Goal: Task Accomplishment & Management: Use online tool/utility

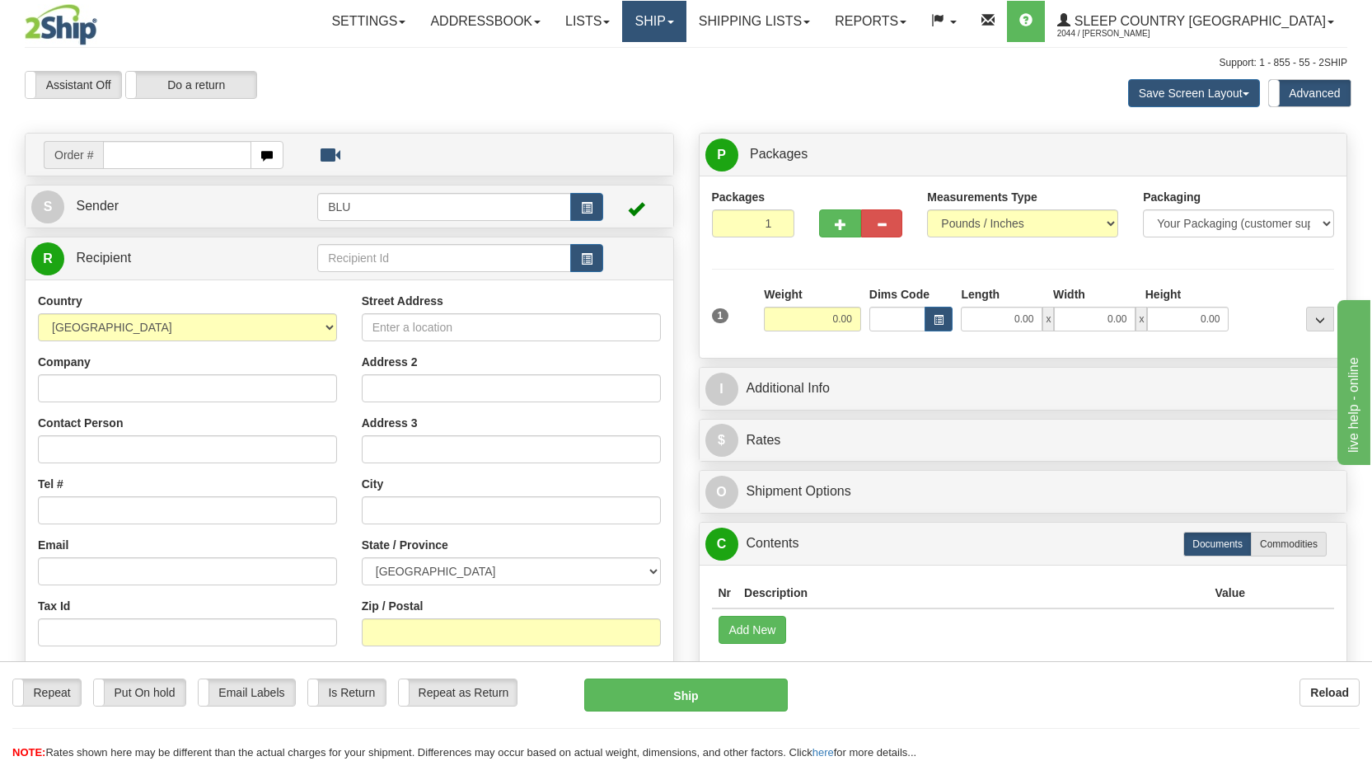
click at [674, 21] on span at bounding box center [670, 22] width 7 height 3
click at [669, 78] on span "OnHold / Order Queue" at bounding box center [611, 79] width 116 height 13
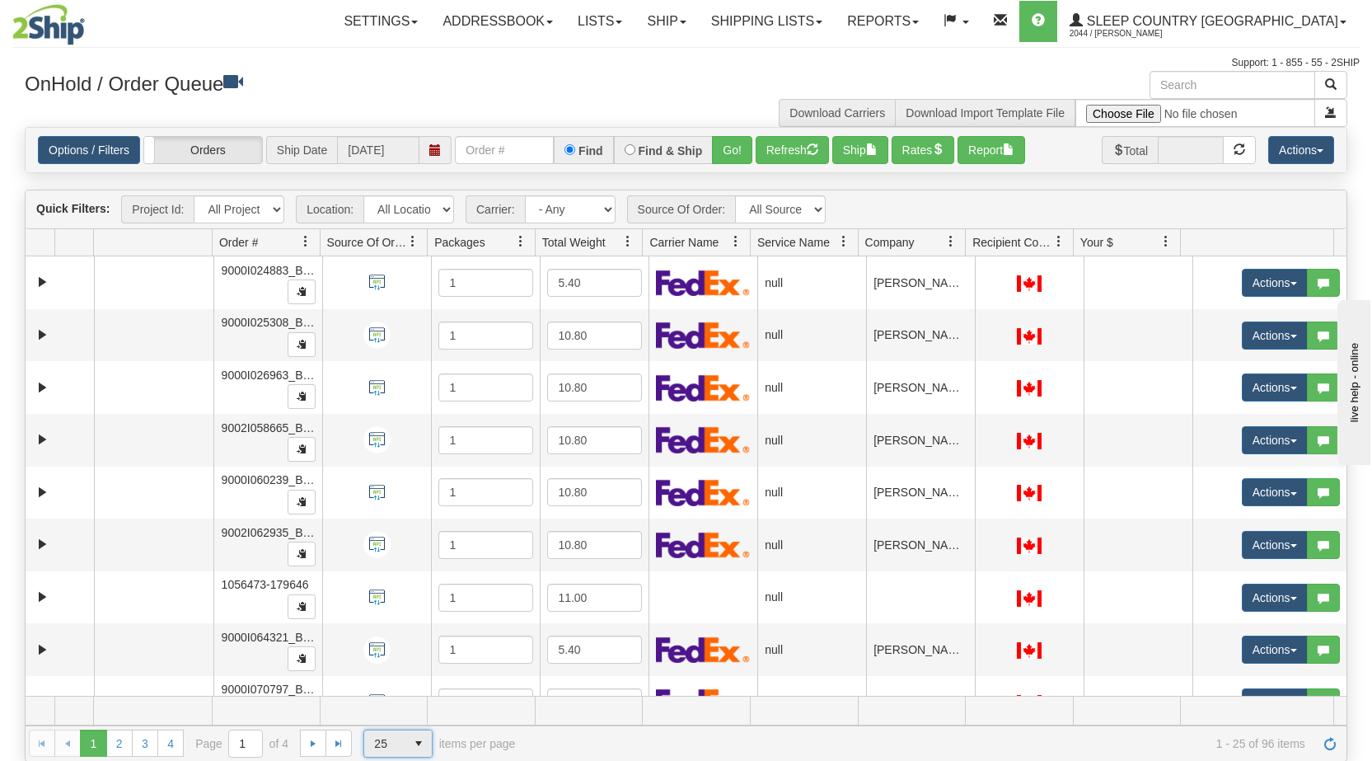
click at [419, 744] on span "select" at bounding box center [418, 743] width 26 height 26
click at [395, 720] on li "100" at bounding box center [398, 716] width 68 height 23
click at [955, 236] on span at bounding box center [950, 241] width 13 height 13
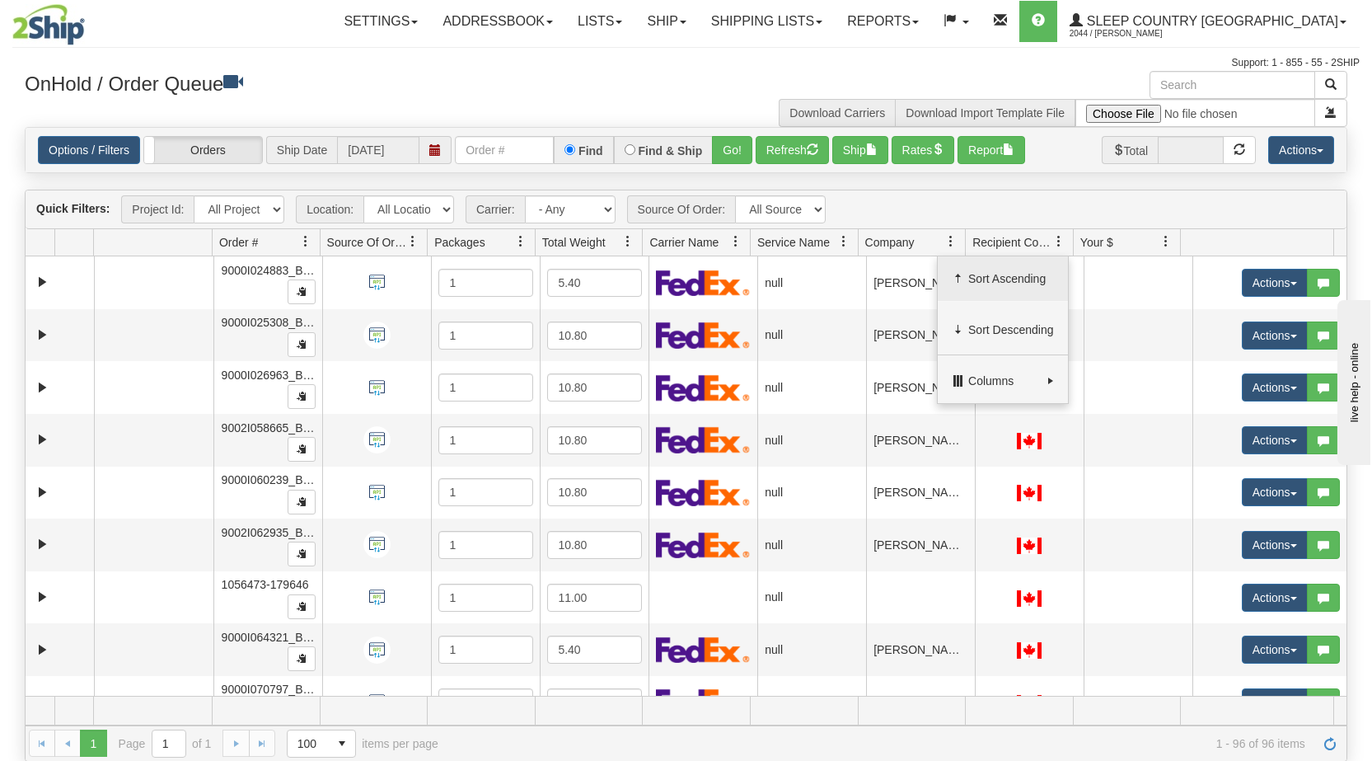
click at [975, 279] on span "Sort Ascending" at bounding box center [1011, 278] width 86 height 16
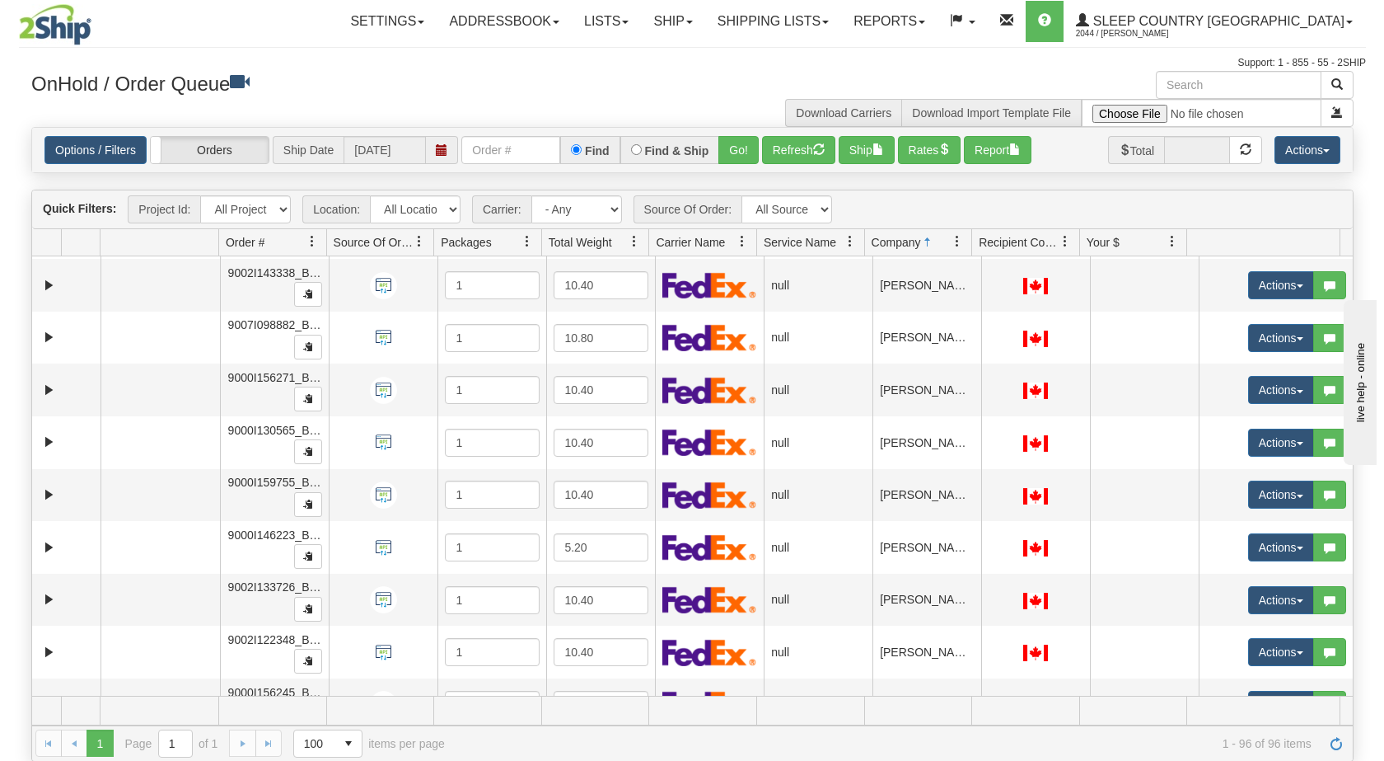
scroll to position [890, 0]
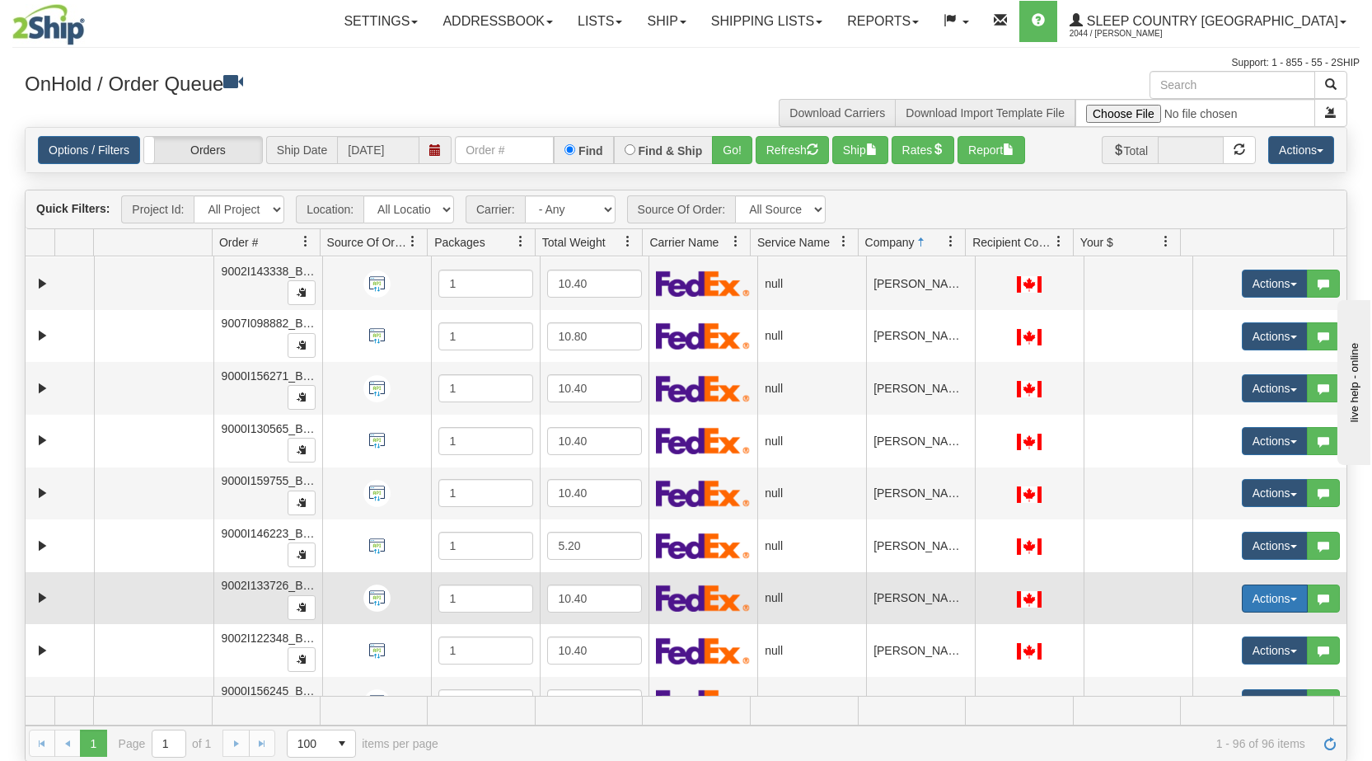
click at [1290, 597] on span "button" at bounding box center [1293, 598] width 7 height 3
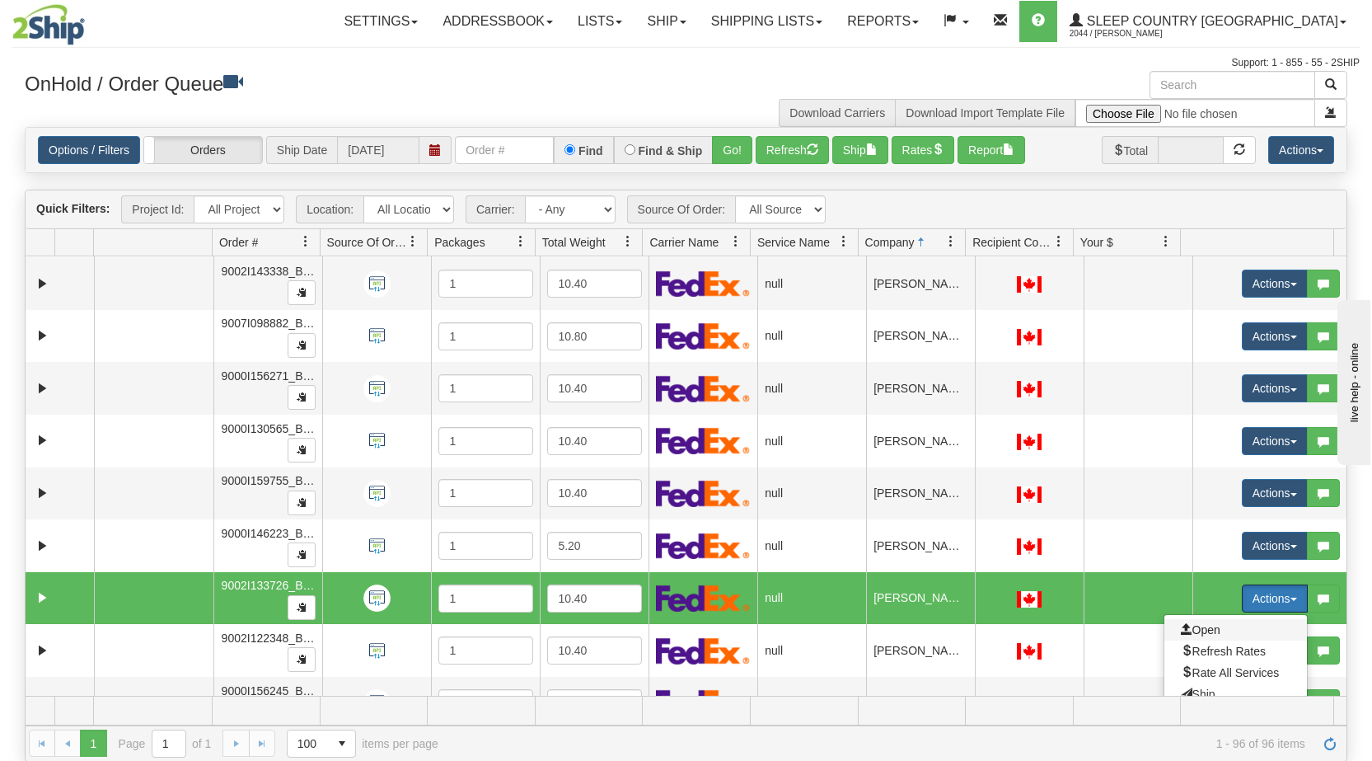
click at [1183, 632] on span "Open" at bounding box center [1201, 629] width 40 height 13
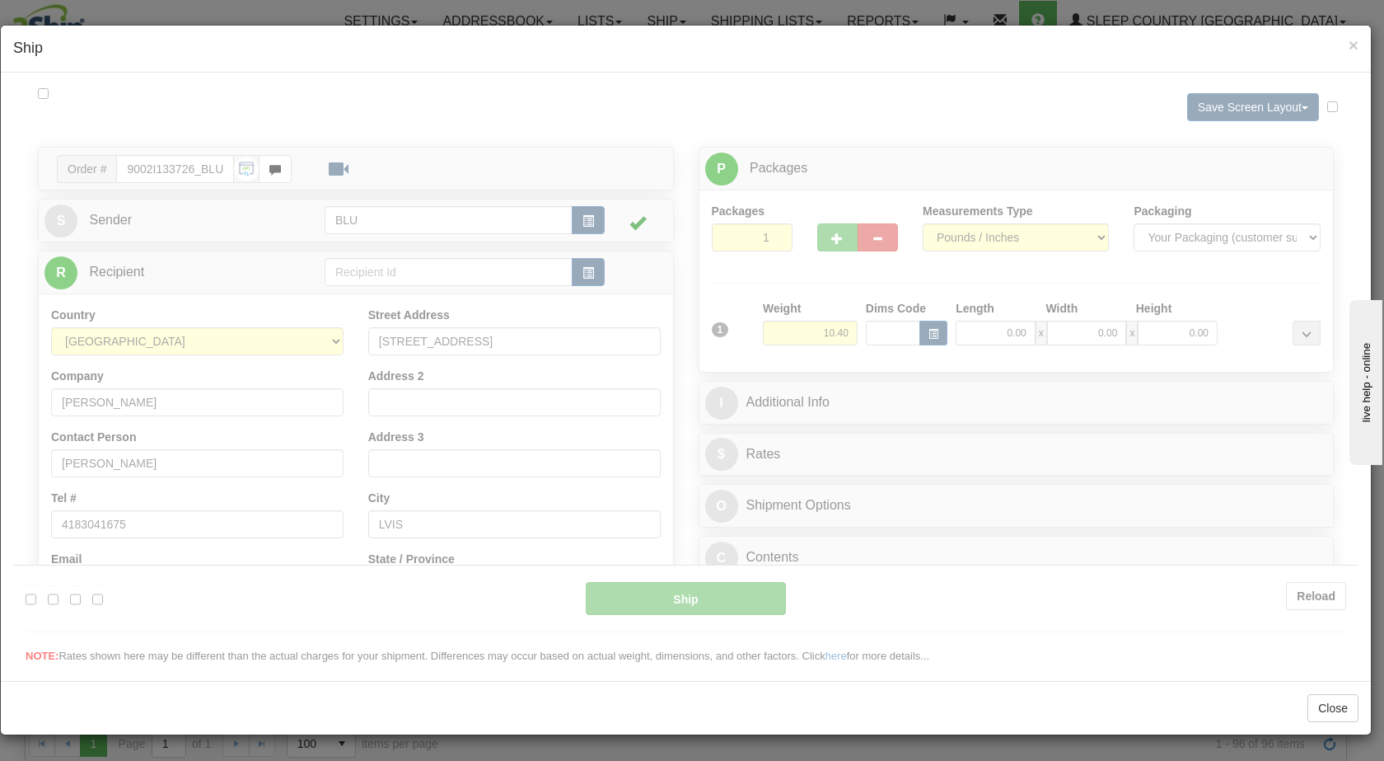
scroll to position [0, 0]
type input "08:00"
type input "16:00"
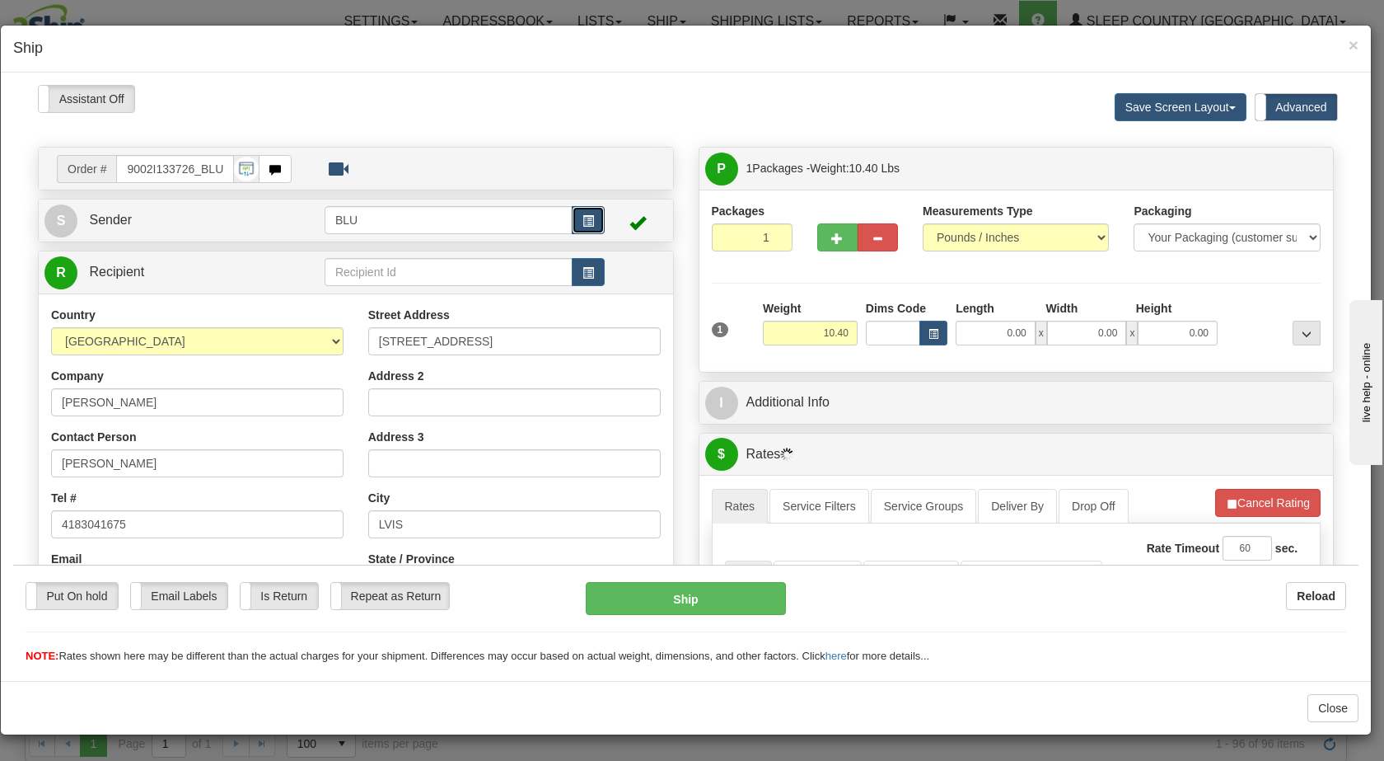
click at [575, 223] on button "button" at bounding box center [588, 219] width 33 height 28
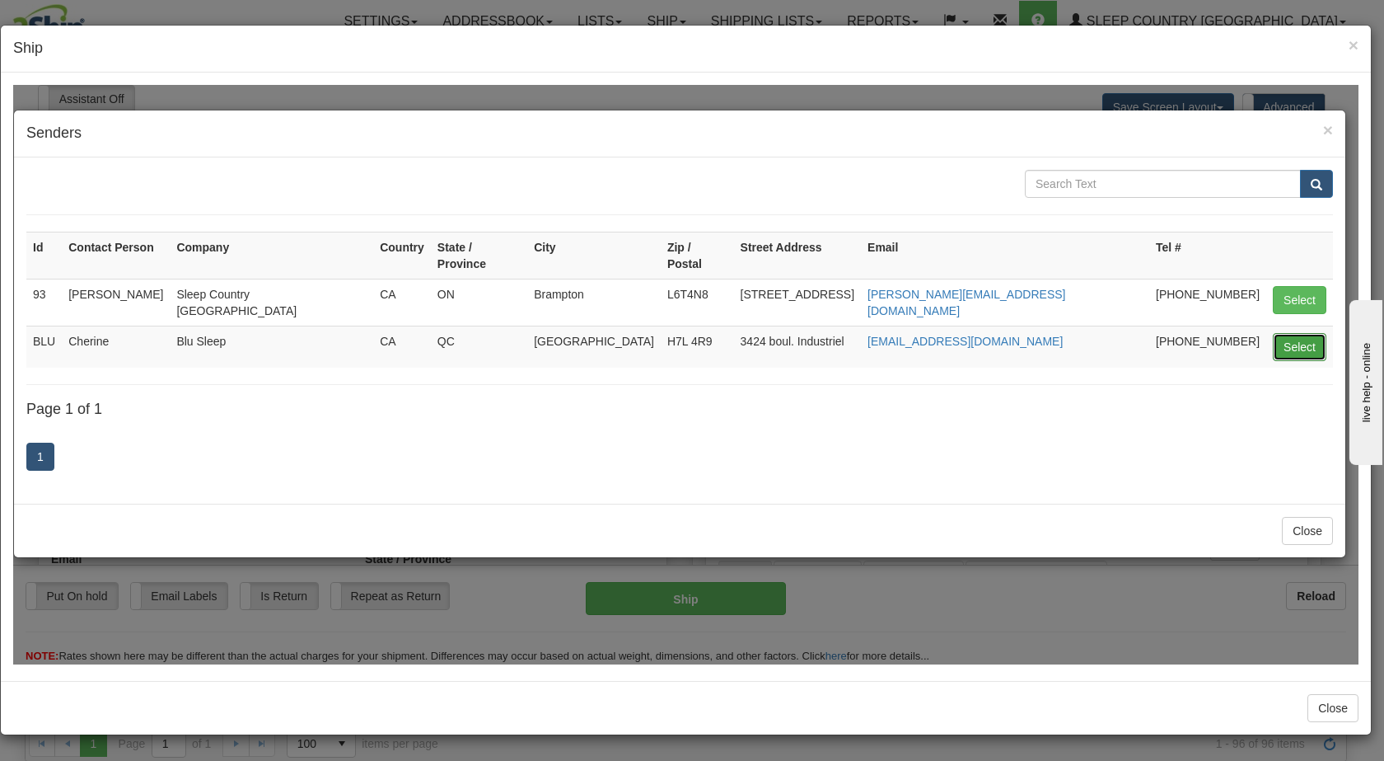
click at [1299, 332] on button "Select" at bounding box center [1300, 346] width 54 height 28
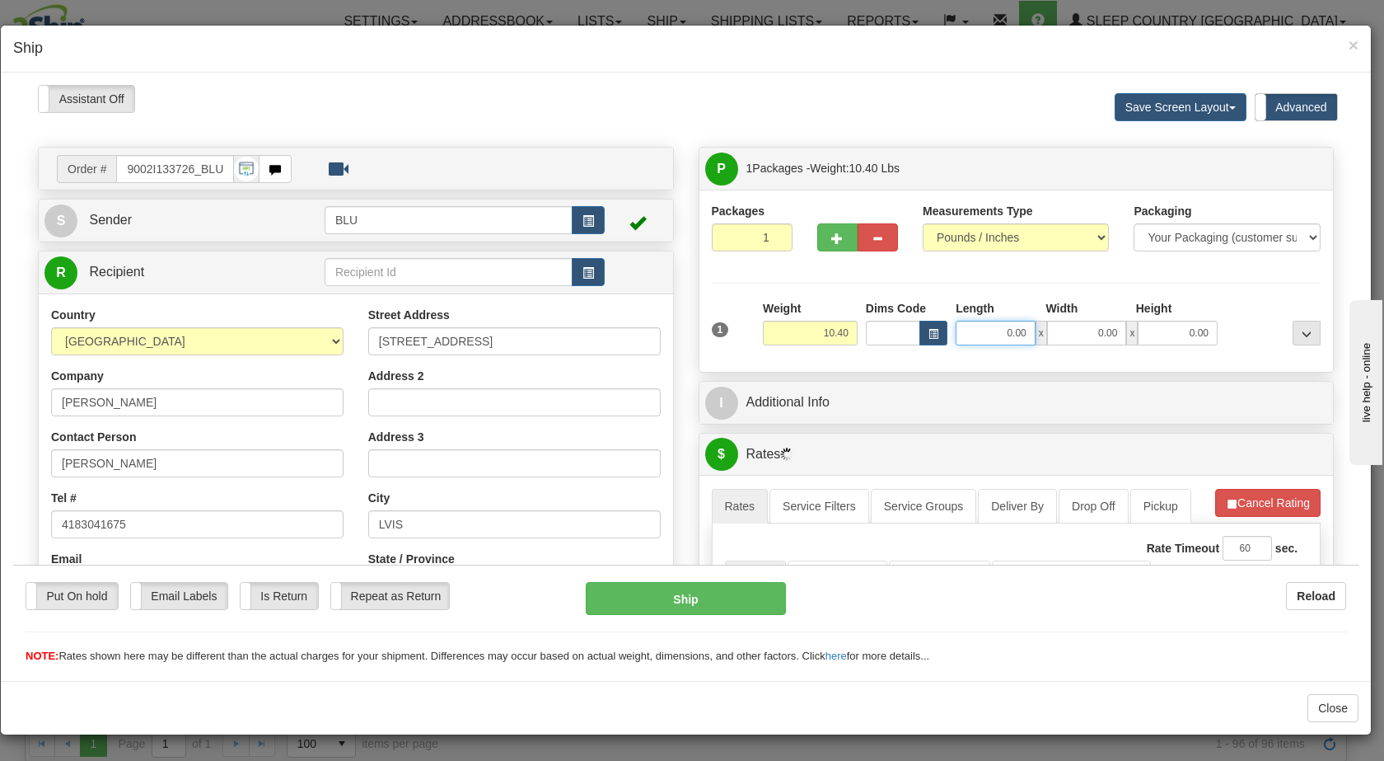
click at [986, 332] on input "0.00" at bounding box center [996, 332] width 80 height 25
type input "16.00"
click at [1093, 324] on input "0.00" at bounding box center [1087, 332] width 80 height 25
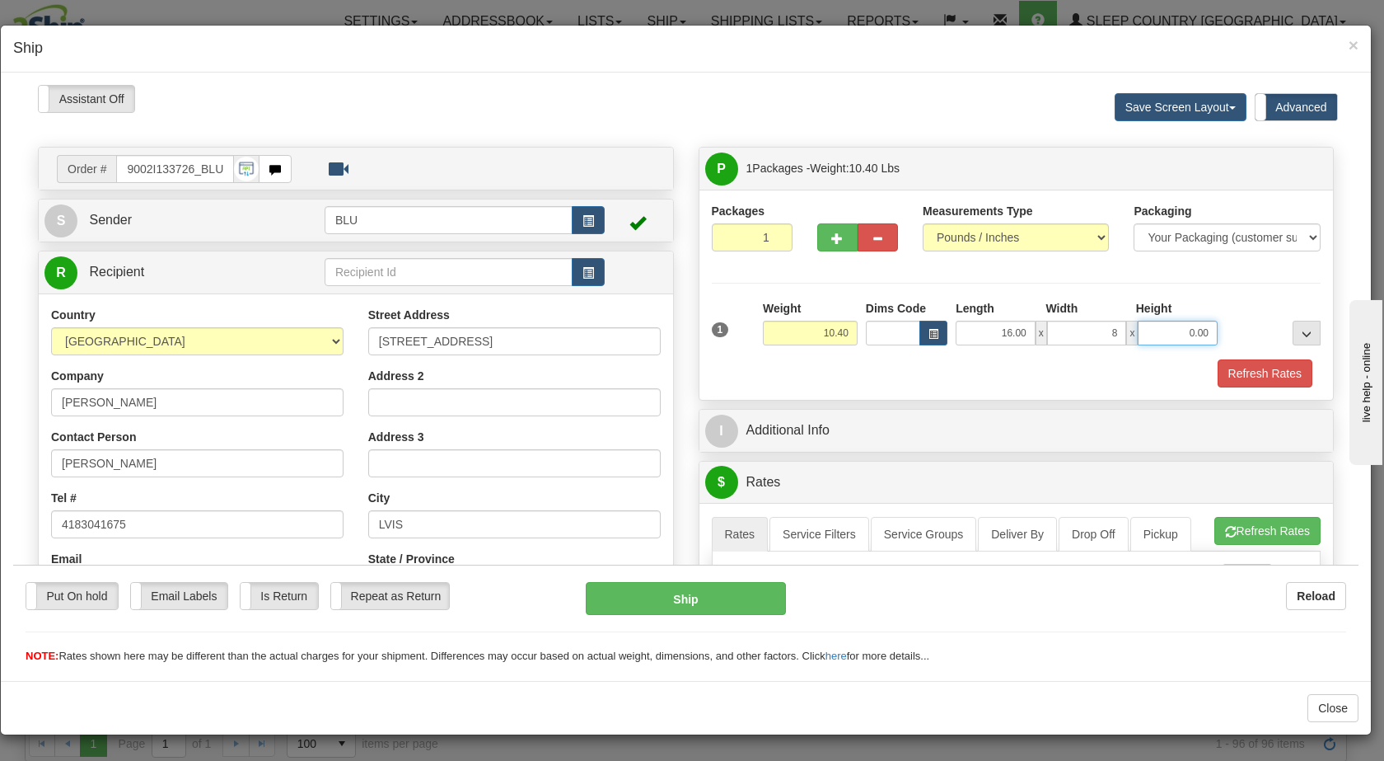
type input "8.00"
click at [1174, 326] on input "0.00" at bounding box center [1178, 332] width 80 height 25
type input "16.00"
click at [1129, 365] on div "Refresh Rates" at bounding box center [1017, 372] width 618 height 28
click at [1226, 371] on button "Refresh Rates" at bounding box center [1265, 372] width 95 height 28
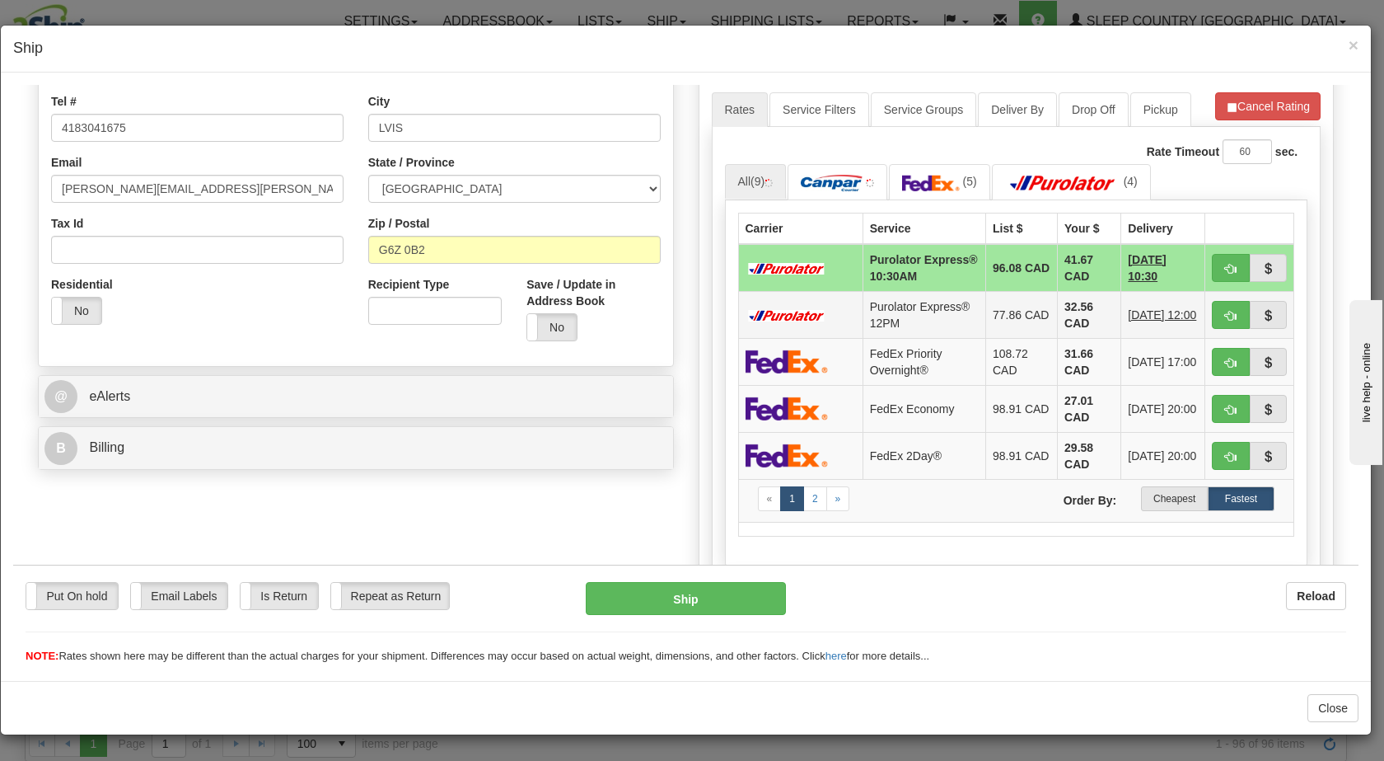
scroll to position [414, 0]
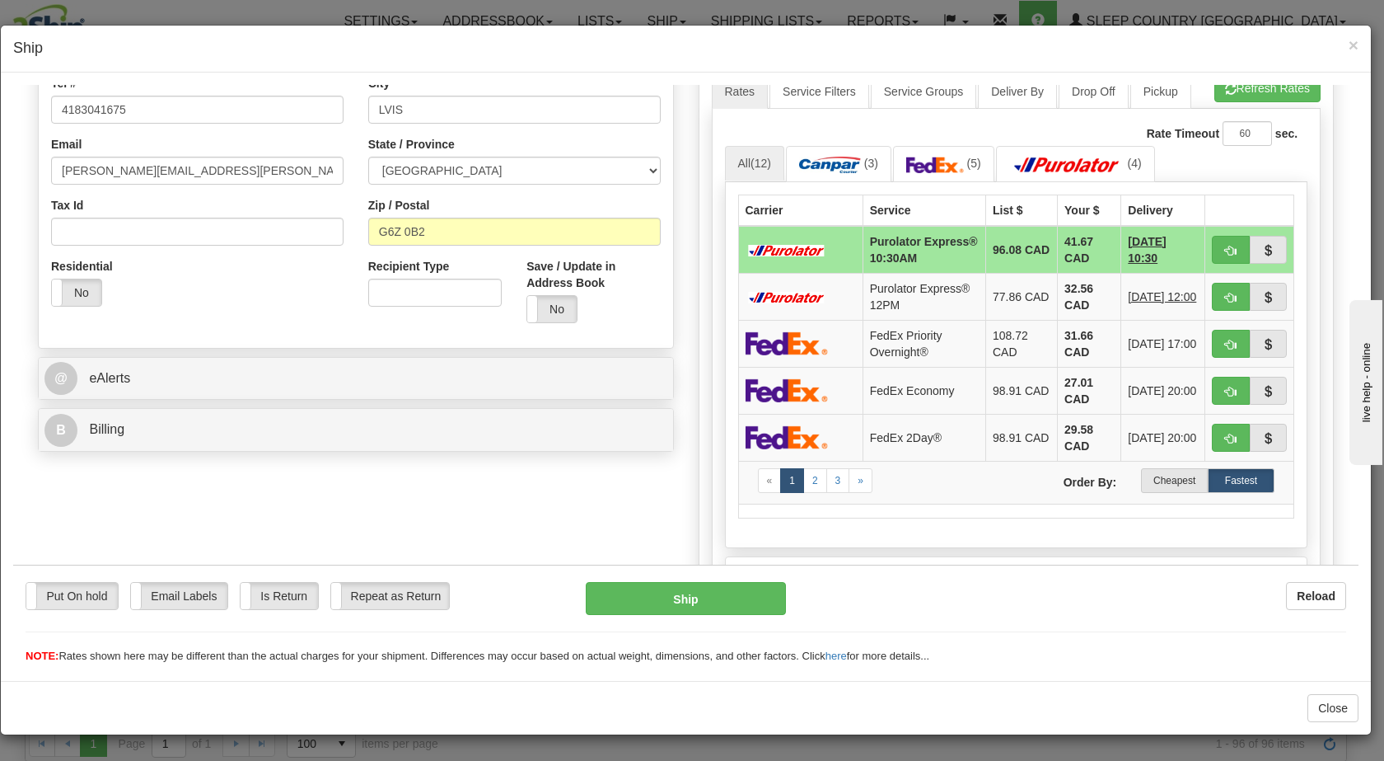
click at [1150, 492] on label "Cheapest" at bounding box center [1174, 479] width 67 height 25
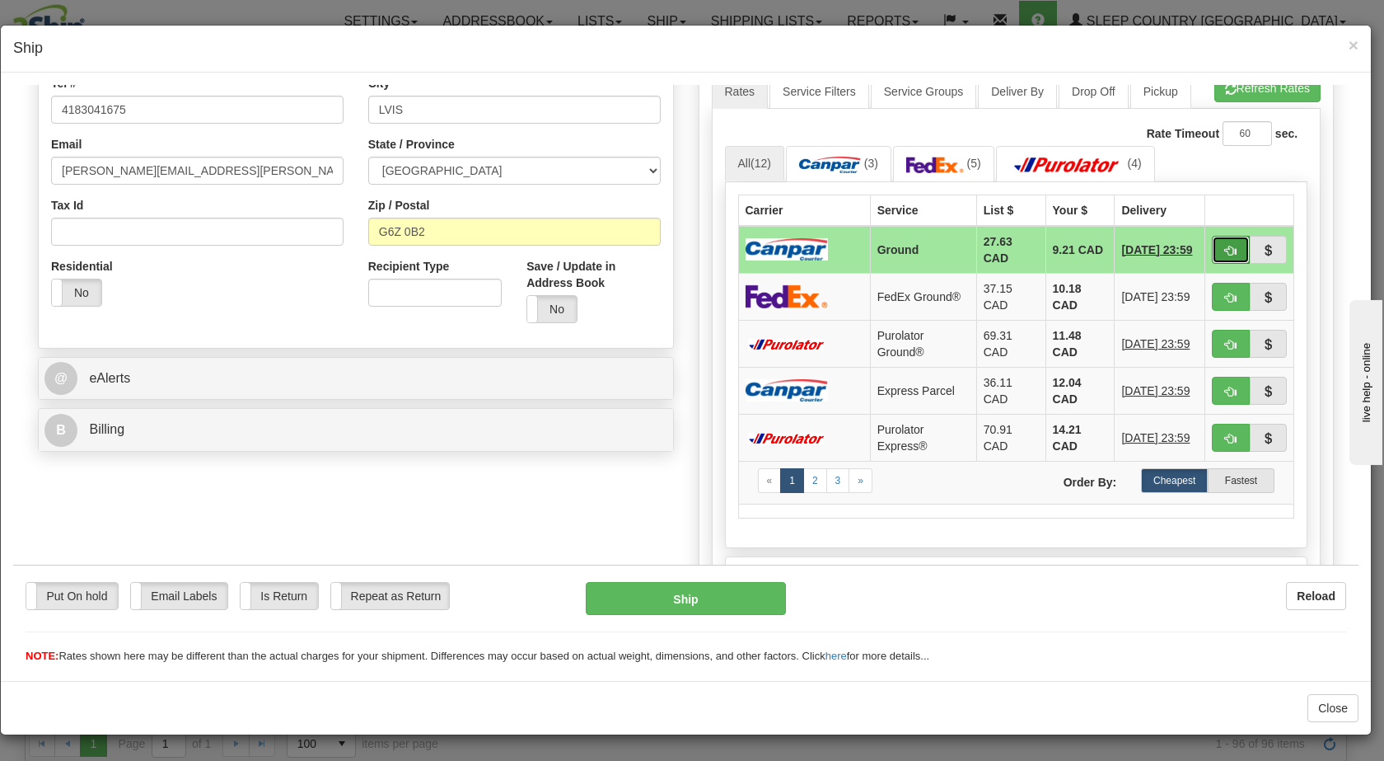
click at [1225, 248] on span "button" at bounding box center [1231, 250] width 12 height 11
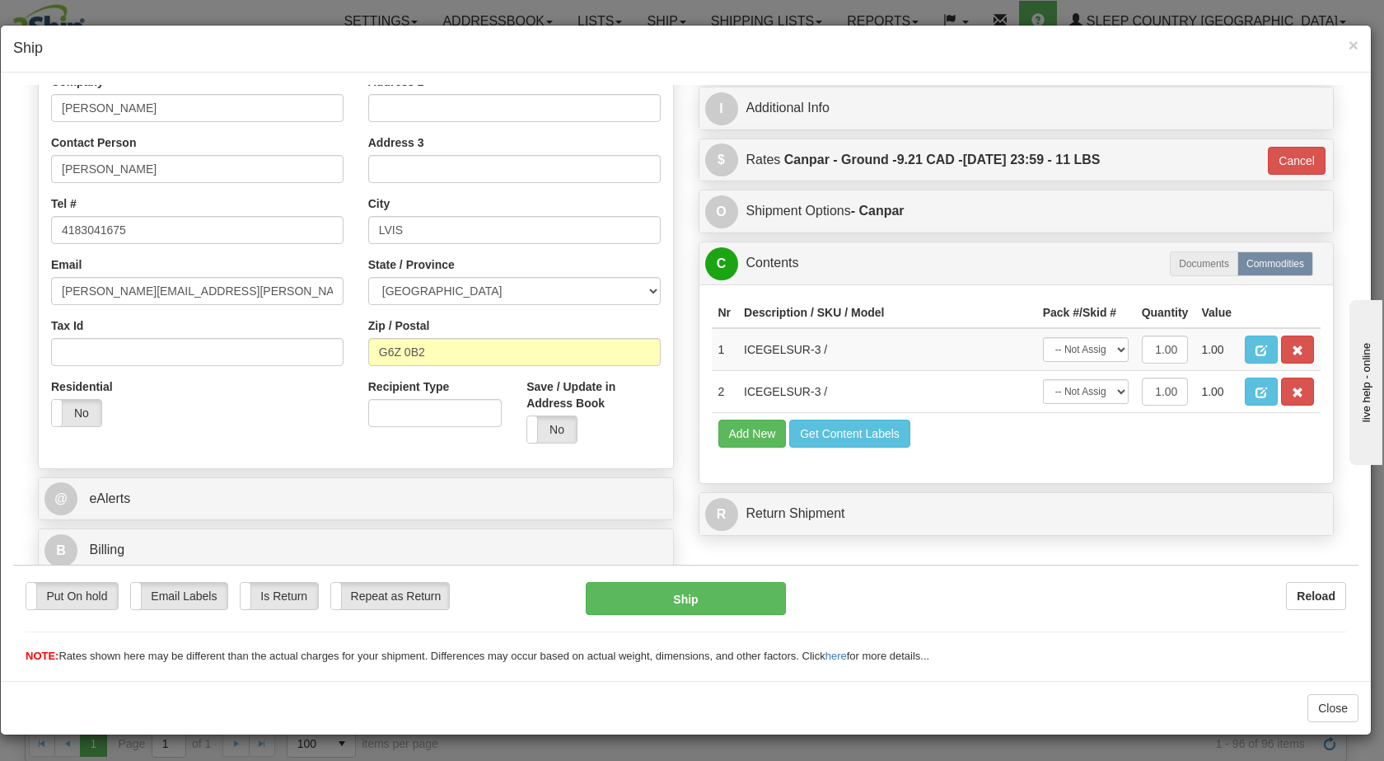
type input "1"
click at [697, 599] on button "Ship" at bounding box center [685, 597] width 199 height 33
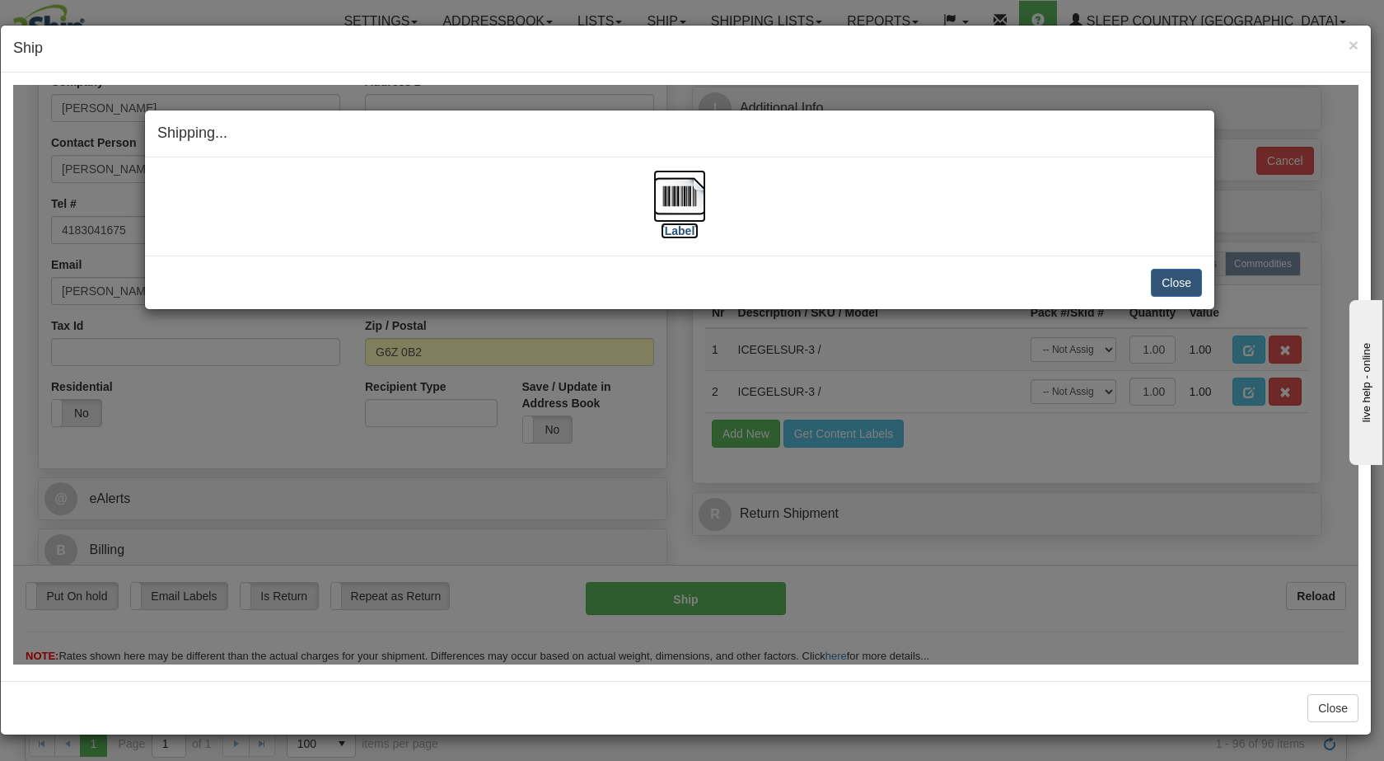
click at [673, 212] on img at bounding box center [679, 195] width 53 height 53
click at [1170, 279] on button "Close" at bounding box center [1176, 282] width 51 height 28
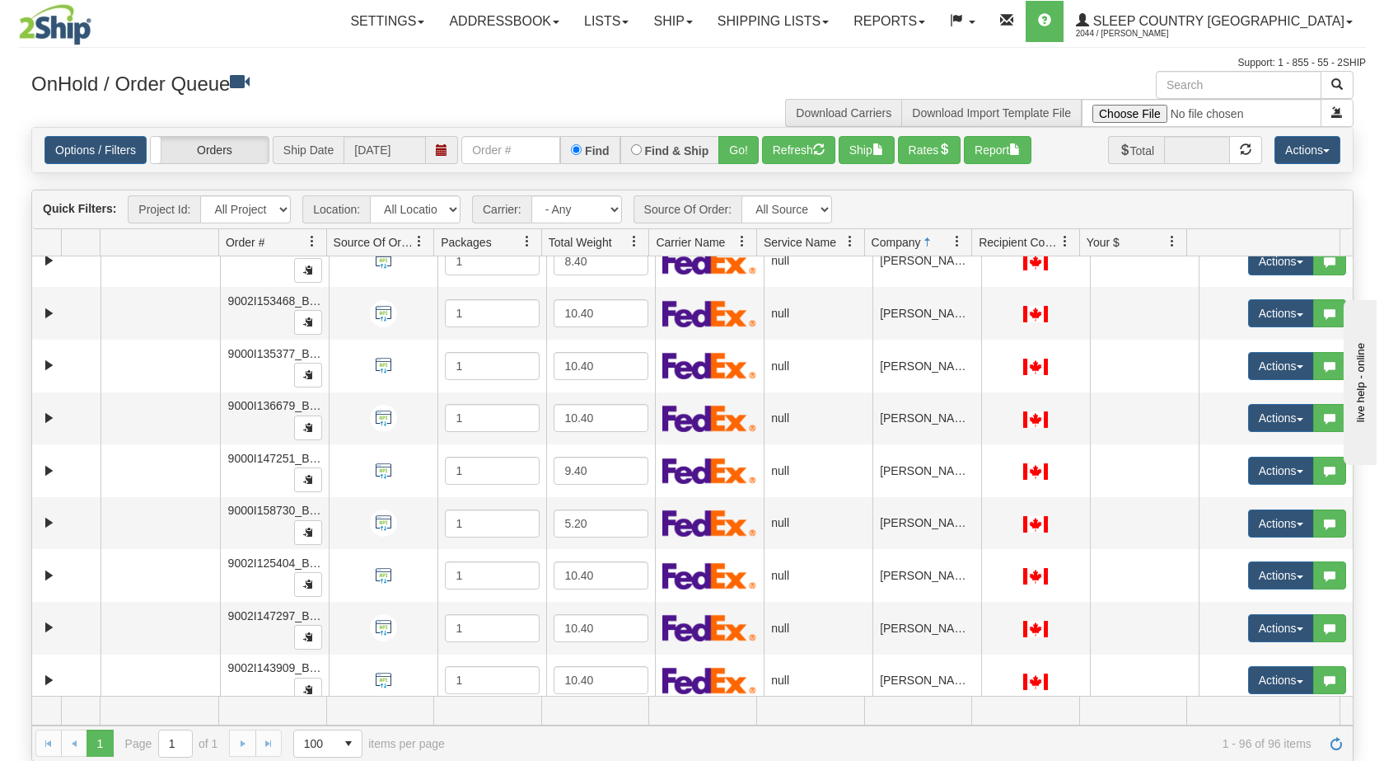
scroll to position [447, 0]
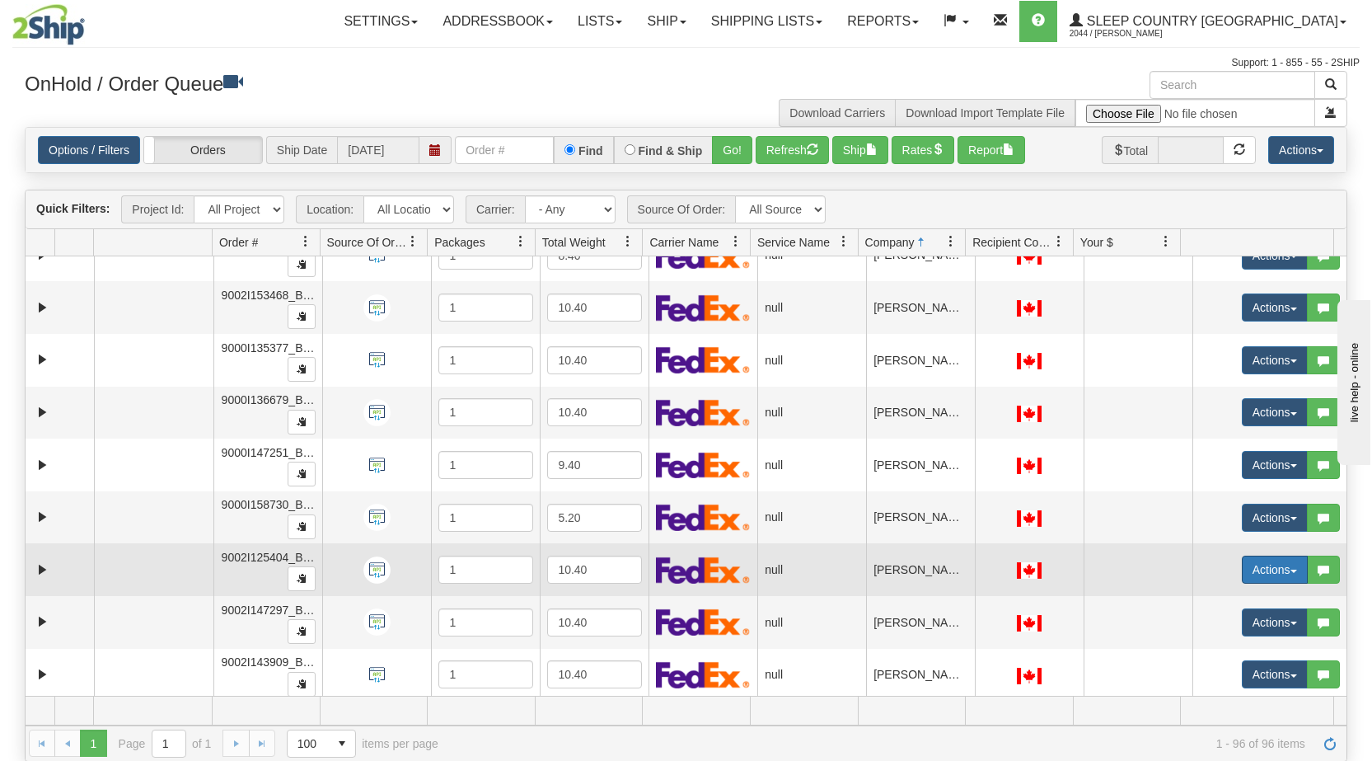
click at [1290, 570] on span "button" at bounding box center [1293, 570] width 7 height 3
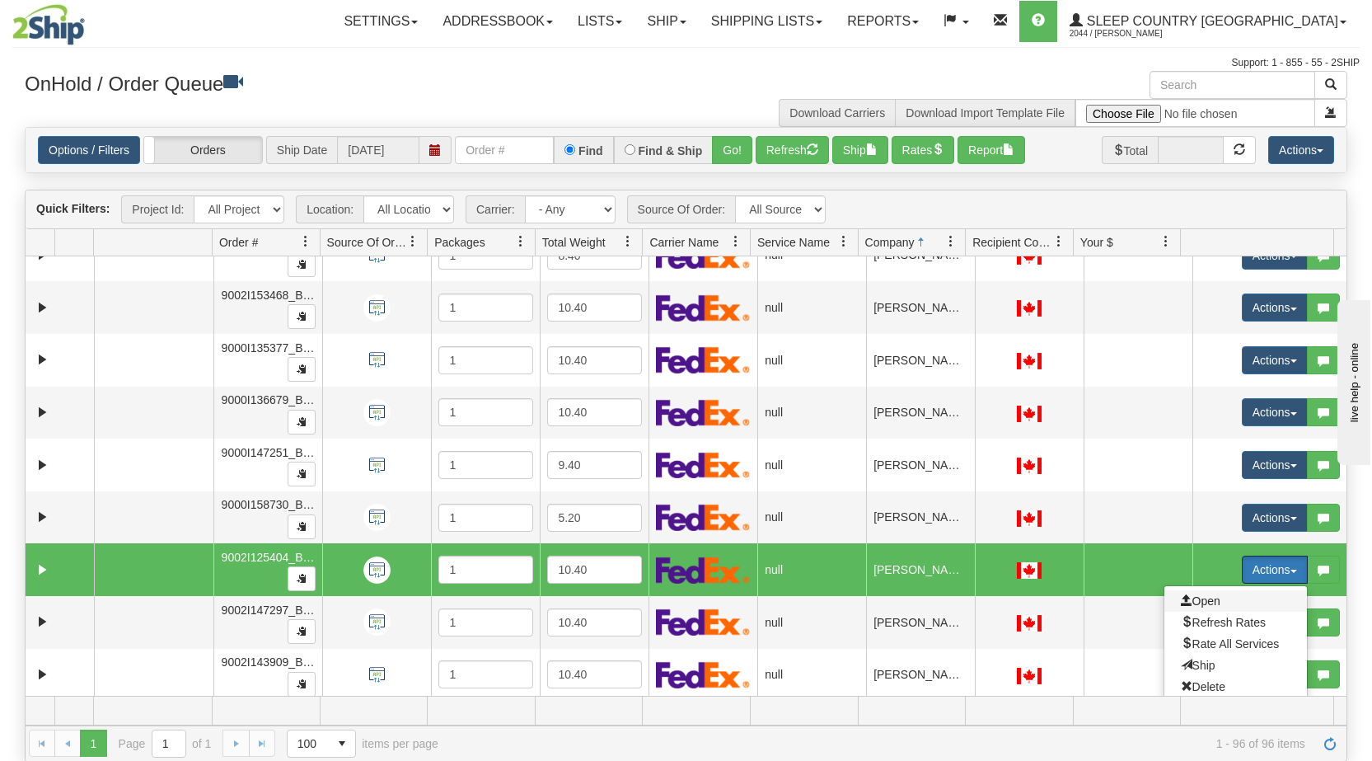
click at [1206, 602] on span "Open" at bounding box center [1201, 600] width 40 height 13
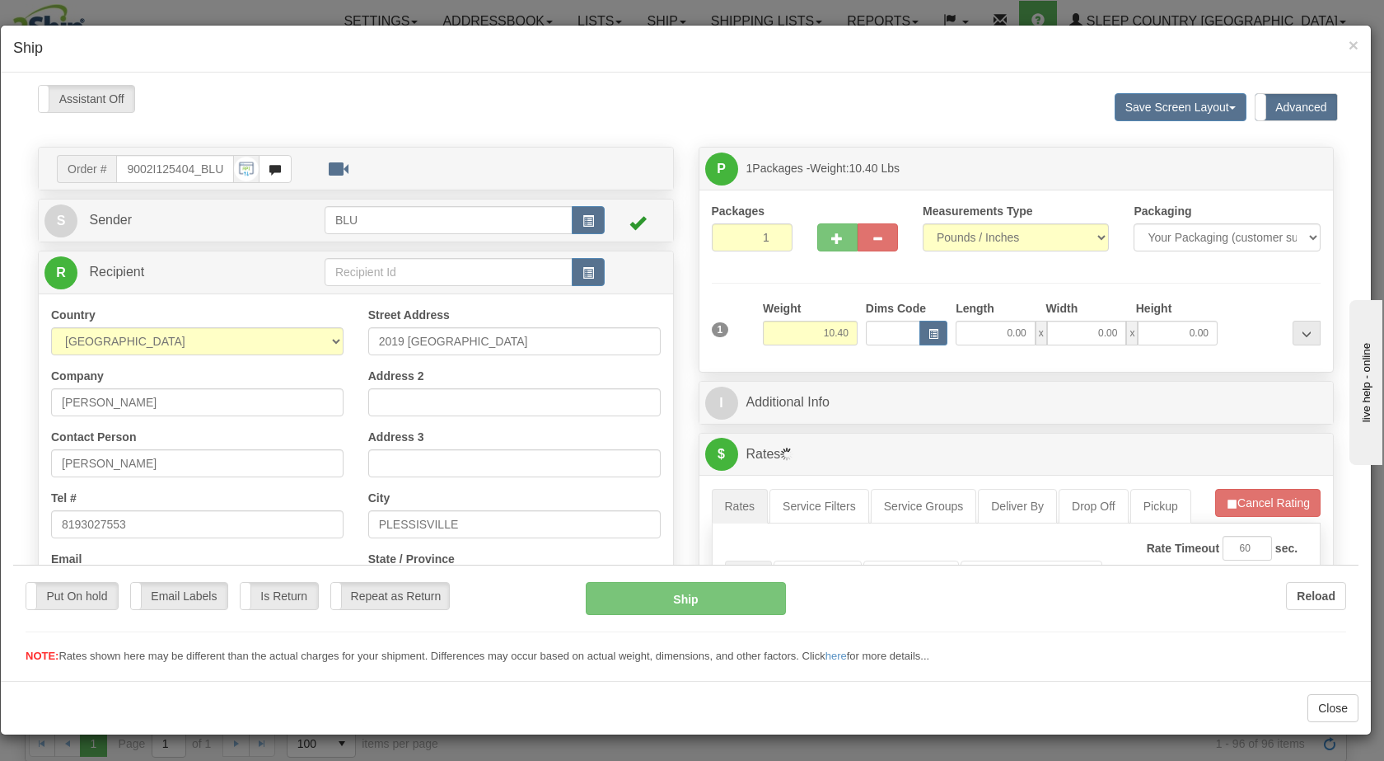
scroll to position [0, 0]
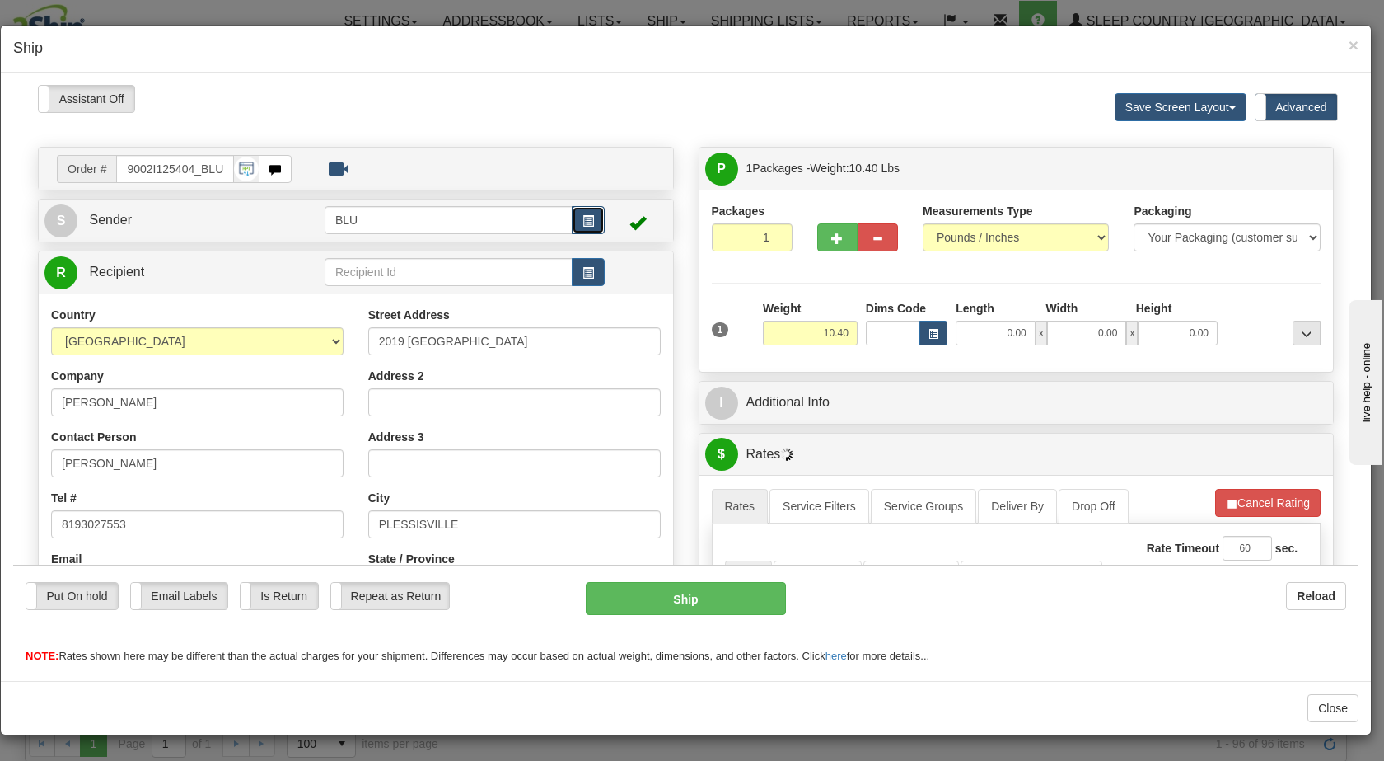
click at [583, 218] on span "button" at bounding box center [589, 220] width 12 height 11
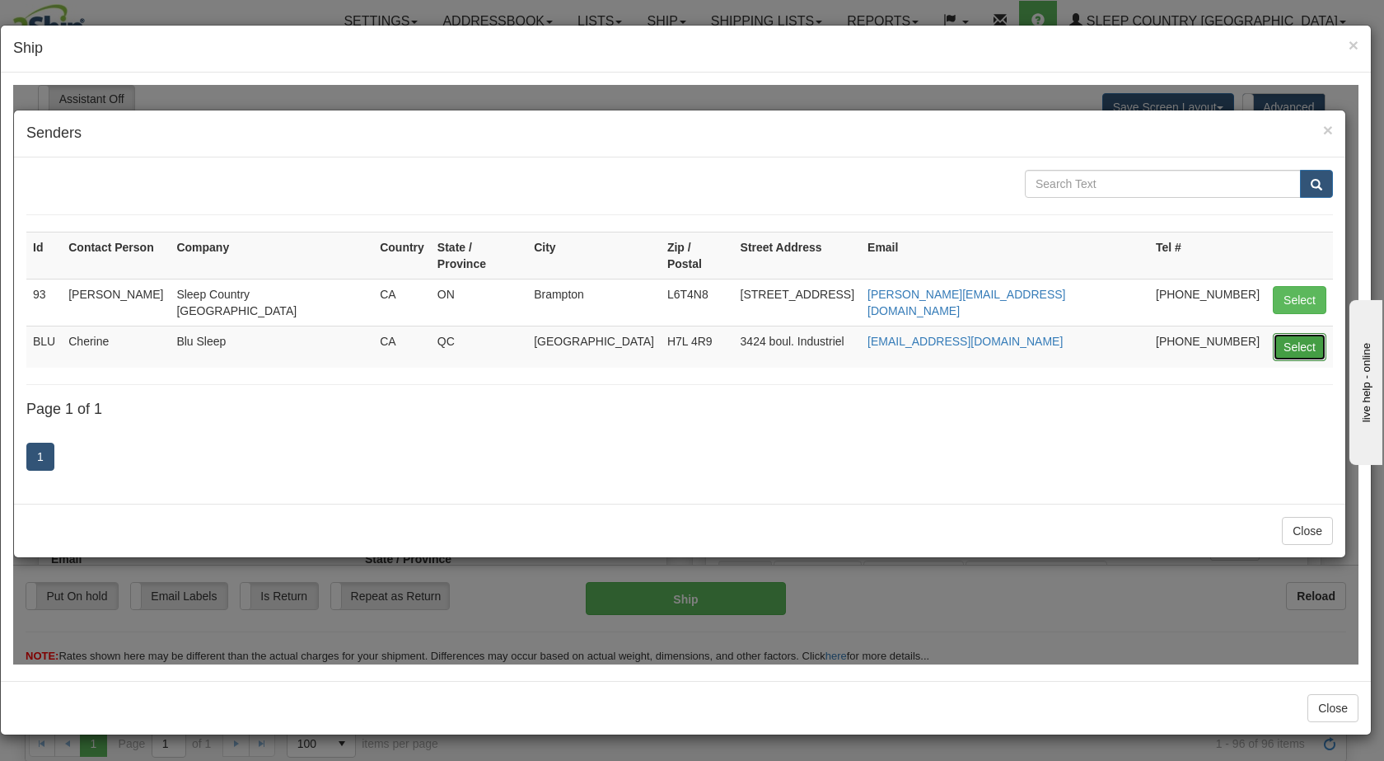
click at [1310, 332] on button "Select" at bounding box center [1300, 346] width 54 height 28
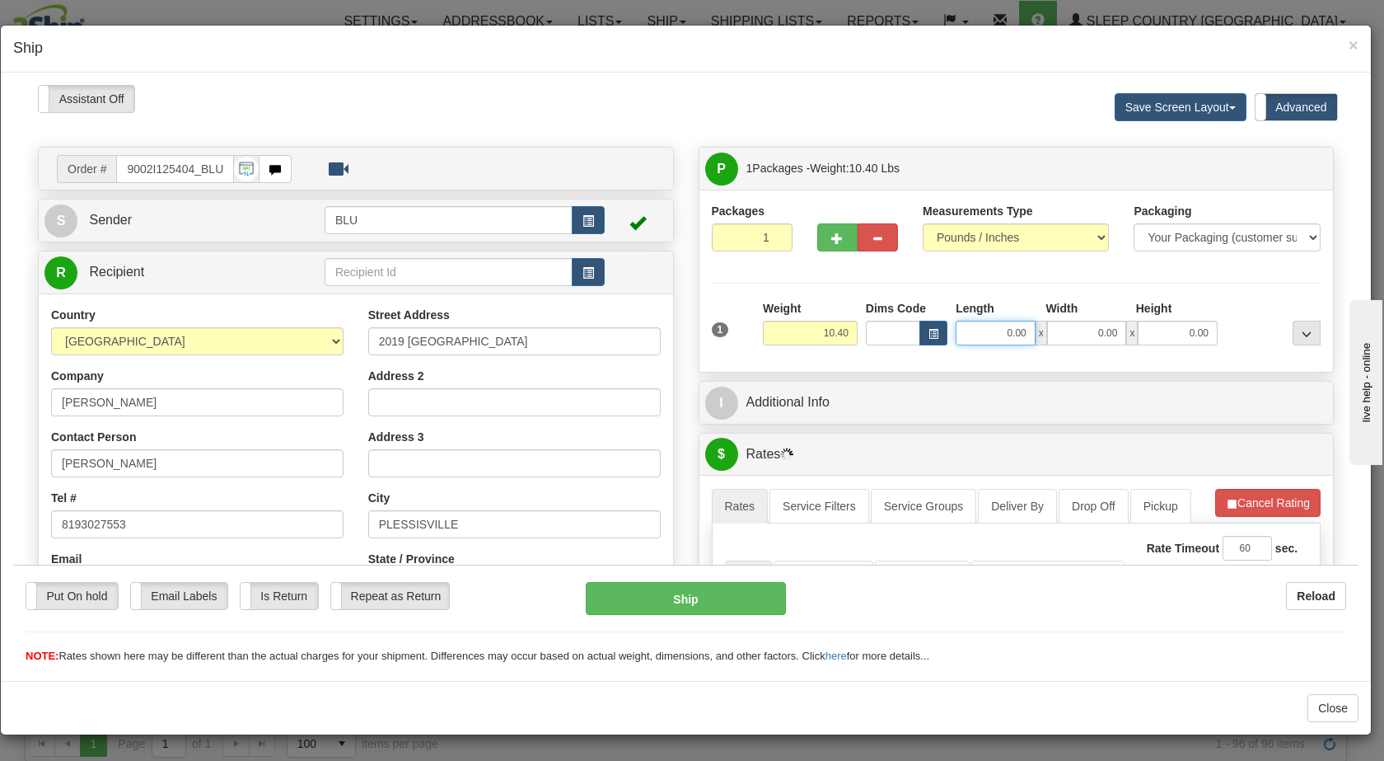
click at [990, 335] on input "0.00" at bounding box center [996, 332] width 80 height 25
click at [1061, 332] on input "0.00" at bounding box center [1087, 332] width 80 height 25
type input "16.00"
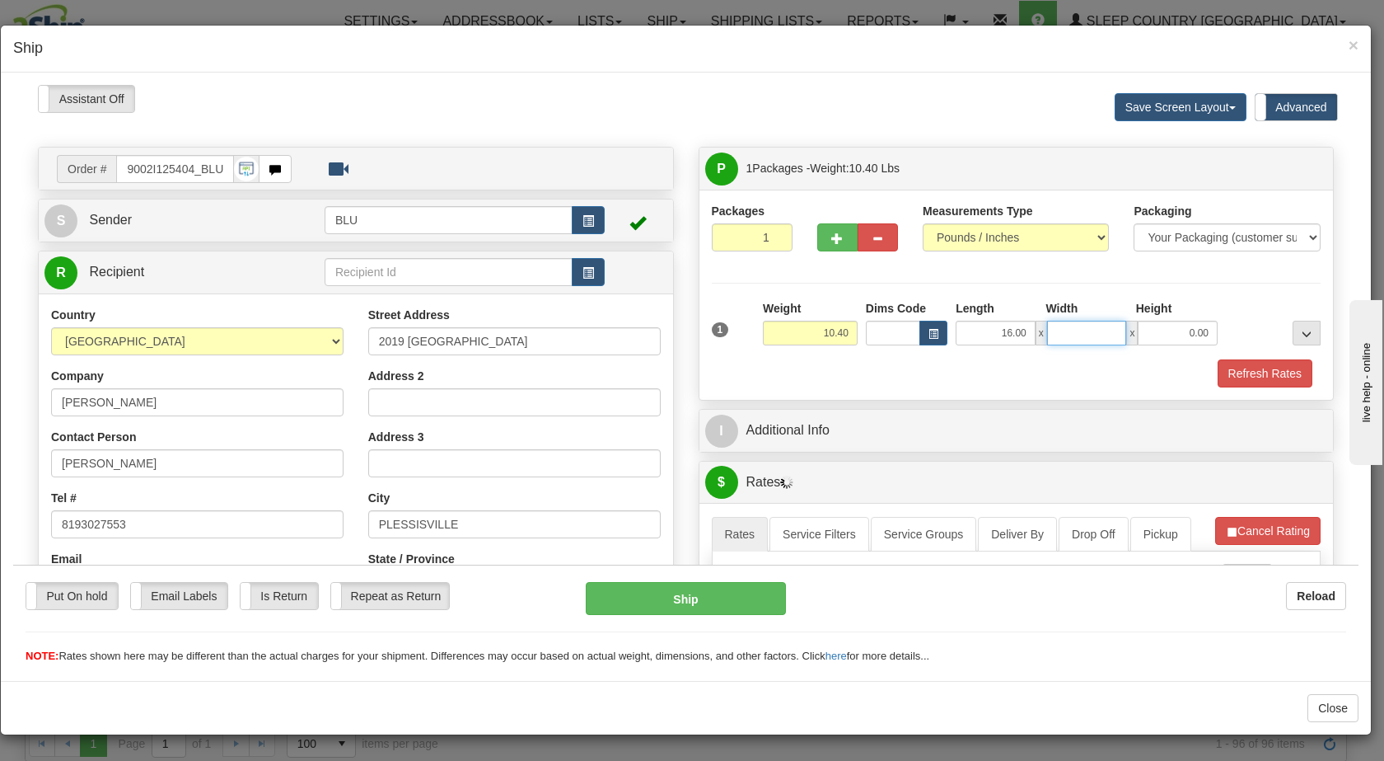
type input "9"
type input "8.00"
click at [1167, 331] on input "0.00" at bounding box center [1178, 332] width 80 height 25
type input "16.00"
click at [1226, 324] on div at bounding box center [1273, 321] width 103 height 45
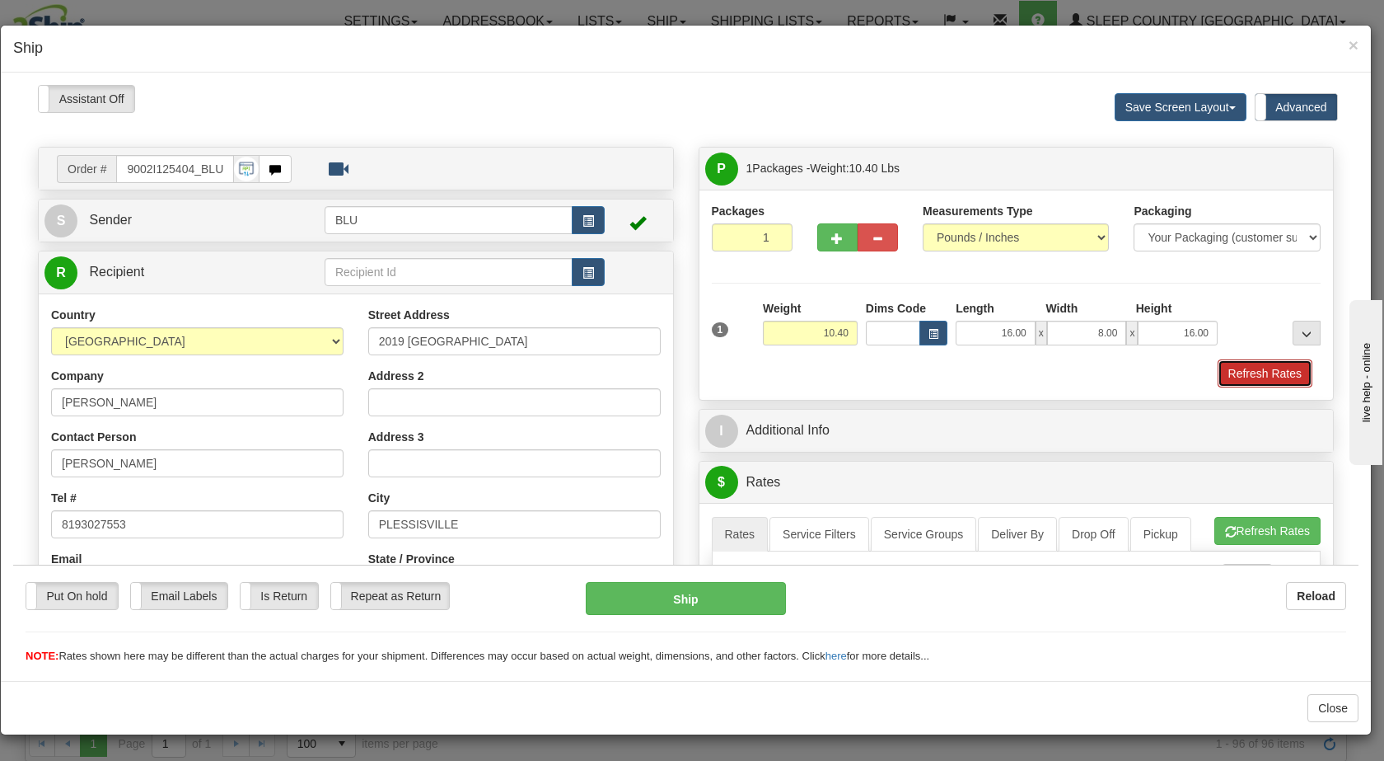
click at [1230, 365] on button "Refresh Rates" at bounding box center [1265, 372] width 95 height 28
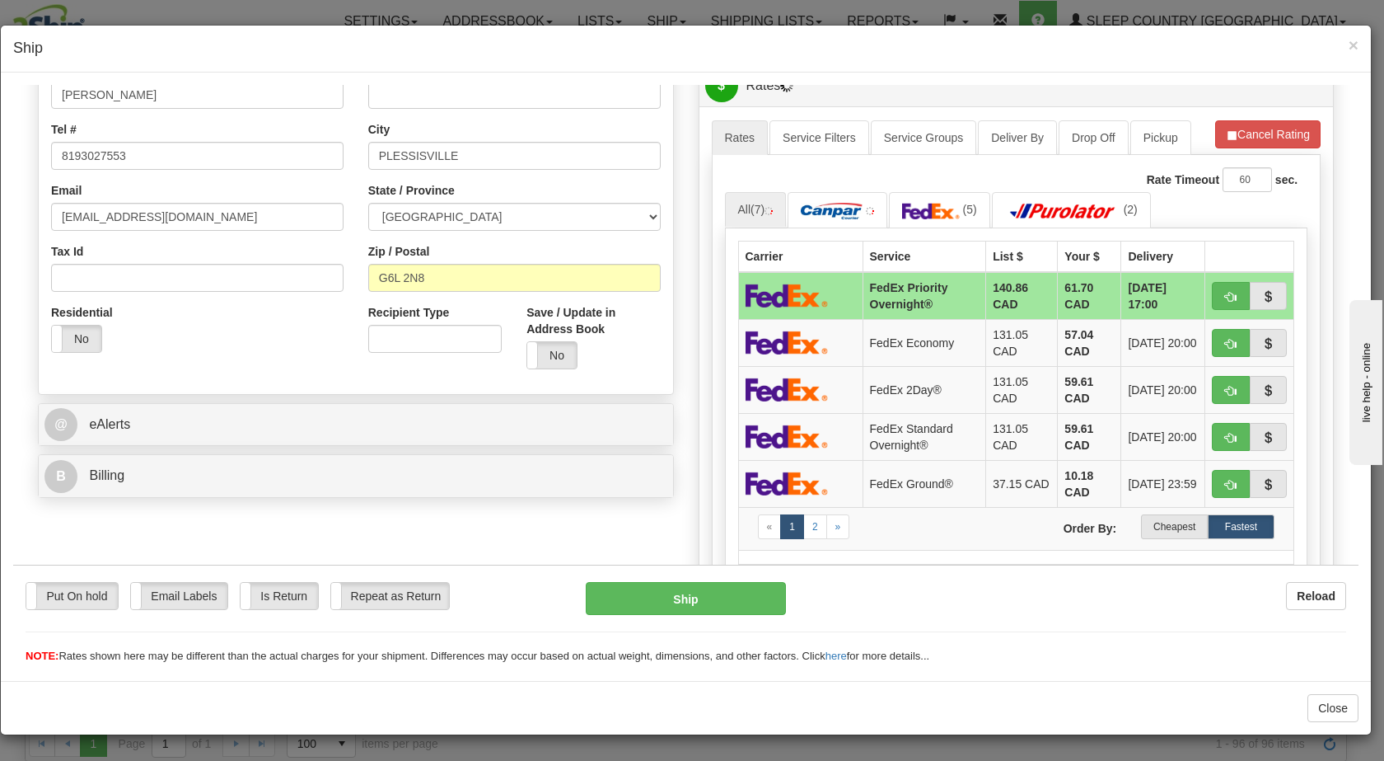
scroll to position [377, 0]
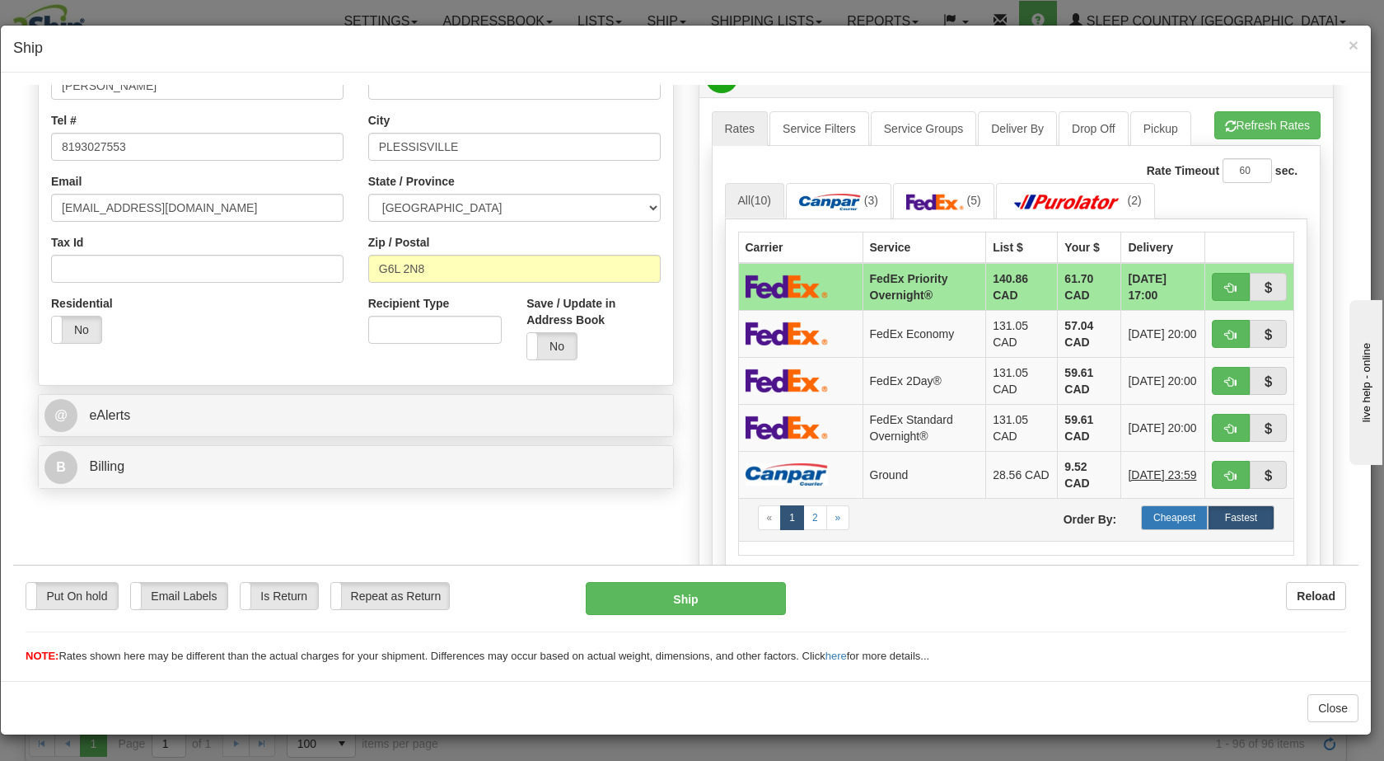
click at [1167, 508] on label "Cheapest" at bounding box center [1174, 516] width 67 height 25
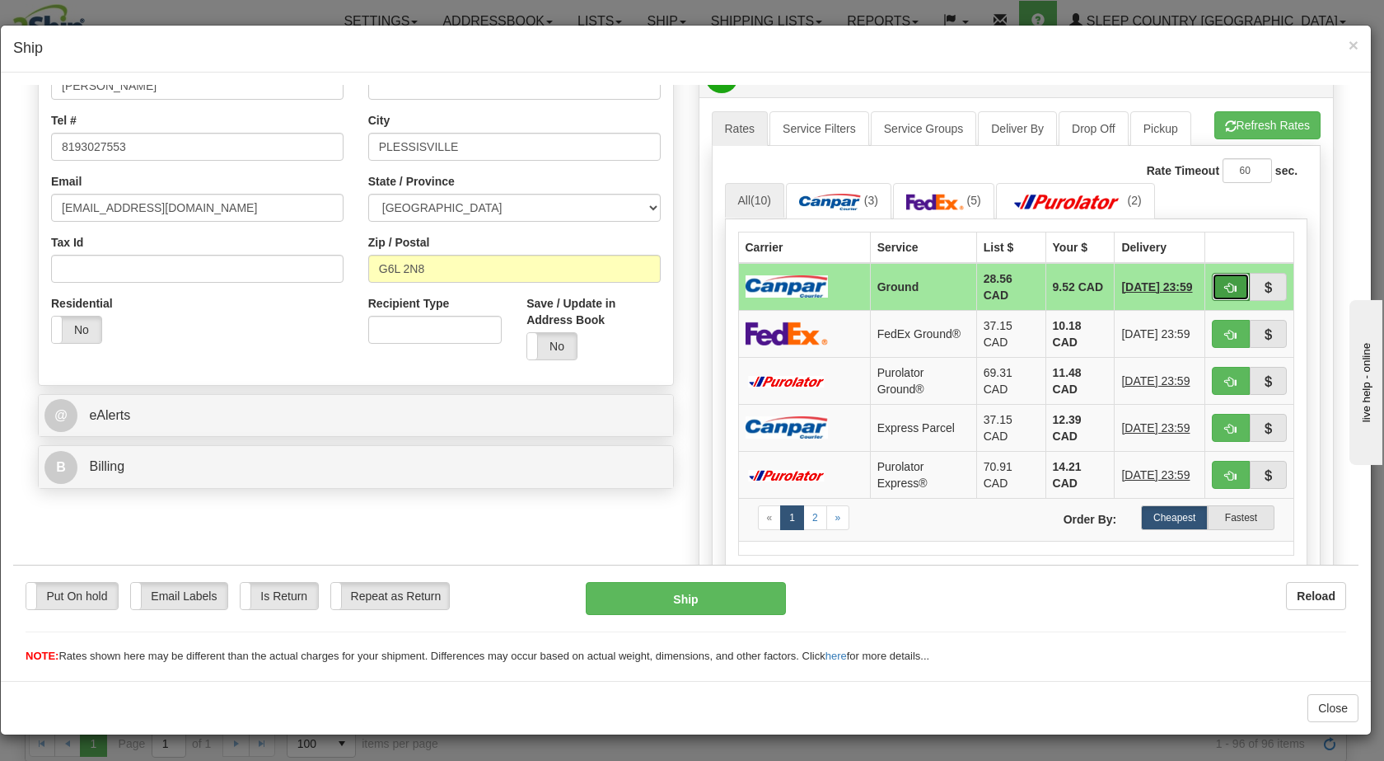
click at [1225, 291] on span "button" at bounding box center [1231, 287] width 12 height 11
type input "1"
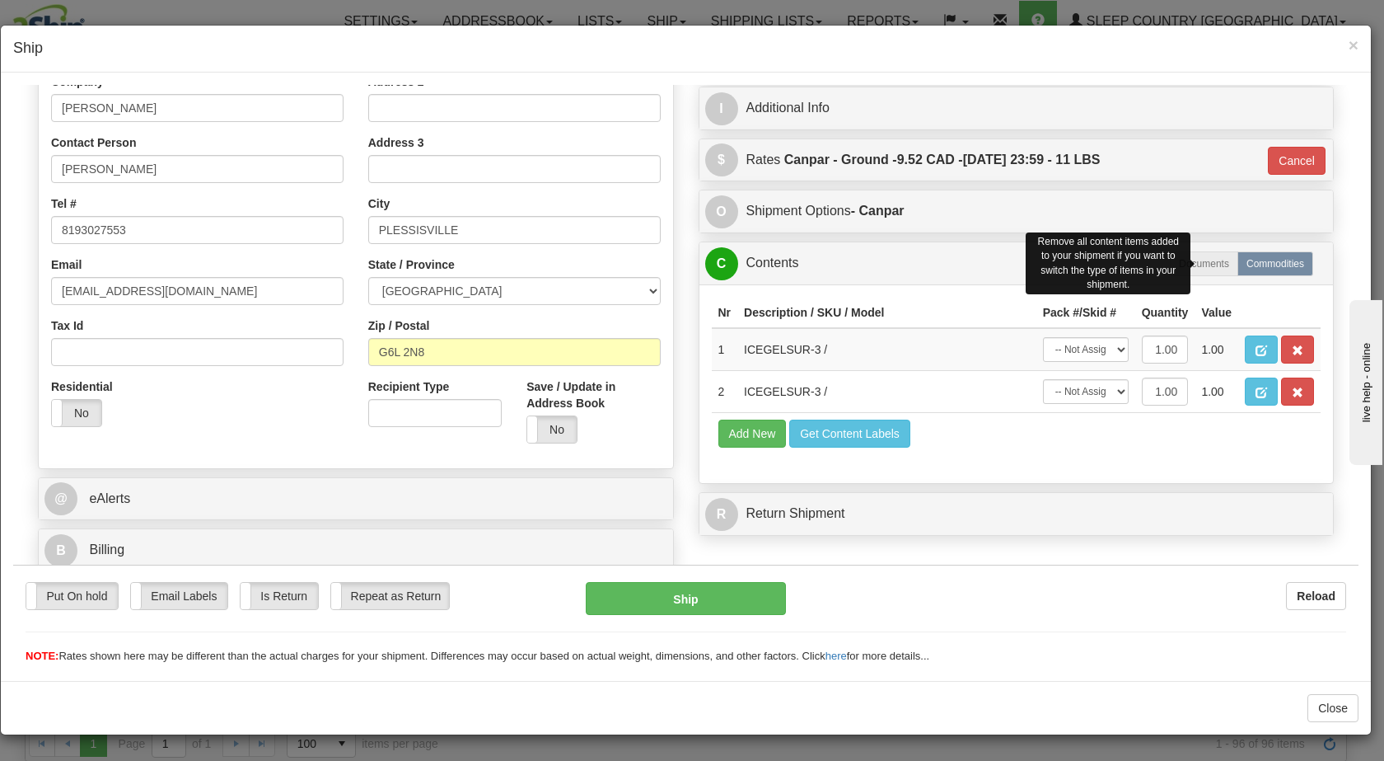
scroll to position [294, 0]
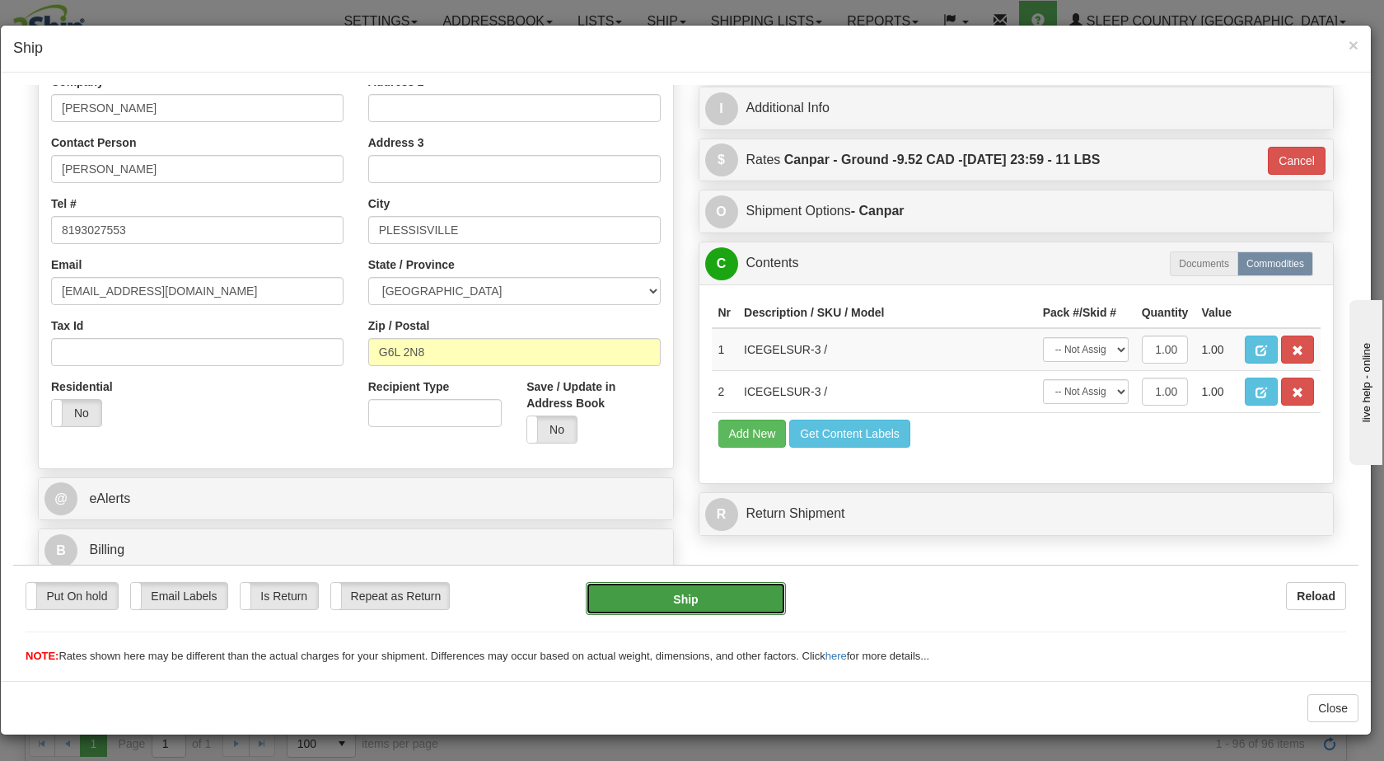
click at [714, 591] on button "Ship" at bounding box center [685, 597] width 199 height 33
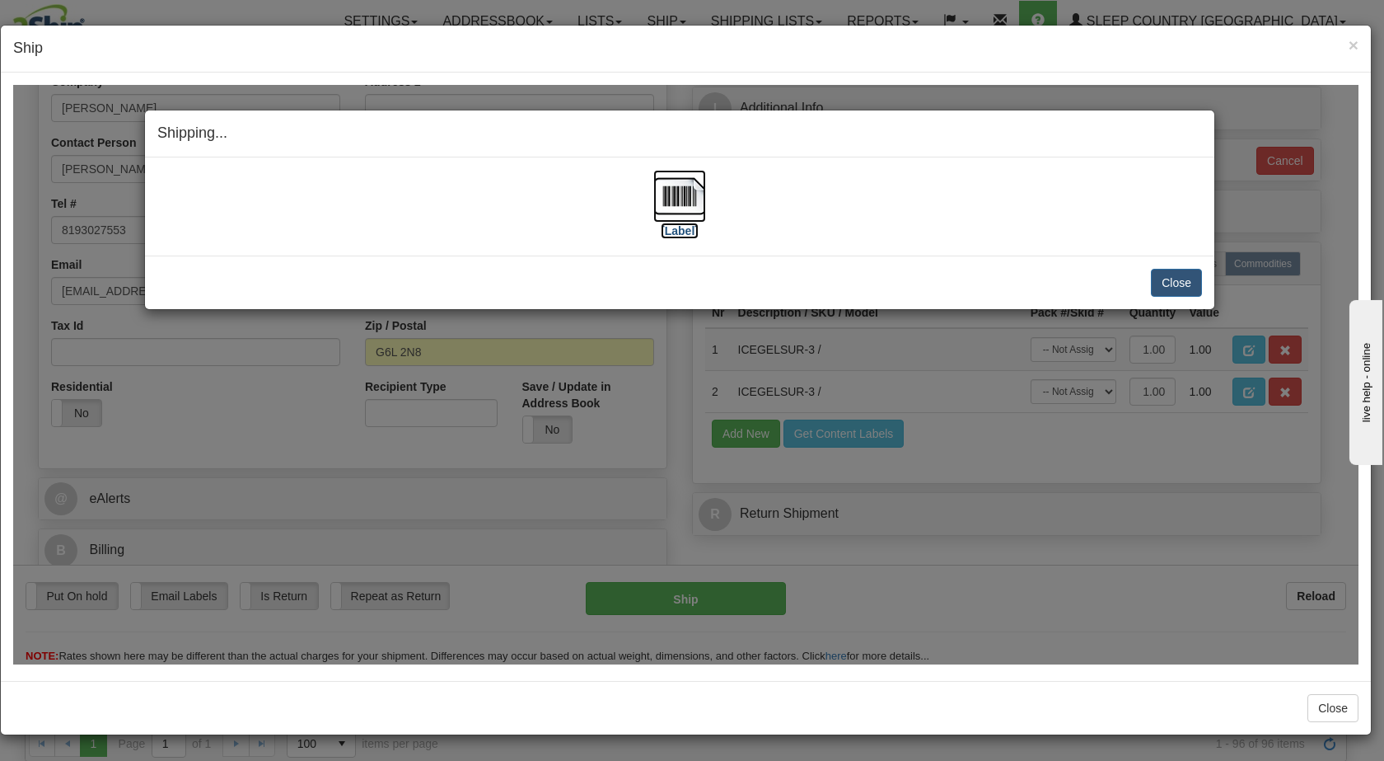
click at [681, 194] on img at bounding box center [679, 195] width 53 height 53
click at [1173, 279] on button "Close" at bounding box center [1176, 282] width 51 height 28
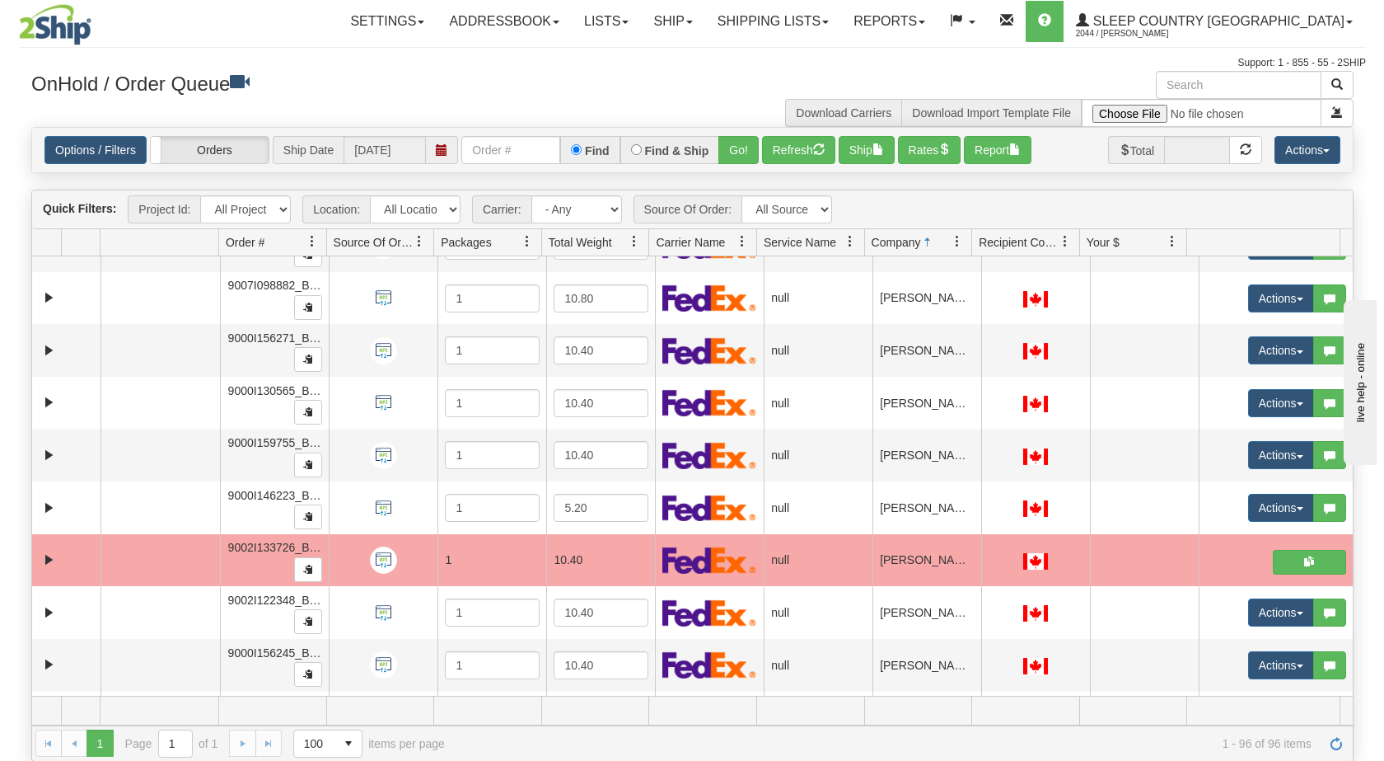
scroll to position [929, 0]
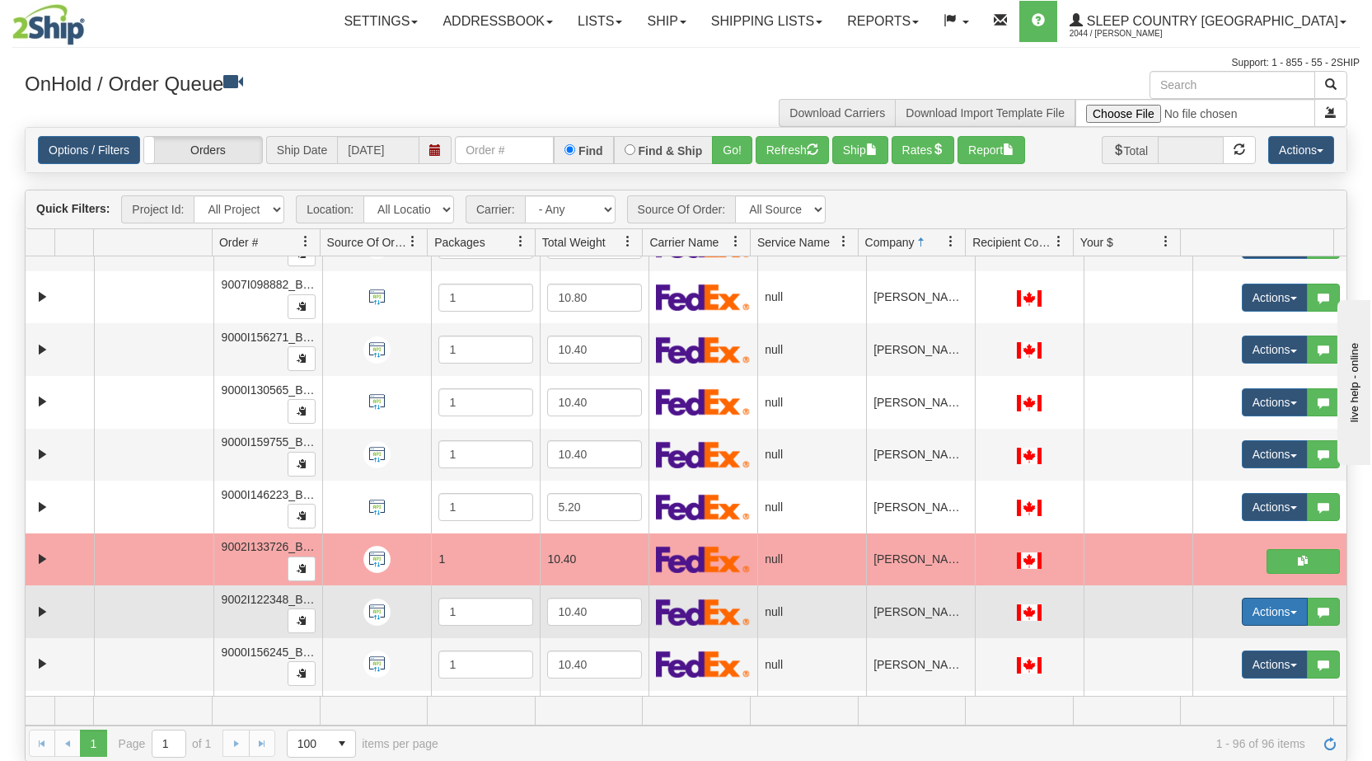
click at [1290, 611] on span "button" at bounding box center [1293, 612] width 7 height 3
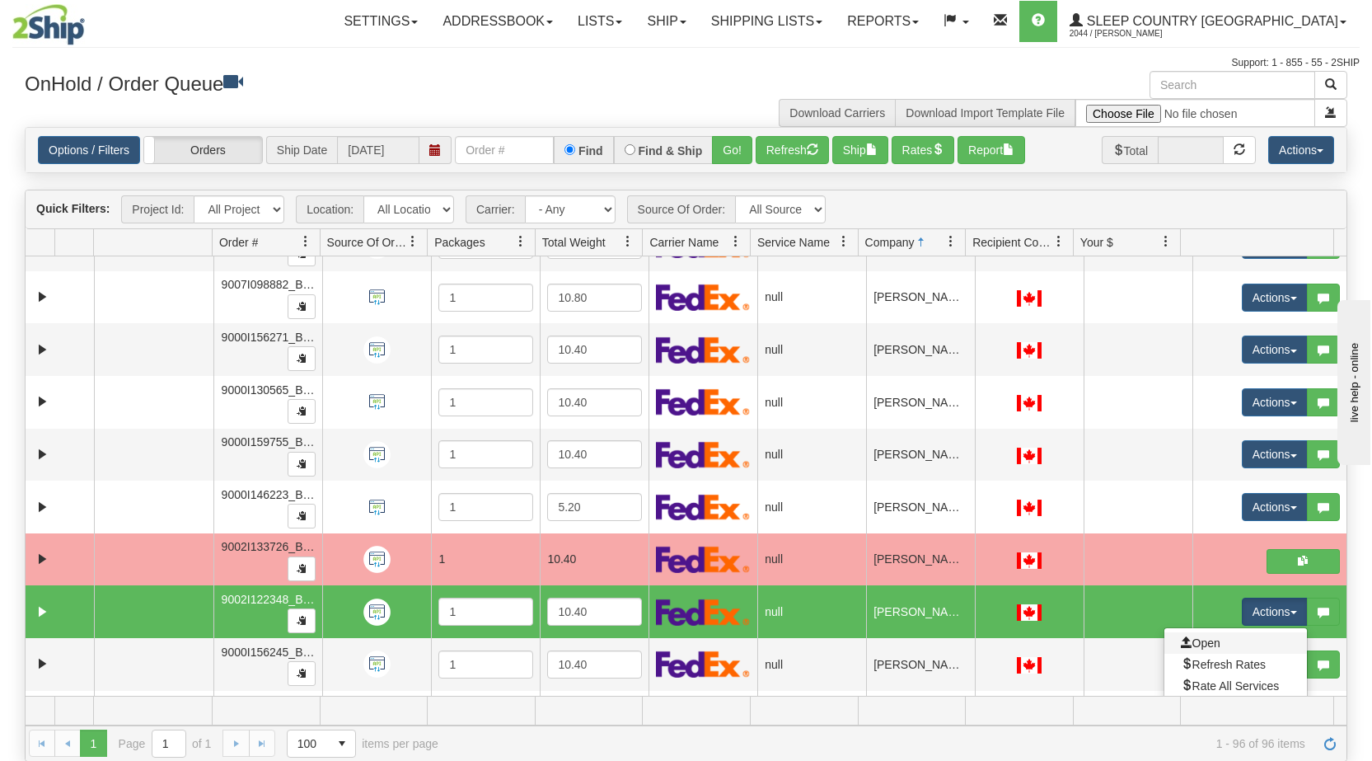
click at [1238, 639] on link "Open" at bounding box center [1235, 642] width 143 height 21
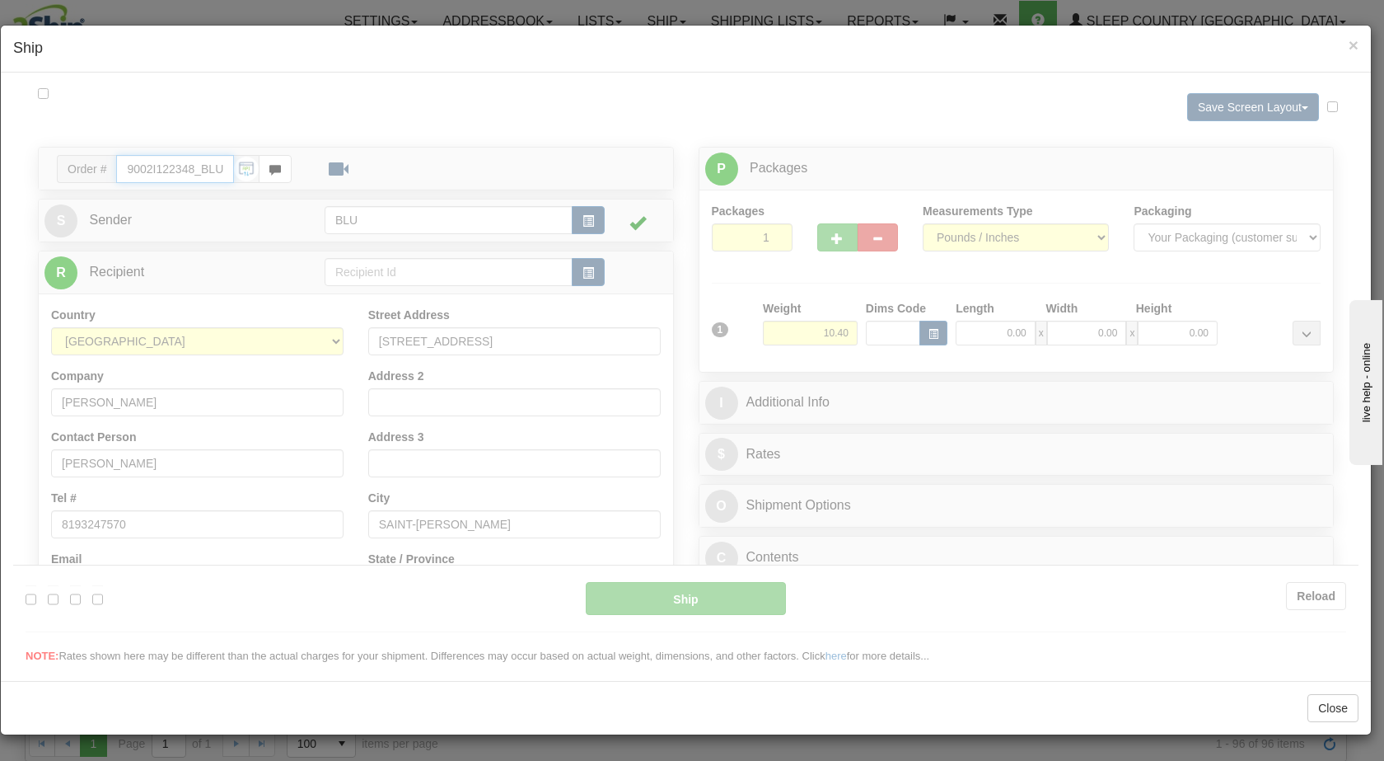
scroll to position [0, 0]
type input "08:12"
type input "16:00"
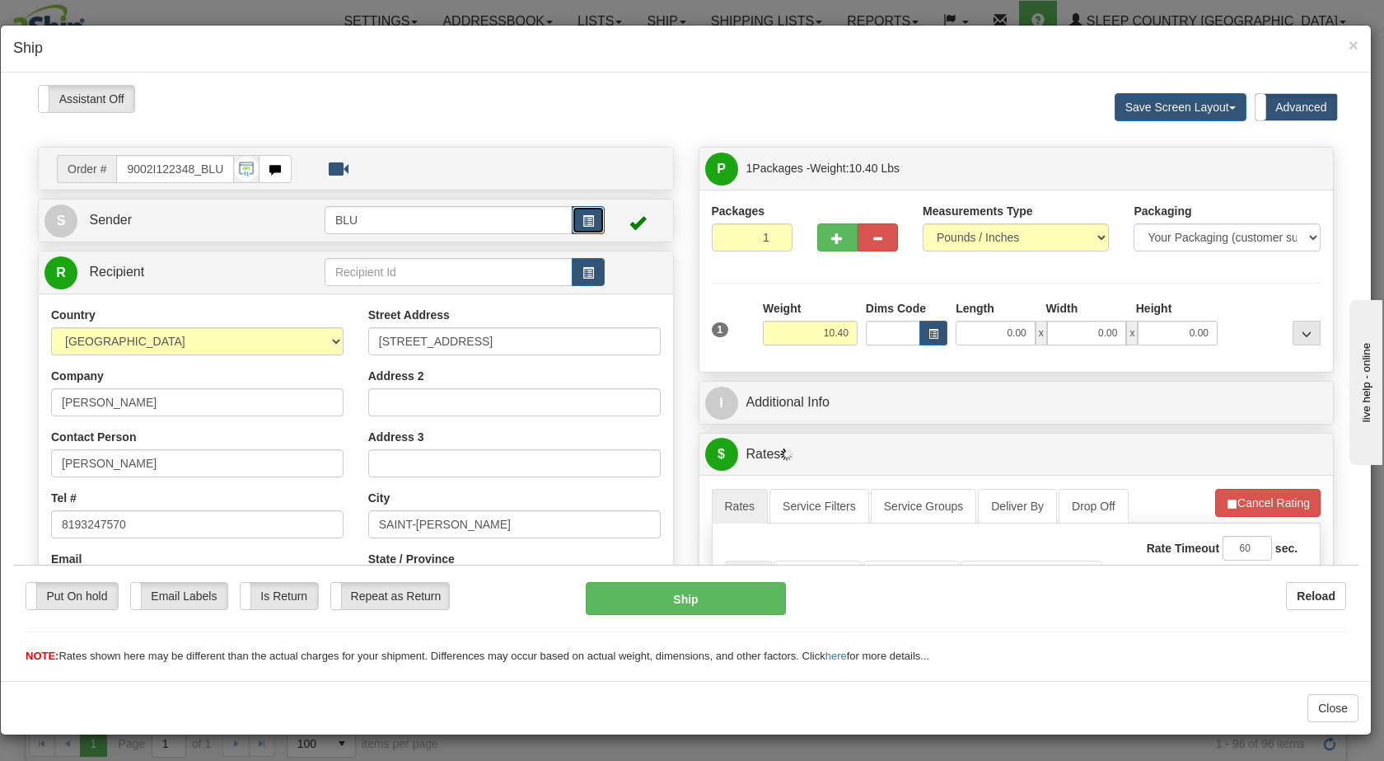
click at [591, 220] on button "button" at bounding box center [588, 219] width 33 height 28
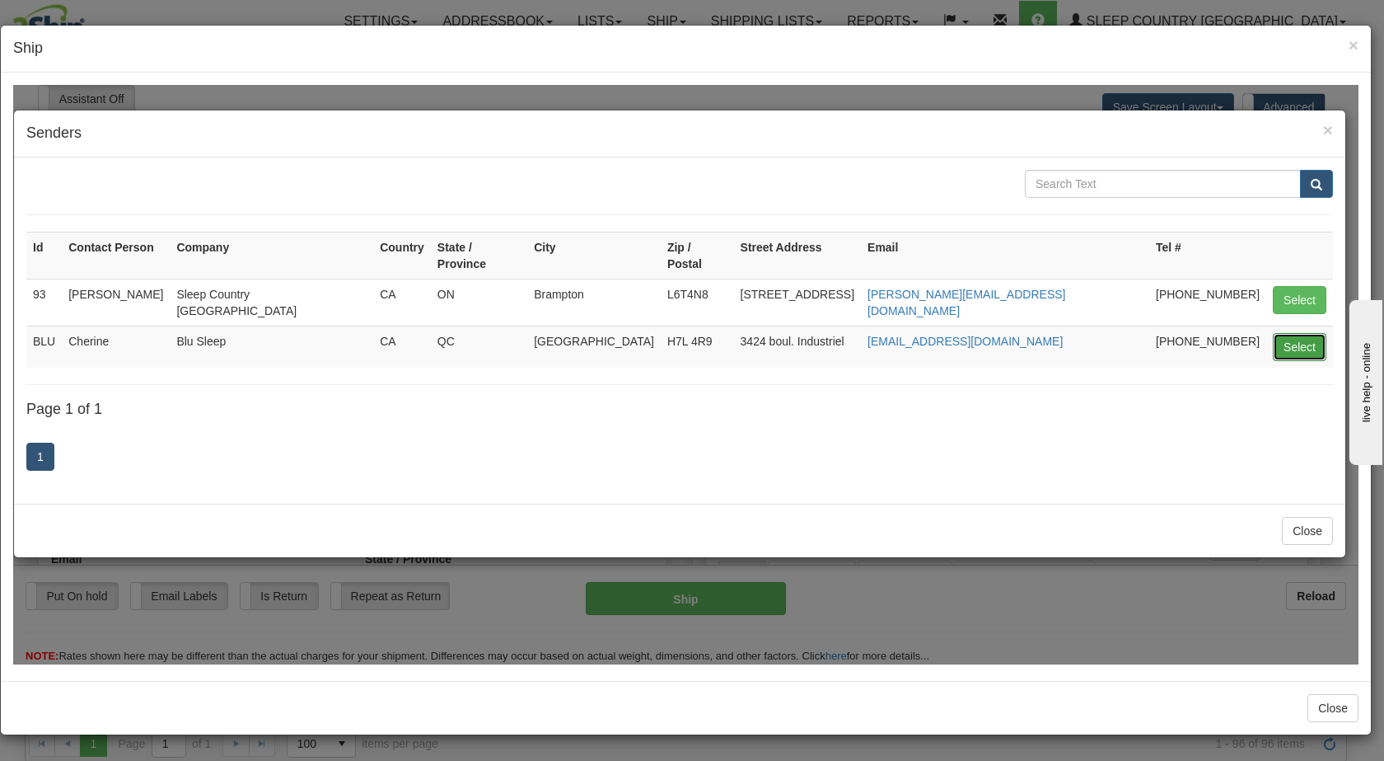
click at [1284, 332] on button "Select" at bounding box center [1300, 346] width 54 height 28
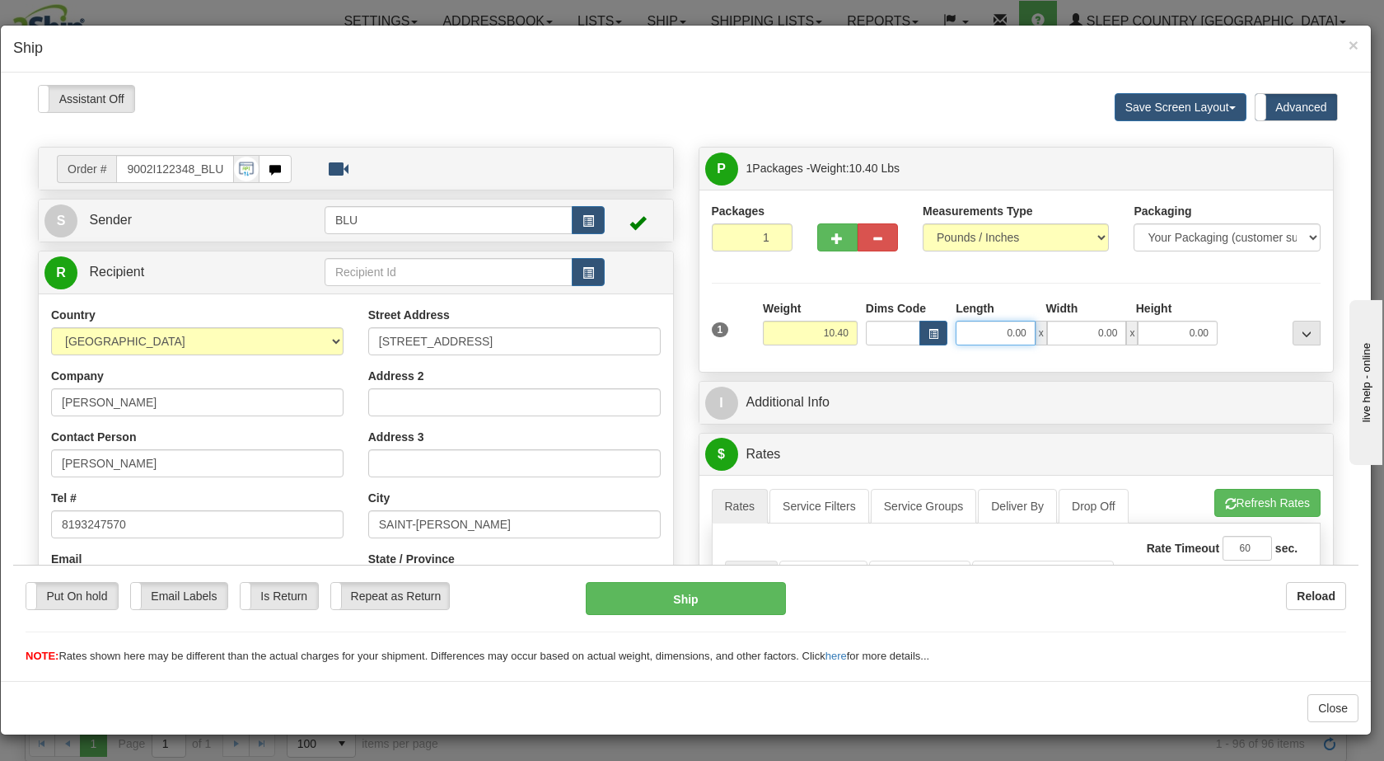
click at [981, 336] on input "0.00" at bounding box center [996, 332] width 80 height 25
click at [1061, 327] on input "0.00" at bounding box center [1087, 332] width 80 height 25
type input "16.00"
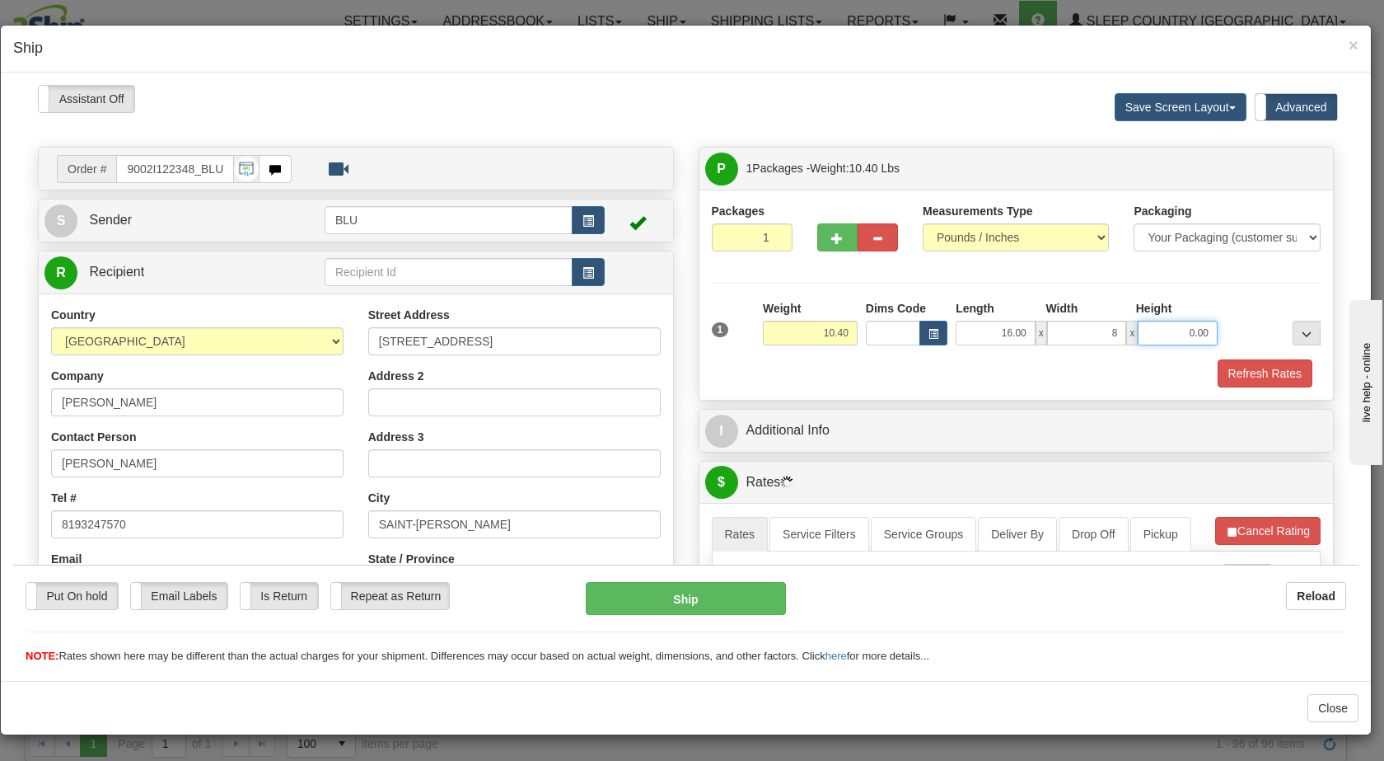
type input "8.00"
click at [1154, 333] on input "0.00" at bounding box center [1178, 332] width 80 height 25
type input "16.00"
click at [1226, 331] on div at bounding box center [1273, 321] width 103 height 45
click at [1225, 372] on button "Refresh Rates" at bounding box center [1265, 372] width 95 height 28
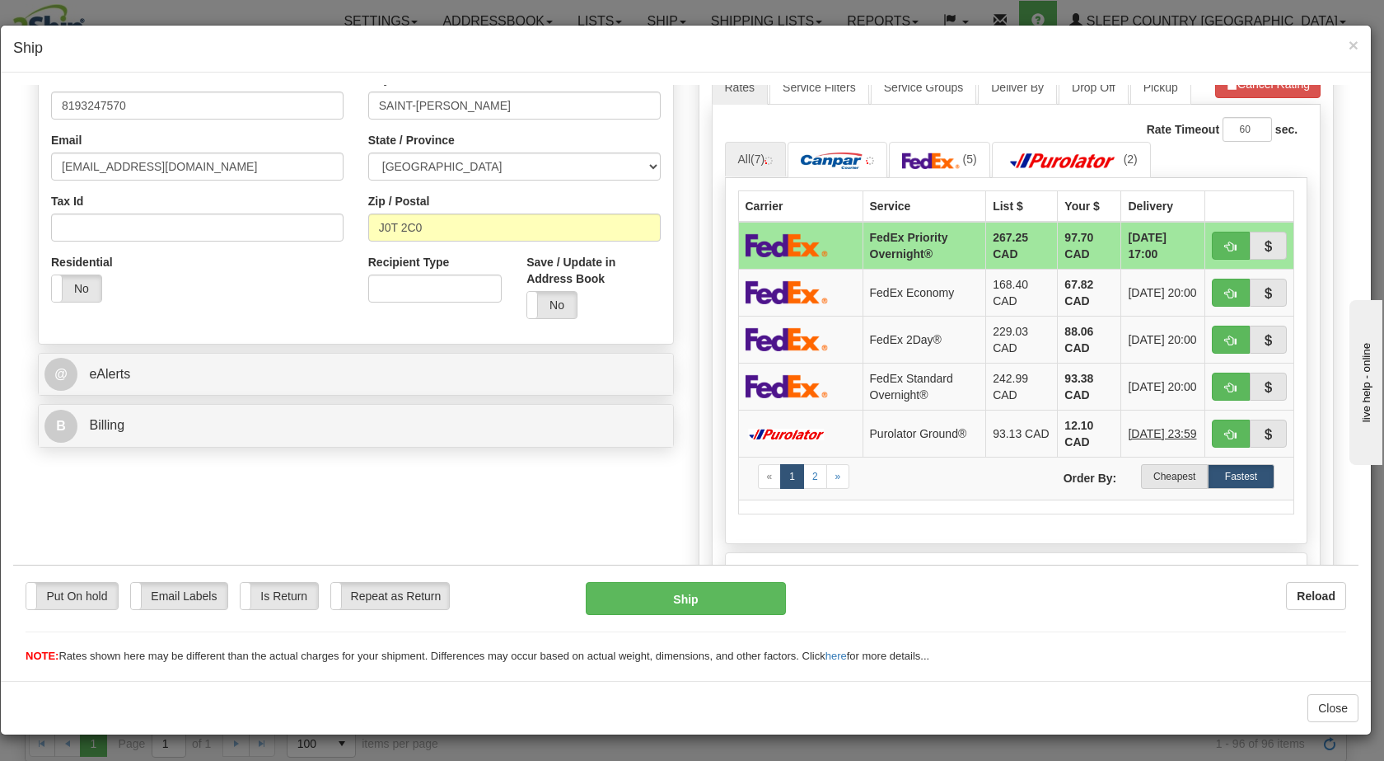
scroll to position [419, 0]
click at [1164, 472] on label "Cheapest" at bounding box center [1174, 474] width 67 height 25
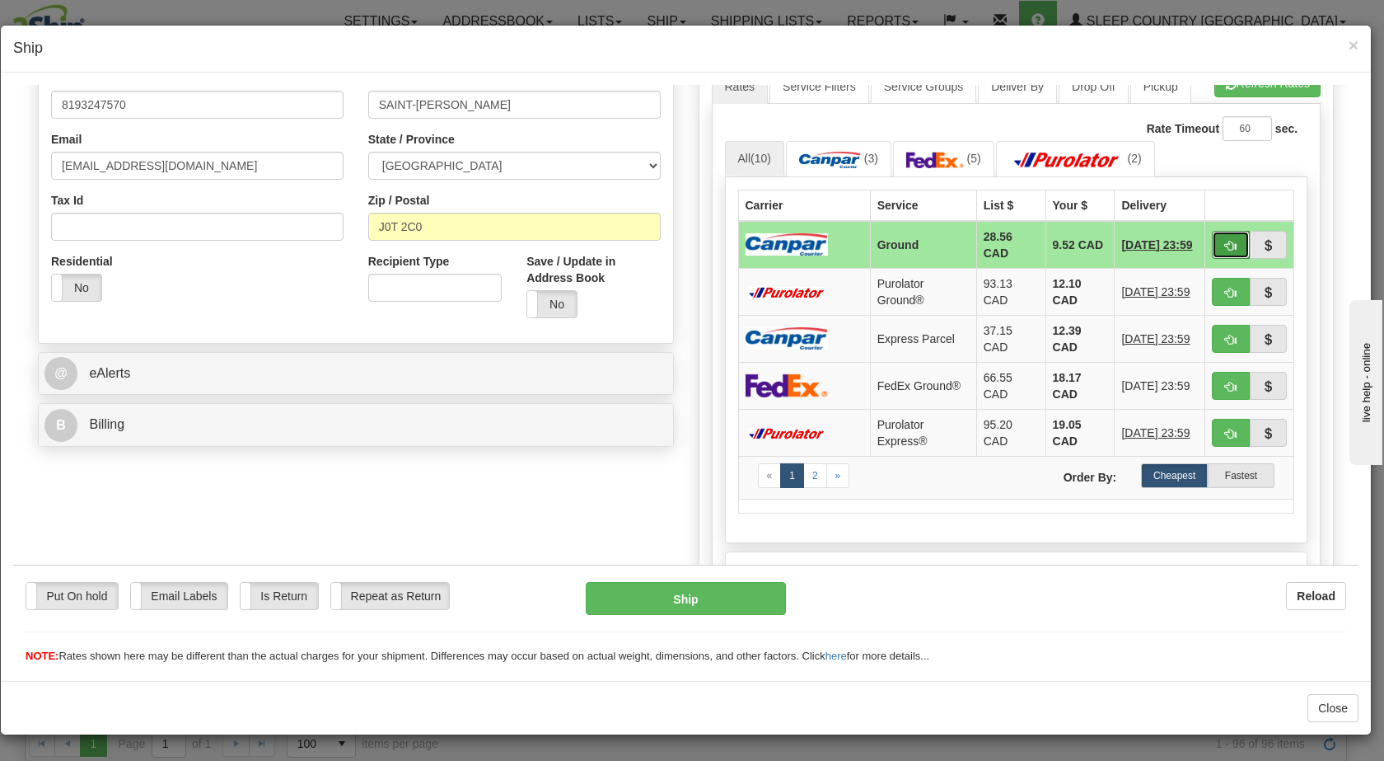
click at [1225, 244] on span "button" at bounding box center [1231, 245] width 12 height 11
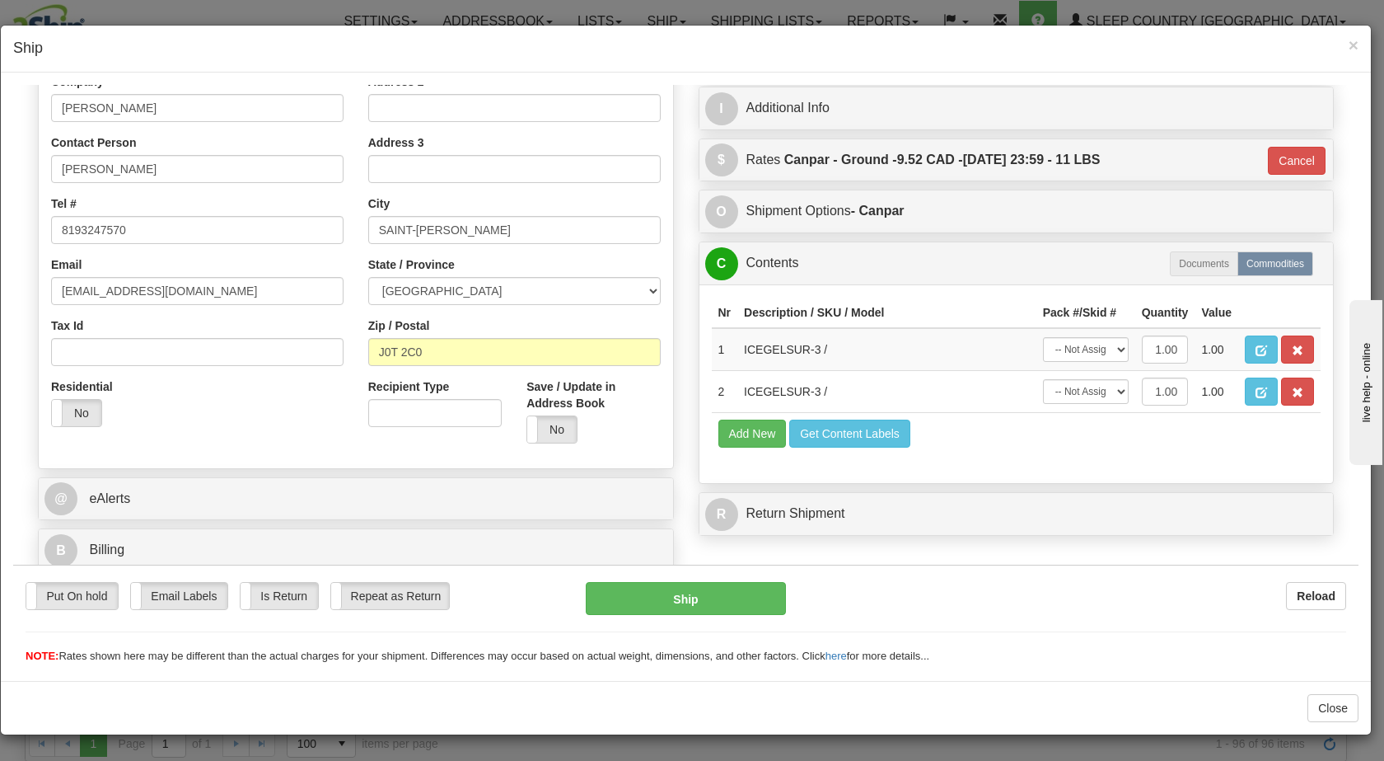
type input "1"
click at [600, 588] on button "Ship" at bounding box center [685, 597] width 199 height 33
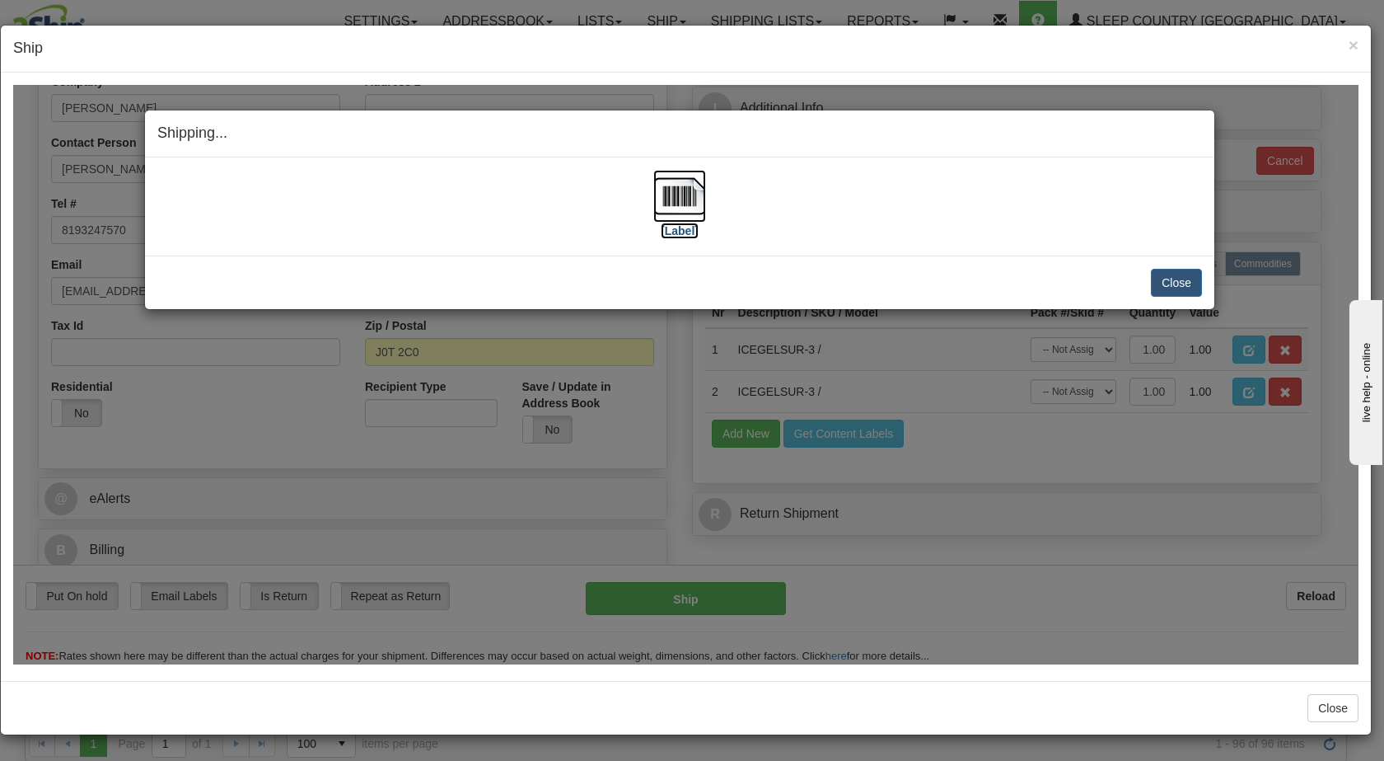
click at [678, 185] on img at bounding box center [679, 195] width 53 height 53
click at [1181, 285] on button "Close" at bounding box center [1176, 282] width 51 height 28
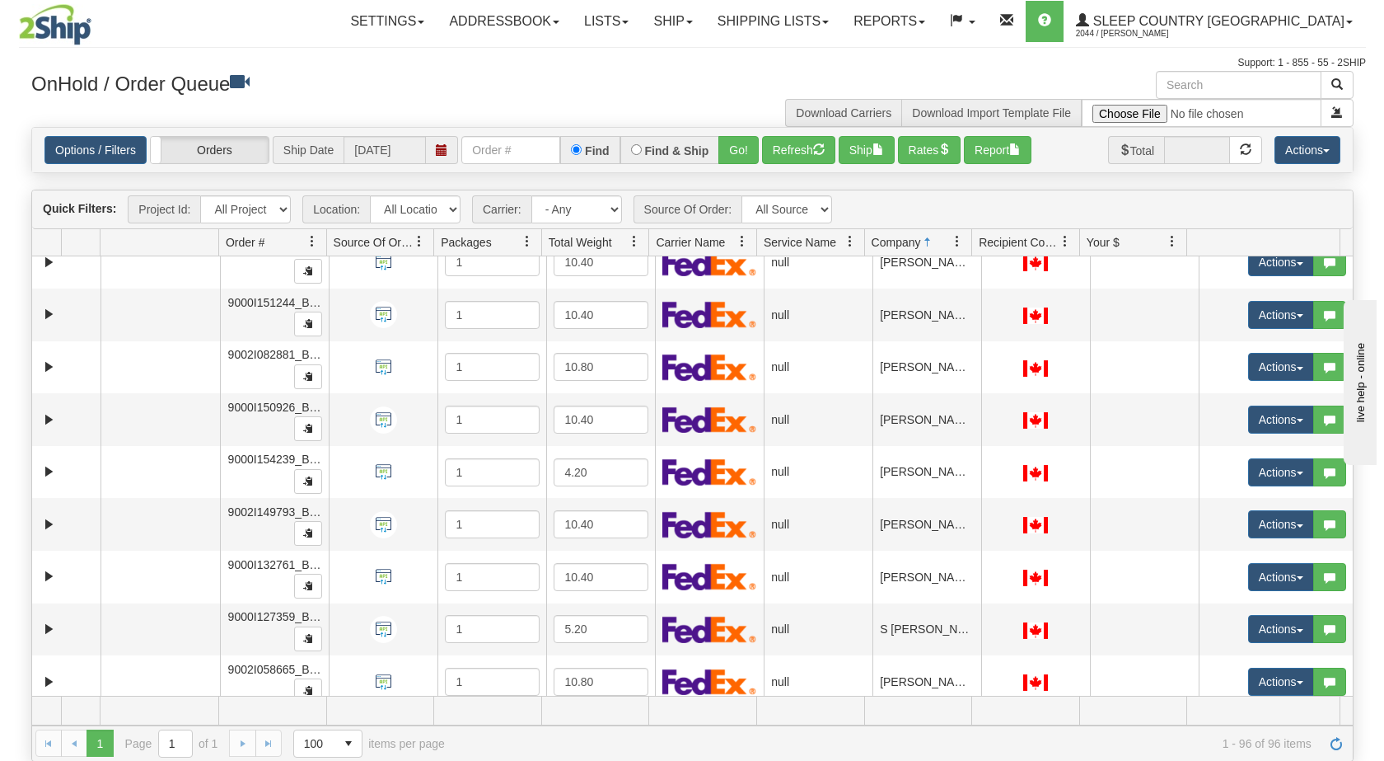
scroll to position [4109, 0]
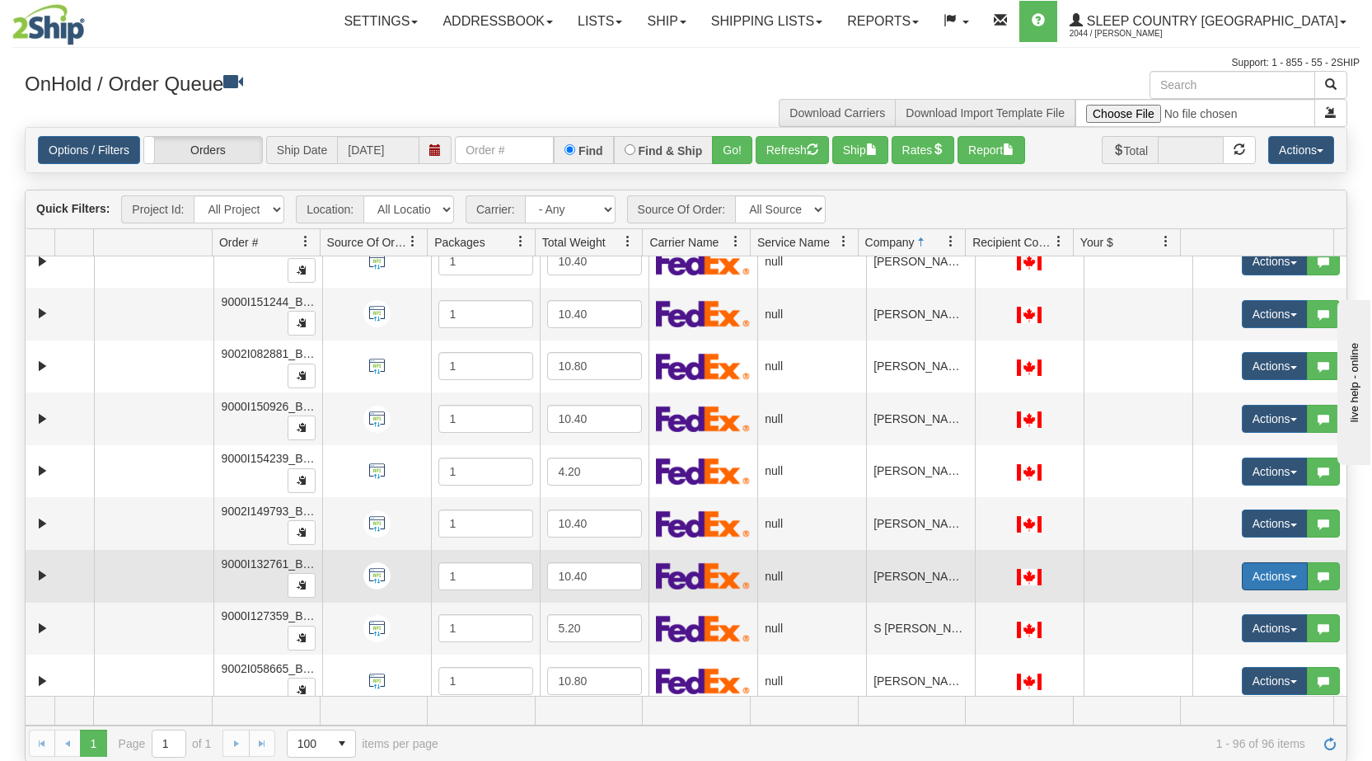
click at [1277, 574] on button "Actions" at bounding box center [1275, 576] width 66 height 28
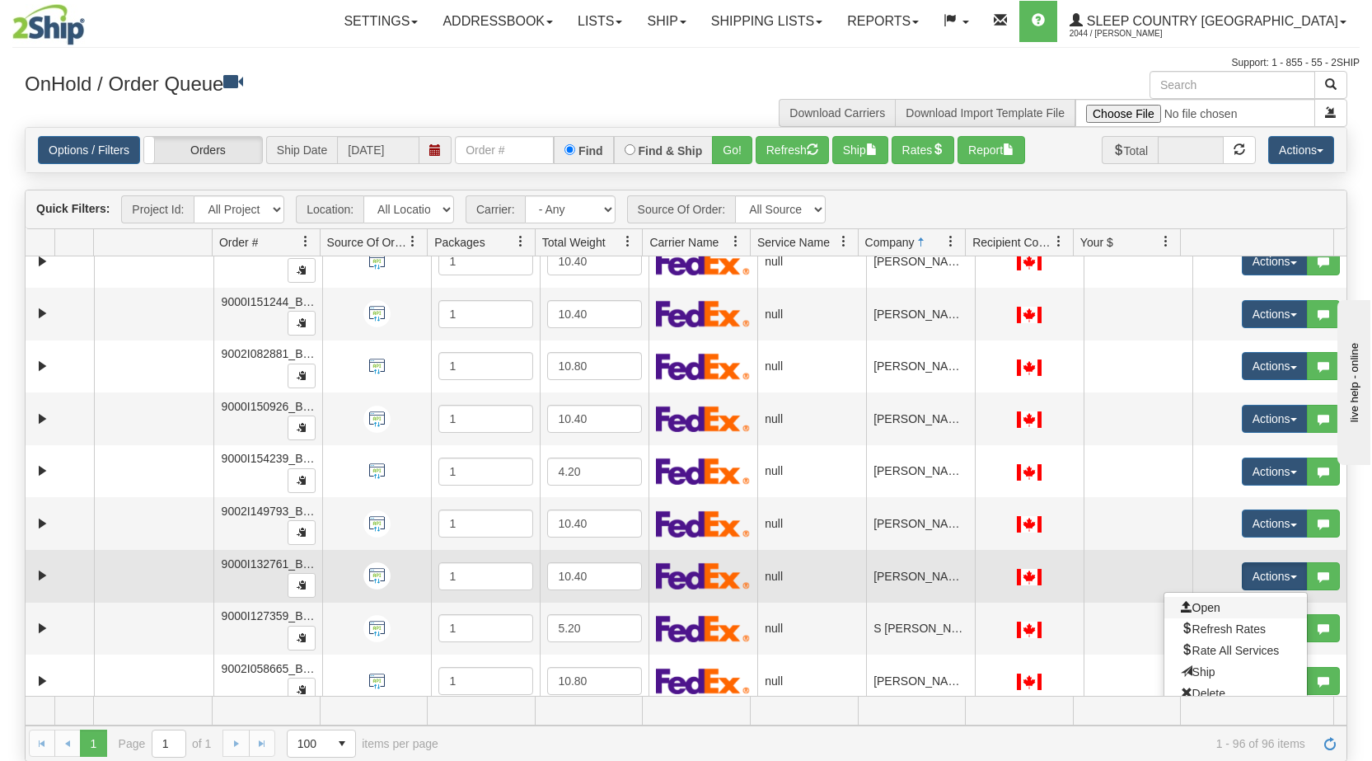
click at [1217, 614] on link "Open" at bounding box center [1235, 607] width 143 height 21
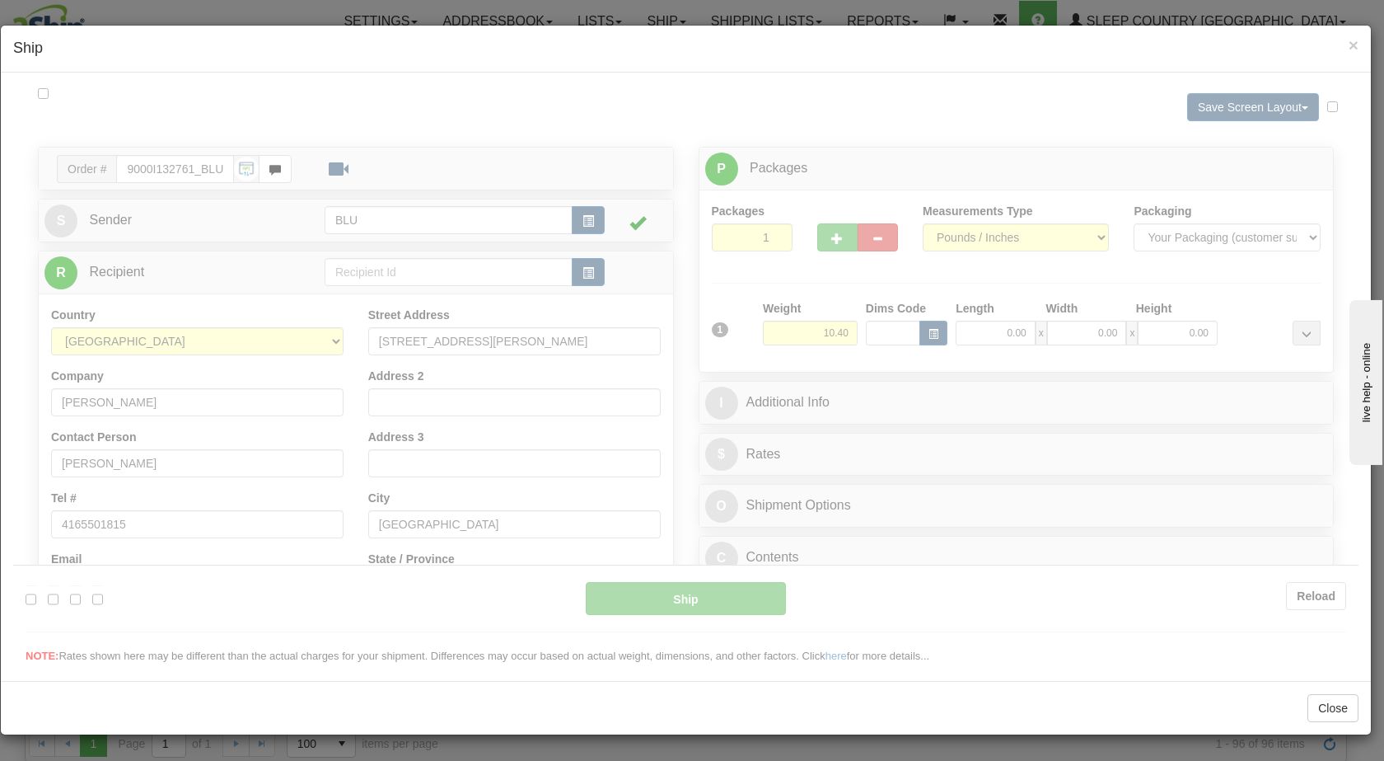
scroll to position [0, 0]
type input "08:14"
type input "16:00"
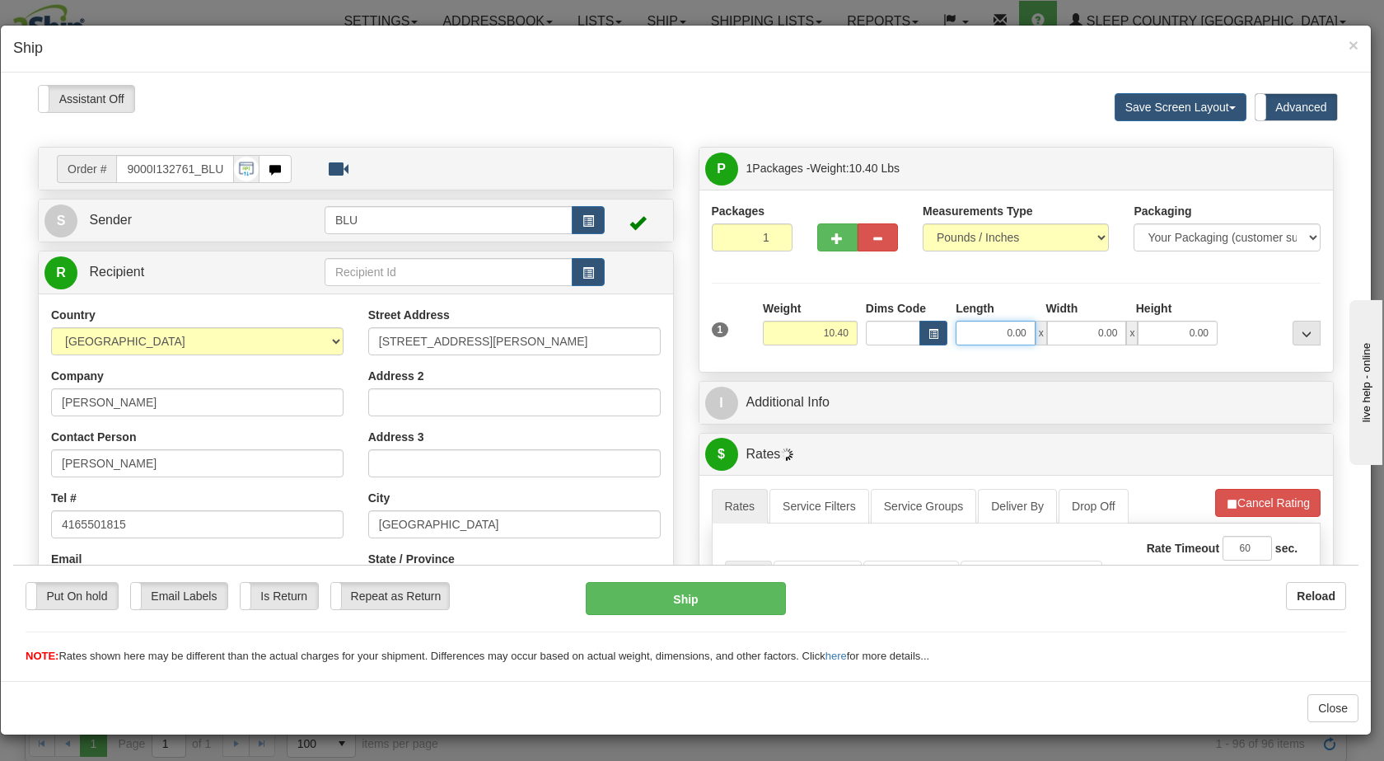
click at [986, 324] on input "0.00" at bounding box center [996, 332] width 80 height 25
click at [1095, 332] on input "0.00" at bounding box center [1087, 332] width 80 height 25
type input "16.00"
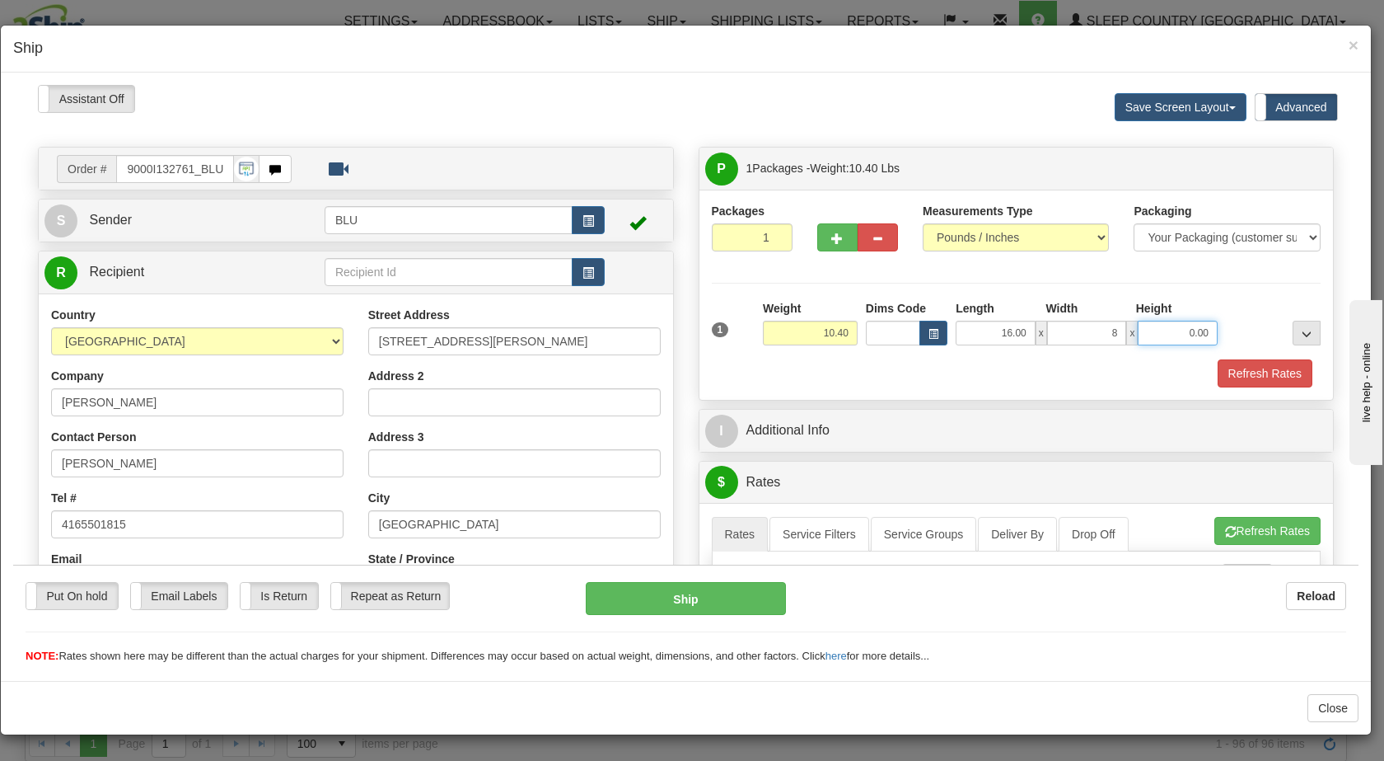
type input "8.00"
click at [1151, 329] on input "0.00" at bounding box center [1178, 332] width 80 height 25
type input "16.00"
click at [1225, 363] on button "Refresh Rates" at bounding box center [1265, 372] width 95 height 28
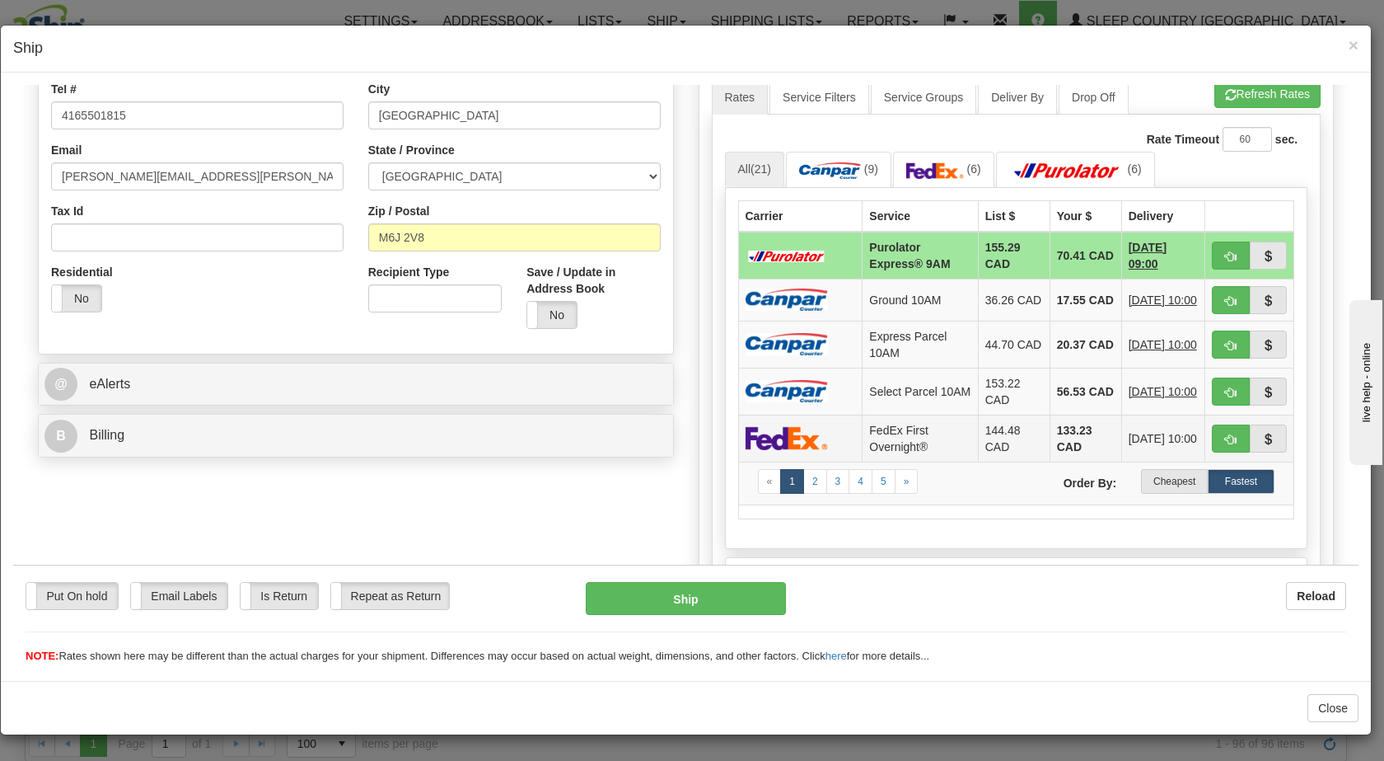
scroll to position [410, 0]
click at [1161, 480] on label "Cheapest" at bounding box center [1174, 479] width 67 height 25
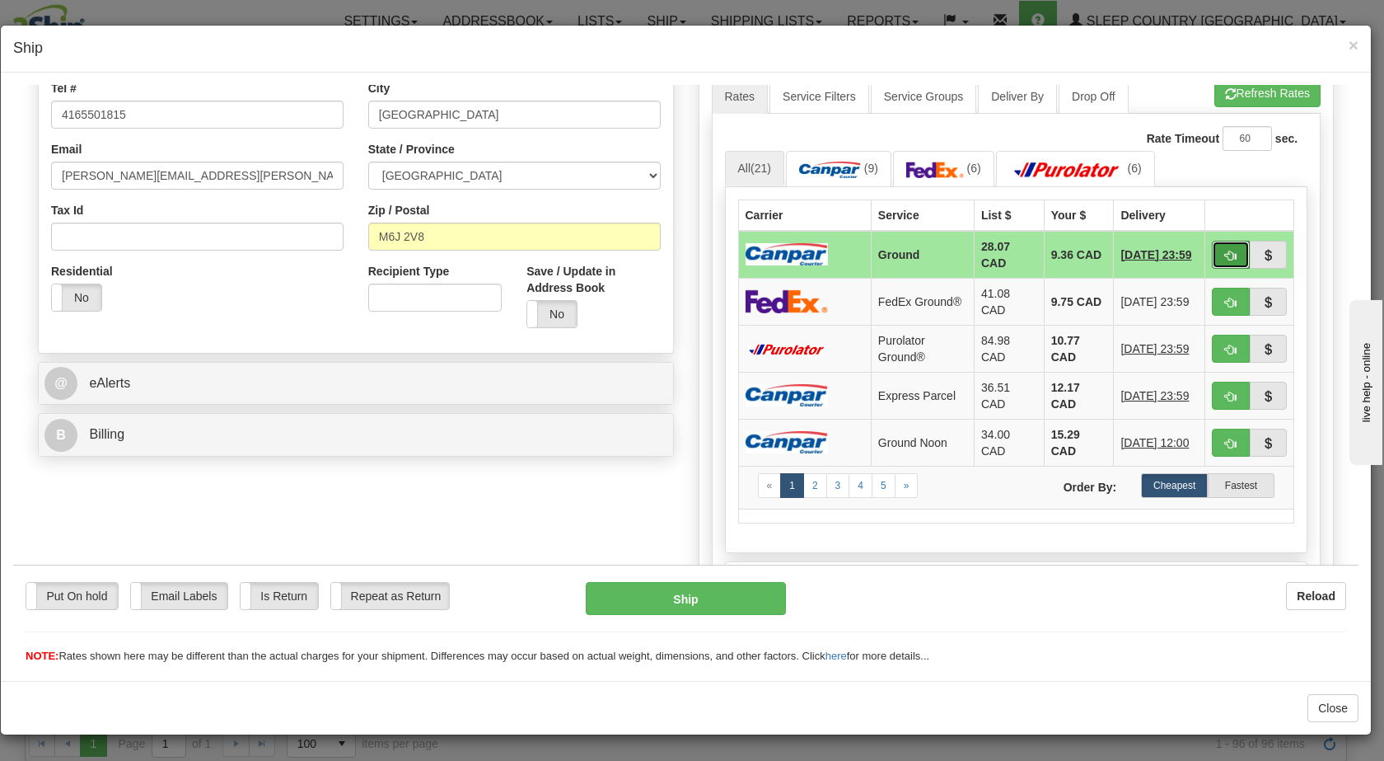
click at [1225, 253] on button "button" at bounding box center [1231, 254] width 38 height 28
type input "1"
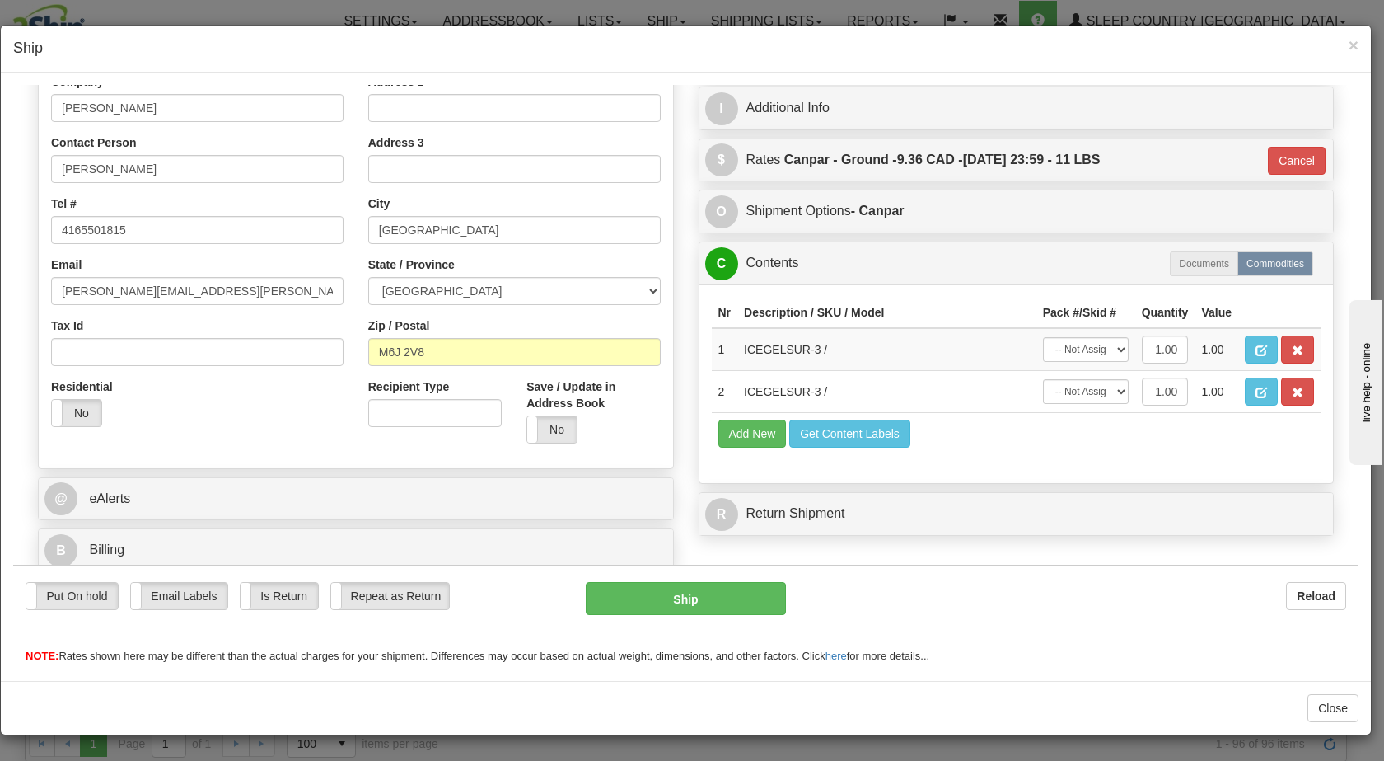
scroll to position [294, 0]
click at [714, 599] on button "Ship" at bounding box center [685, 597] width 199 height 33
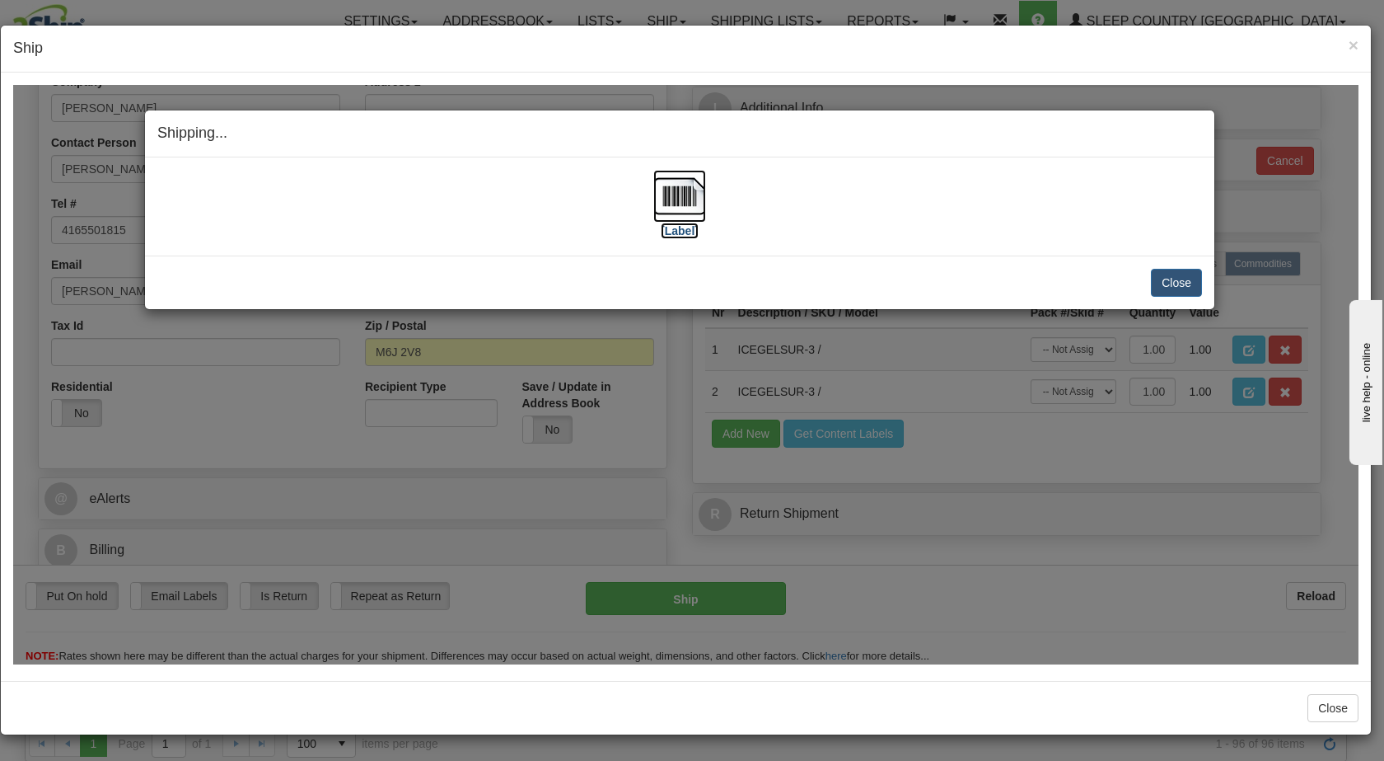
click at [690, 194] on img at bounding box center [679, 195] width 53 height 53
click at [1164, 279] on button "Close" at bounding box center [1176, 282] width 51 height 28
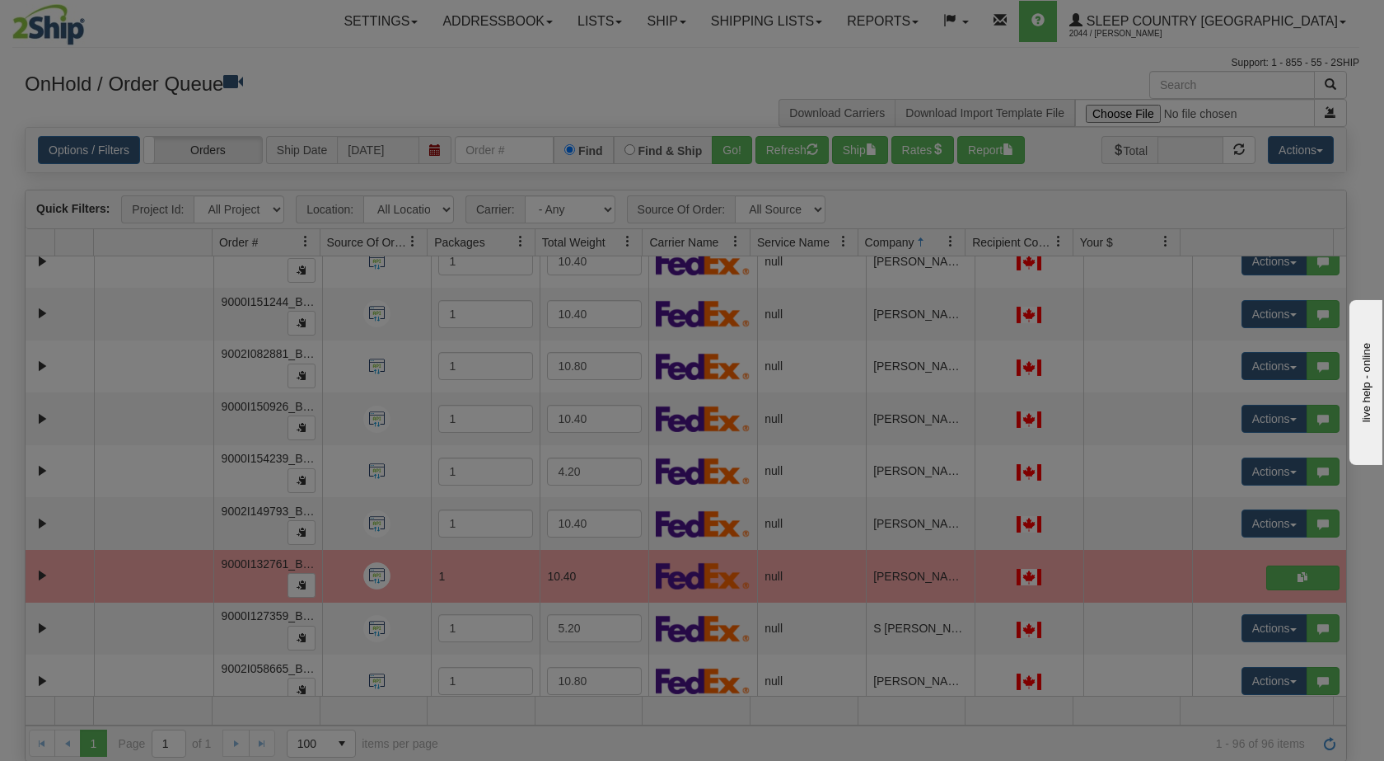
scroll to position [0, 0]
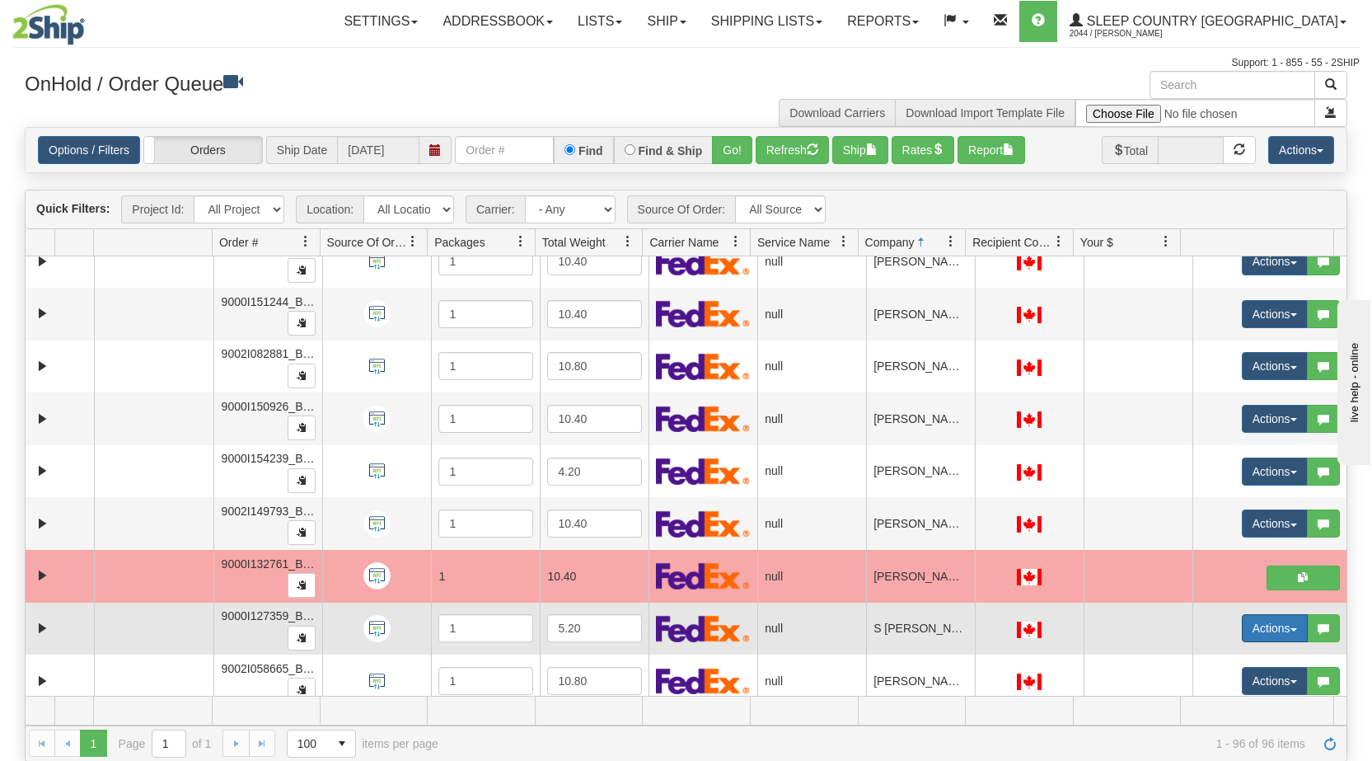
click at [1290, 629] on span "button" at bounding box center [1293, 629] width 7 height 3
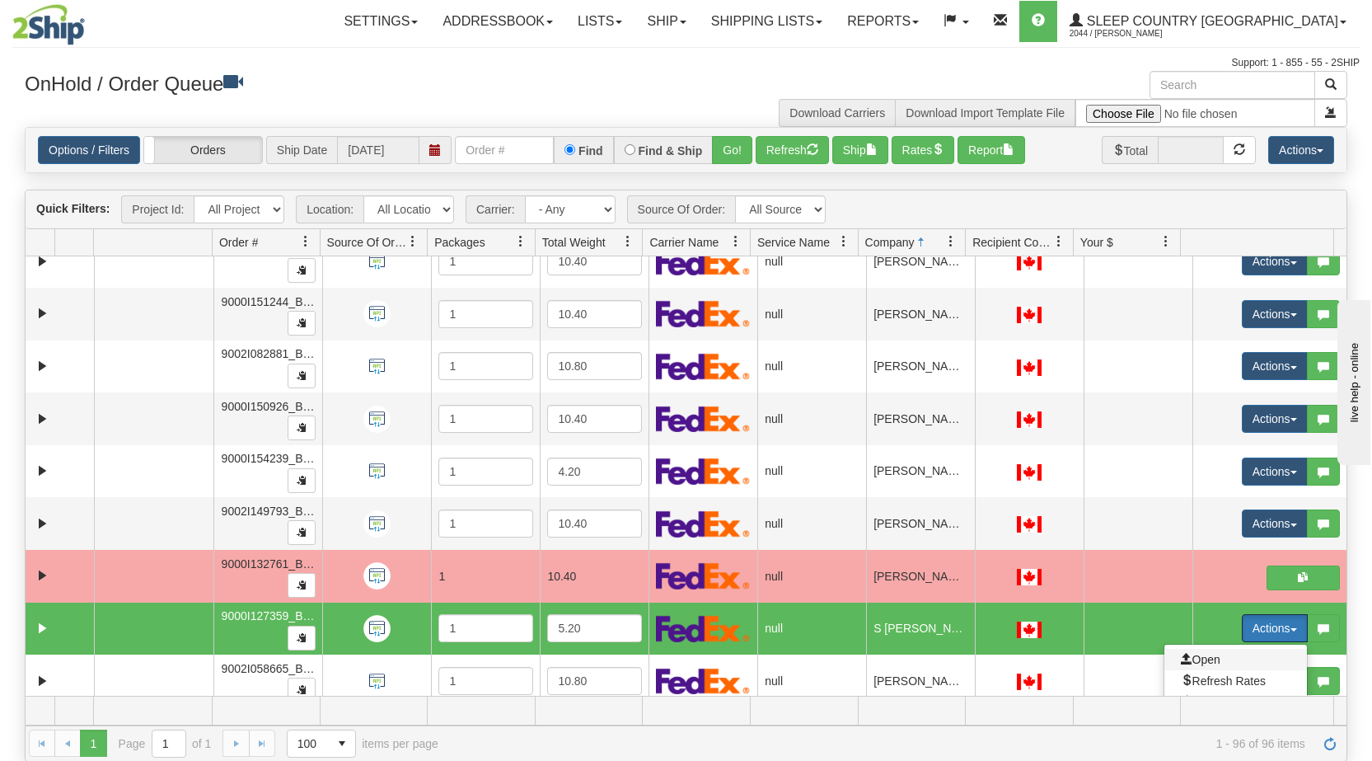
click at [1202, 653] on span "Open" at bounding box center [1201, 659] width 40 height 13
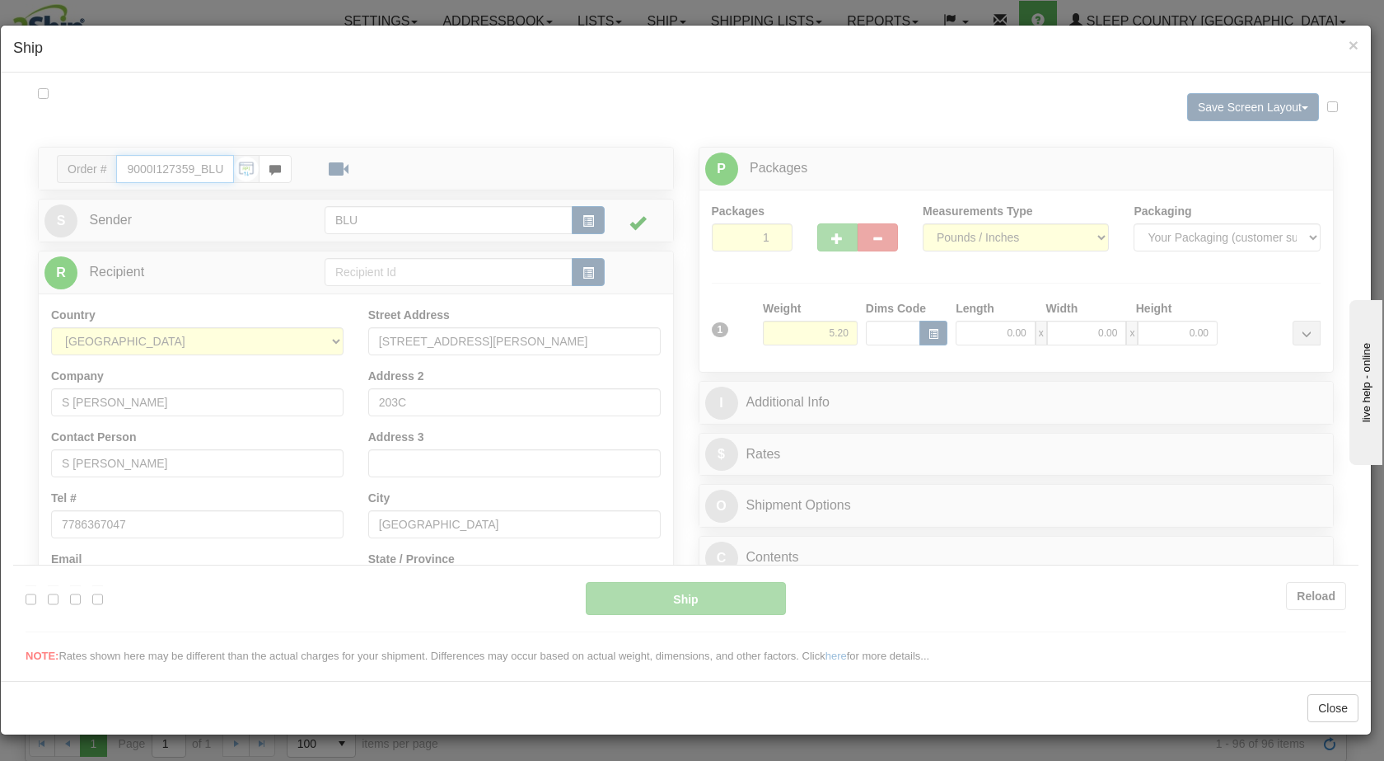
type input "08:17"
type input "16:00"
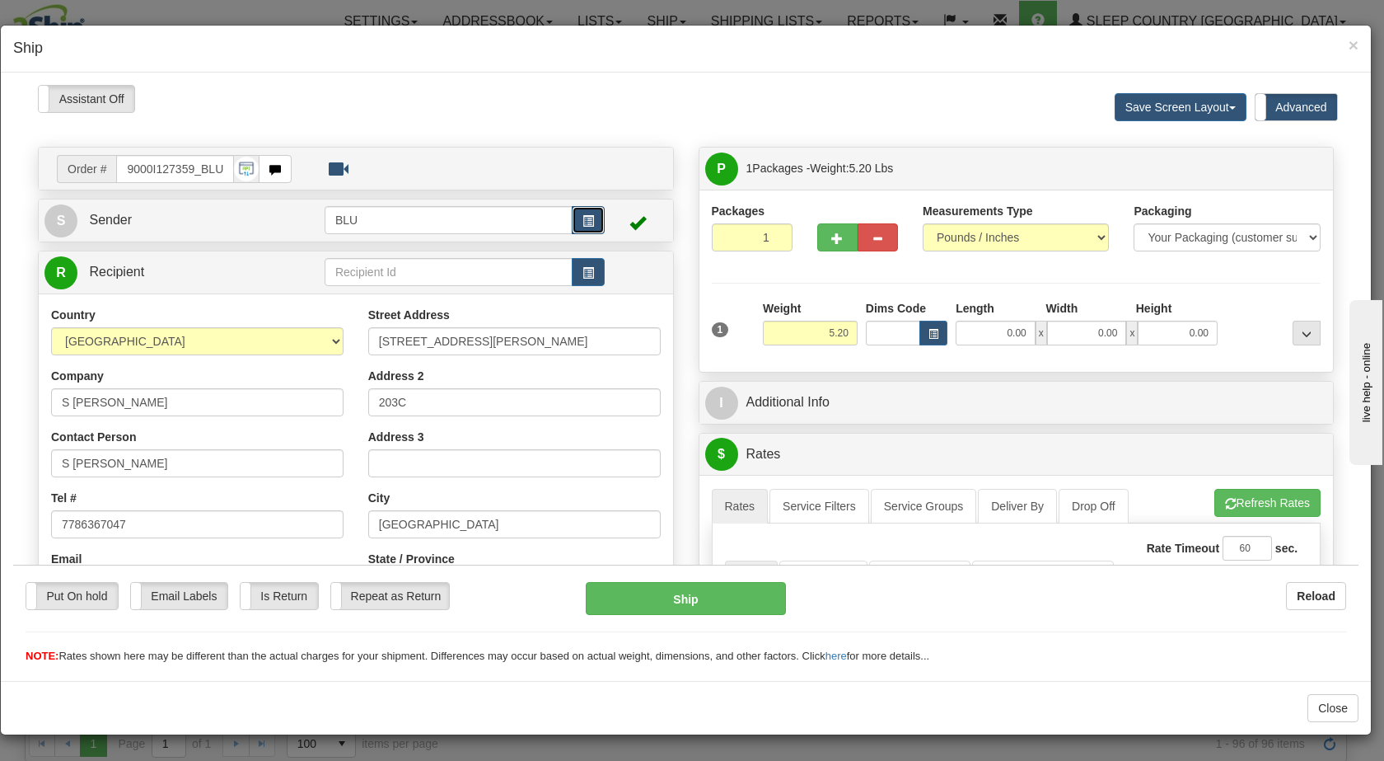
click at [583, 215] on span "button" at bounding box center [589, 220] width 12 height 11
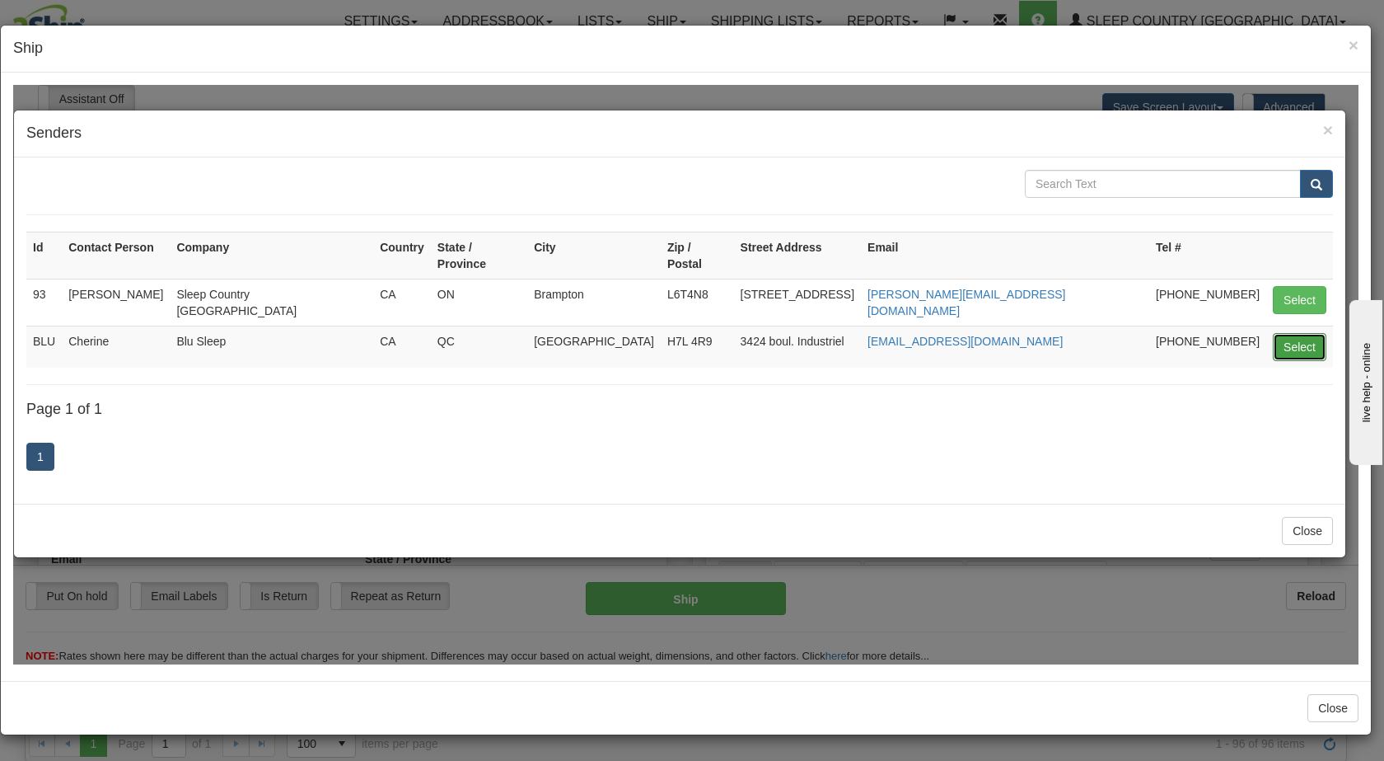
click at [1298, 332] on button "Select" at bounding box center [1300, 346] width 54 height 28
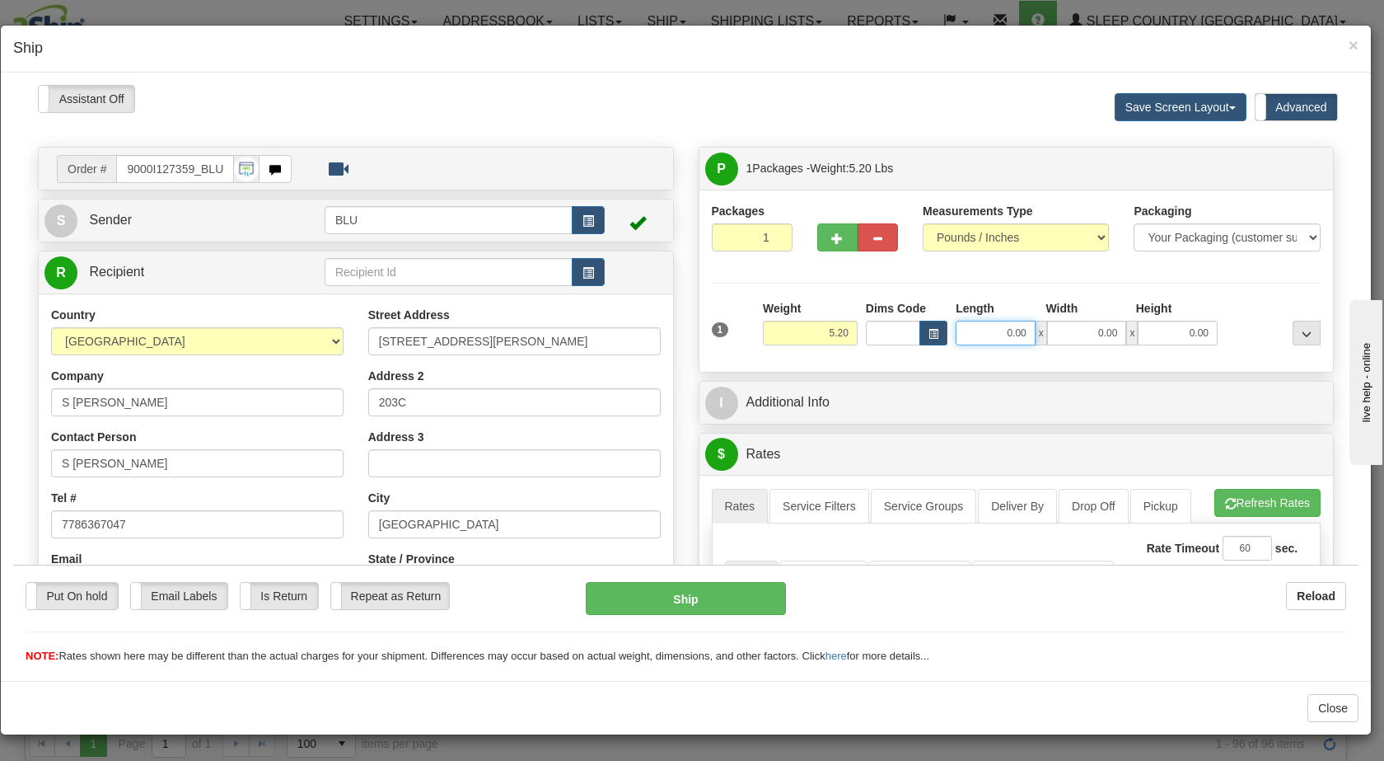
click at [996, 333] on input "0.00" at bounding box center [996, 332] width 80 height 25
type input "8.00"
click at [1098, 330] on input "0.00" at bounding box center [1087, 332] width 80 height 25
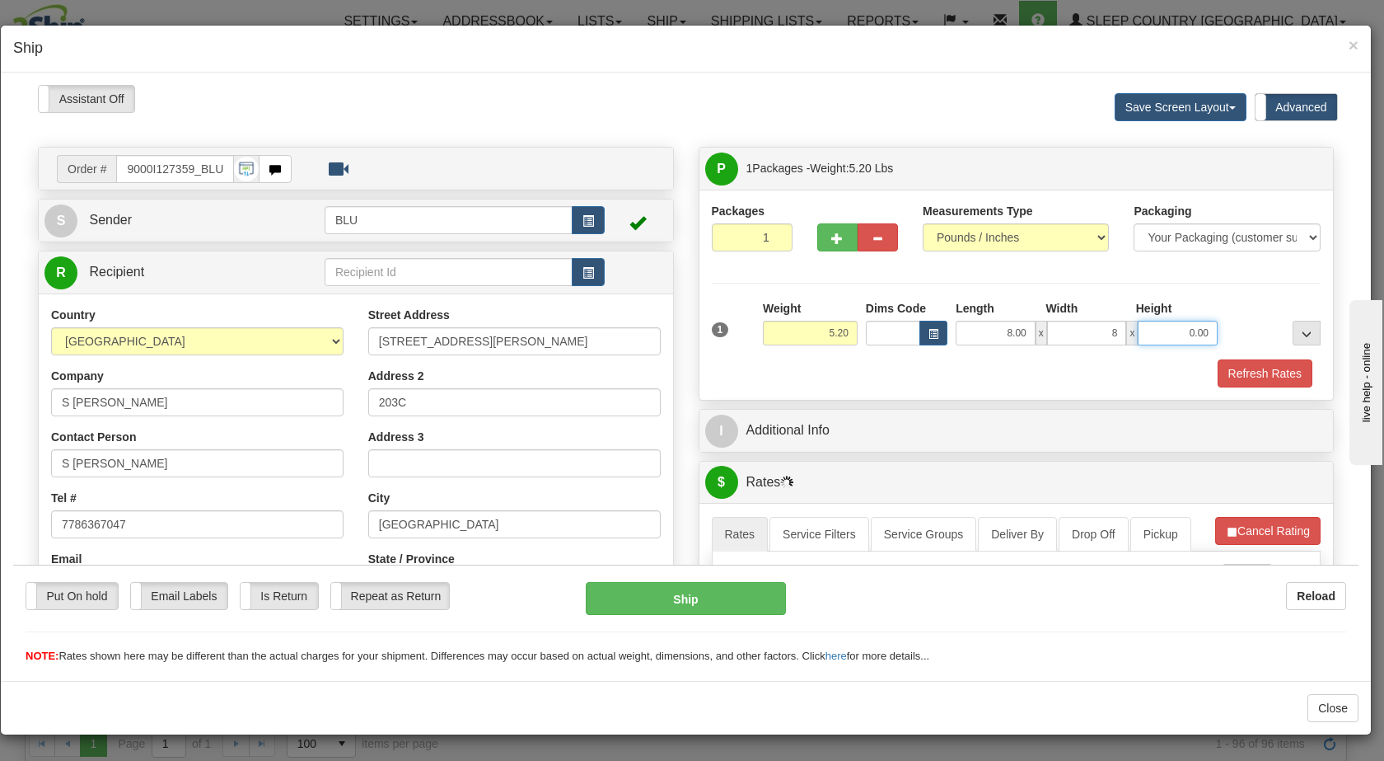
type input "8.00"
click at [1161, 329] on input "0.00" at bounding box center [1178, 332] width 80 height 25
type input "16.00"
click at [1254, 327] on div at bounding box center [1273, 321] width 103 height 45
click at [1234, 363] on button "Refresh Rates" at bounding box center [1265, 372] width 95 height 28
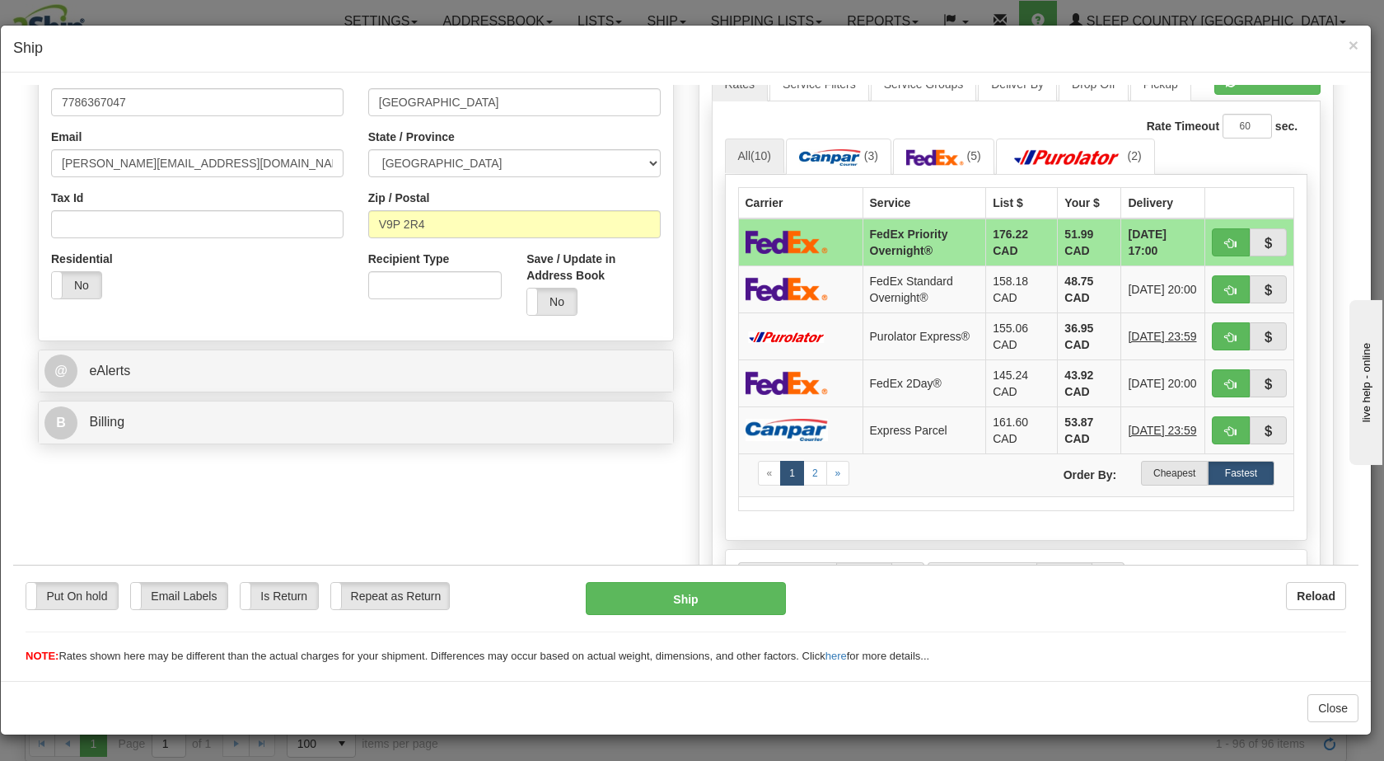
scroll to position [449, 0]
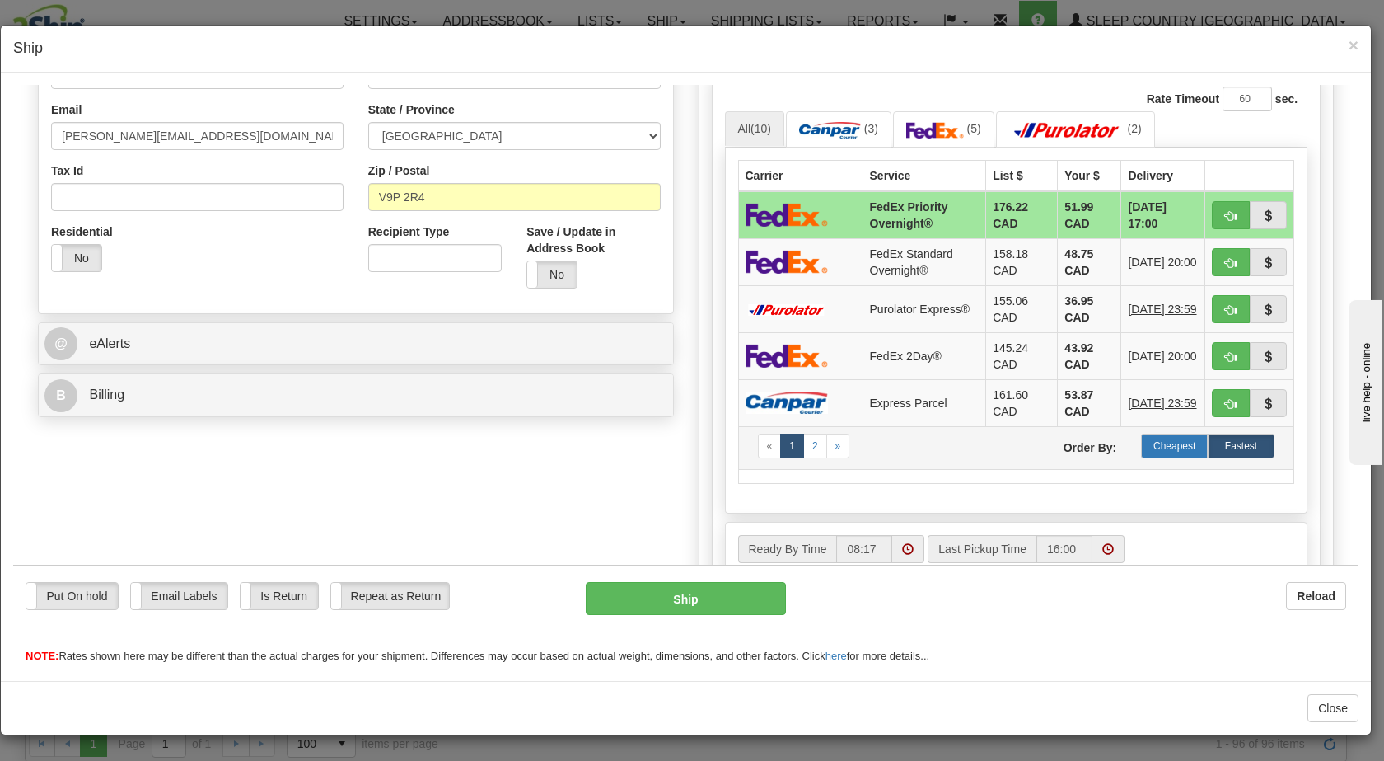
click at [1163, 442] on label "Cheapest" at bounding box center [1174, 445] width 67 height 25
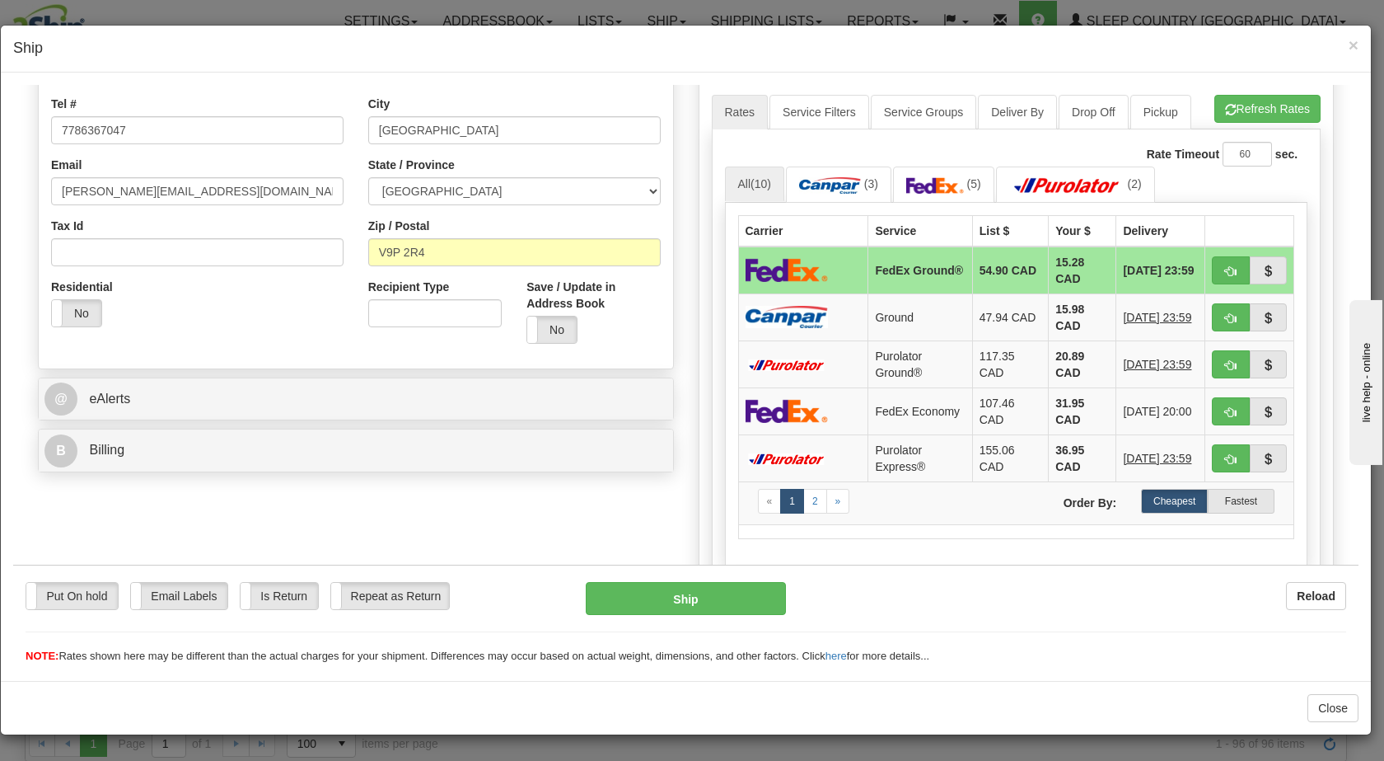
scroll to position [402, 0]
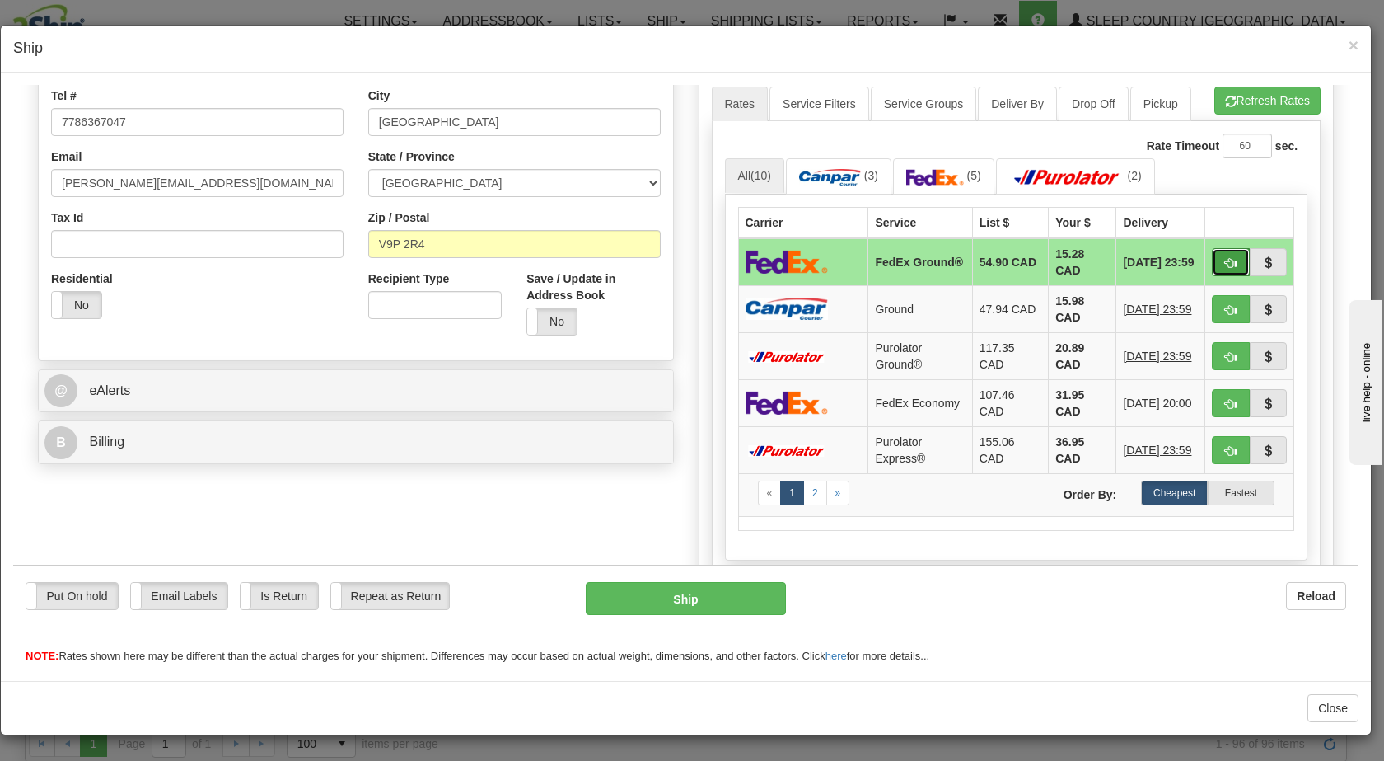
click at [1225, 260] on span "button" at bounding box center [1231, 262] width 12 height 11
type input "92"
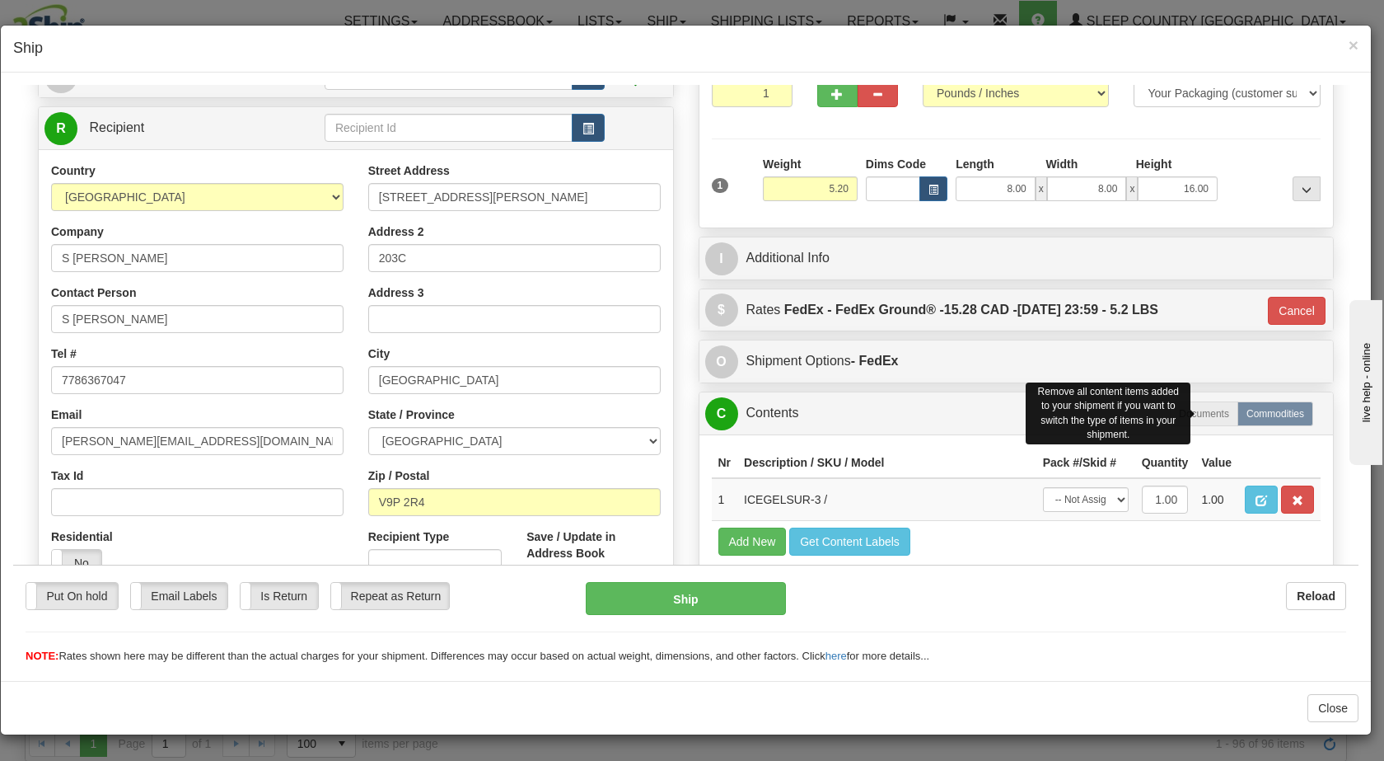
scroll to position [140, 0]
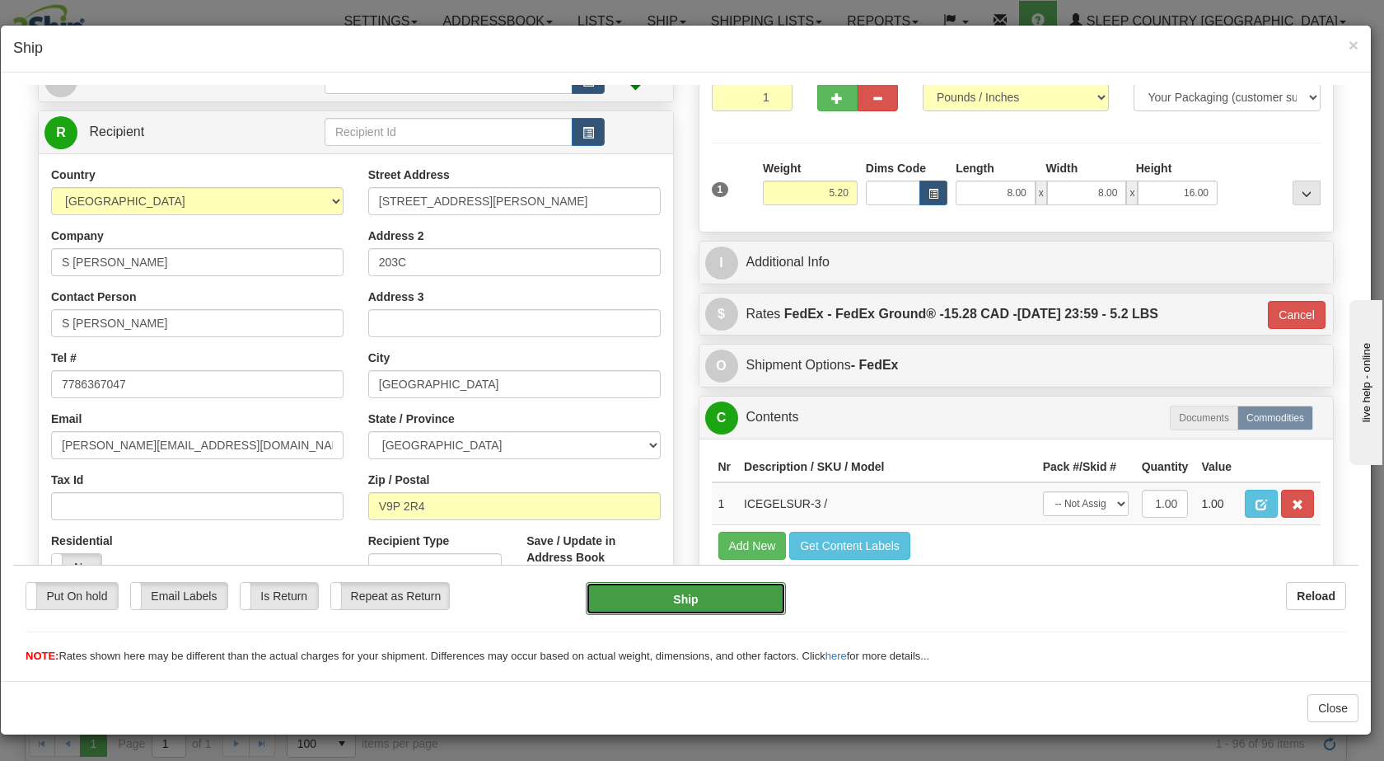
click at [673, 611] on button "Ship" at bounding box center [685, 597] width 199 height 33
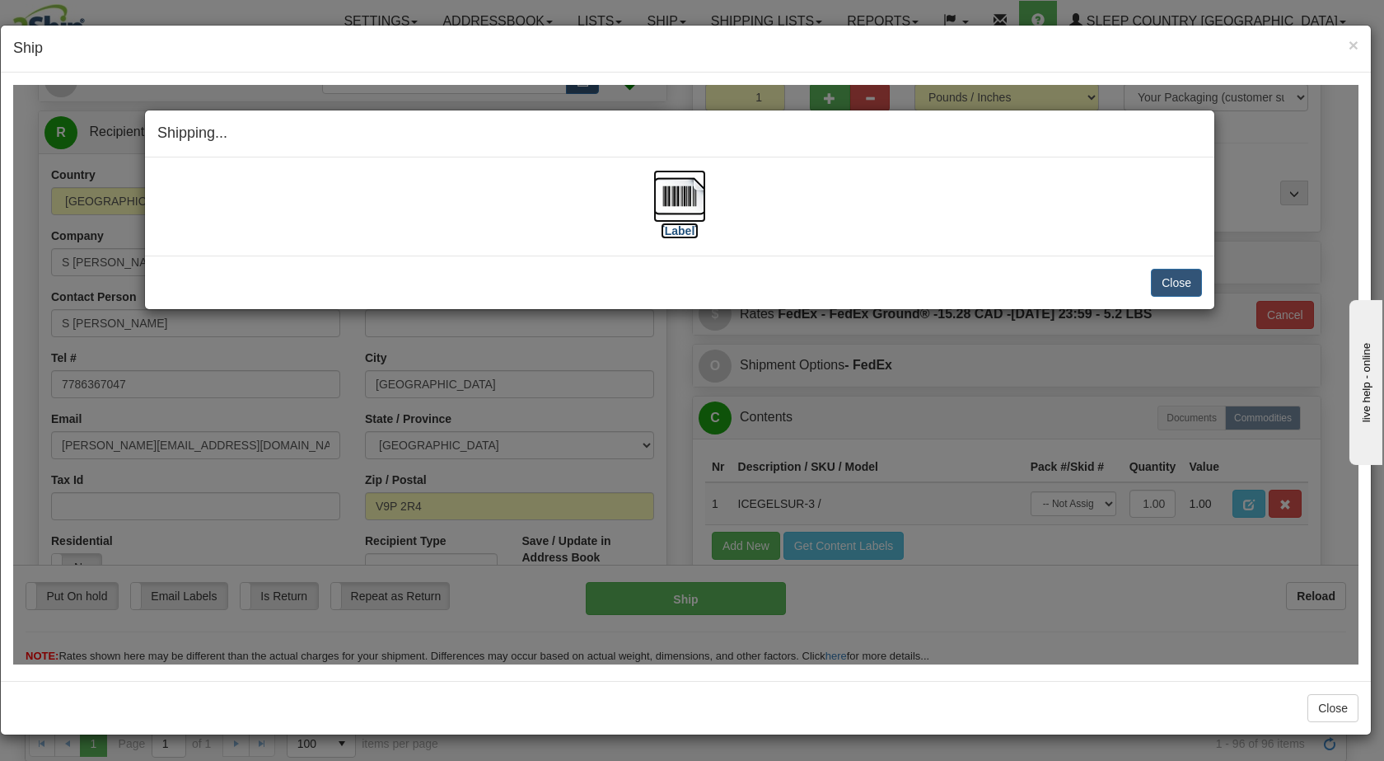
click at [691, 194] on img at bounding box center [679, 195] width 53 height 53
click at [1195, 274] on button "Close" at bounding box center [1176, 282] width 51 height 28
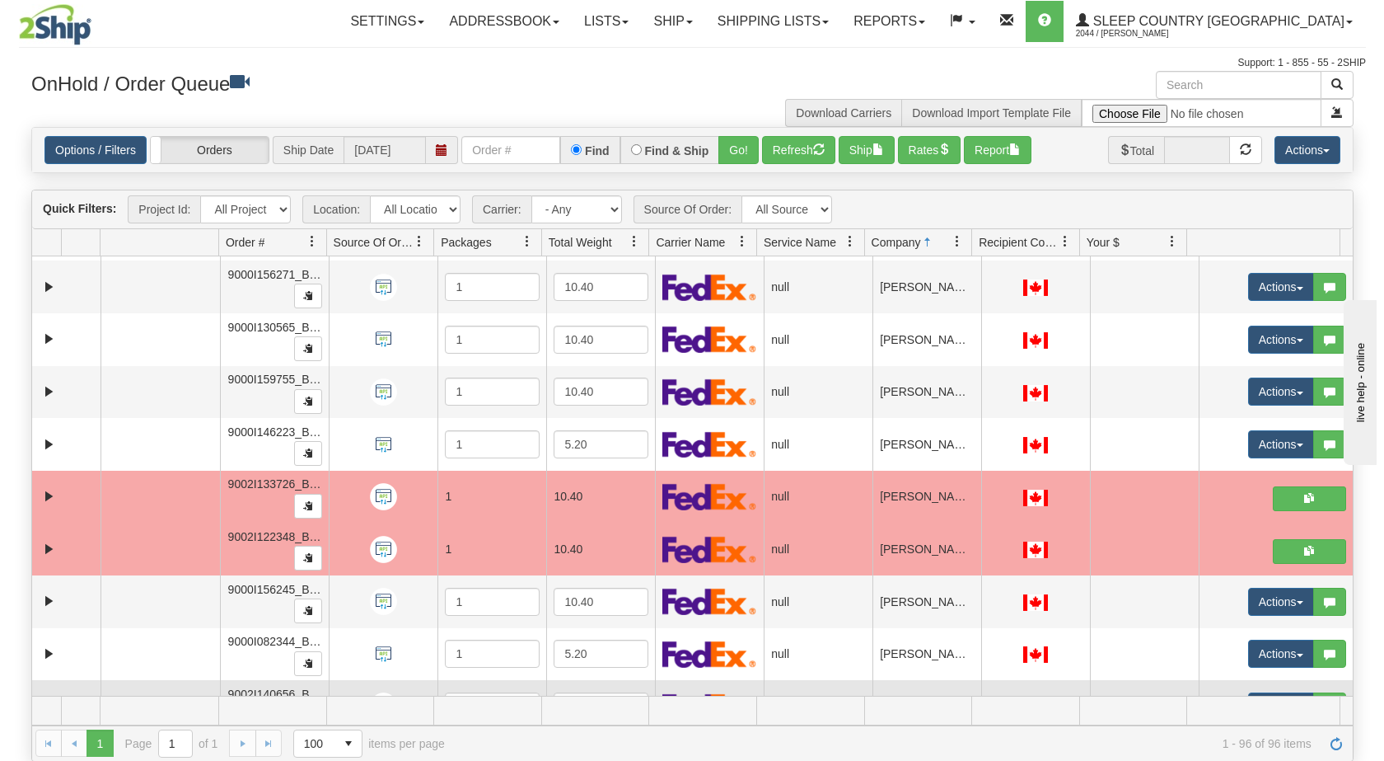
scroll to position [923, 0]
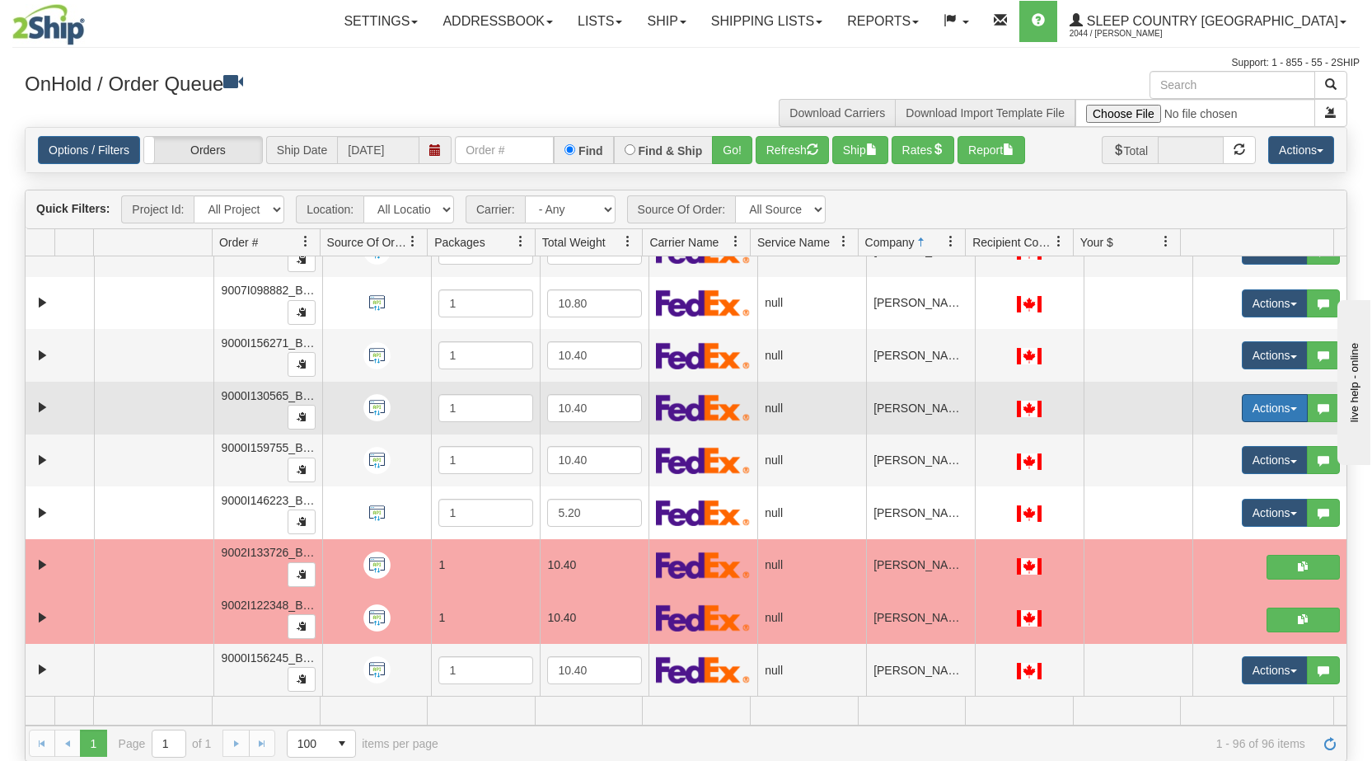
click at [1290, 407] on span "button" at bounding box center [1293, 408] width 7 height 3
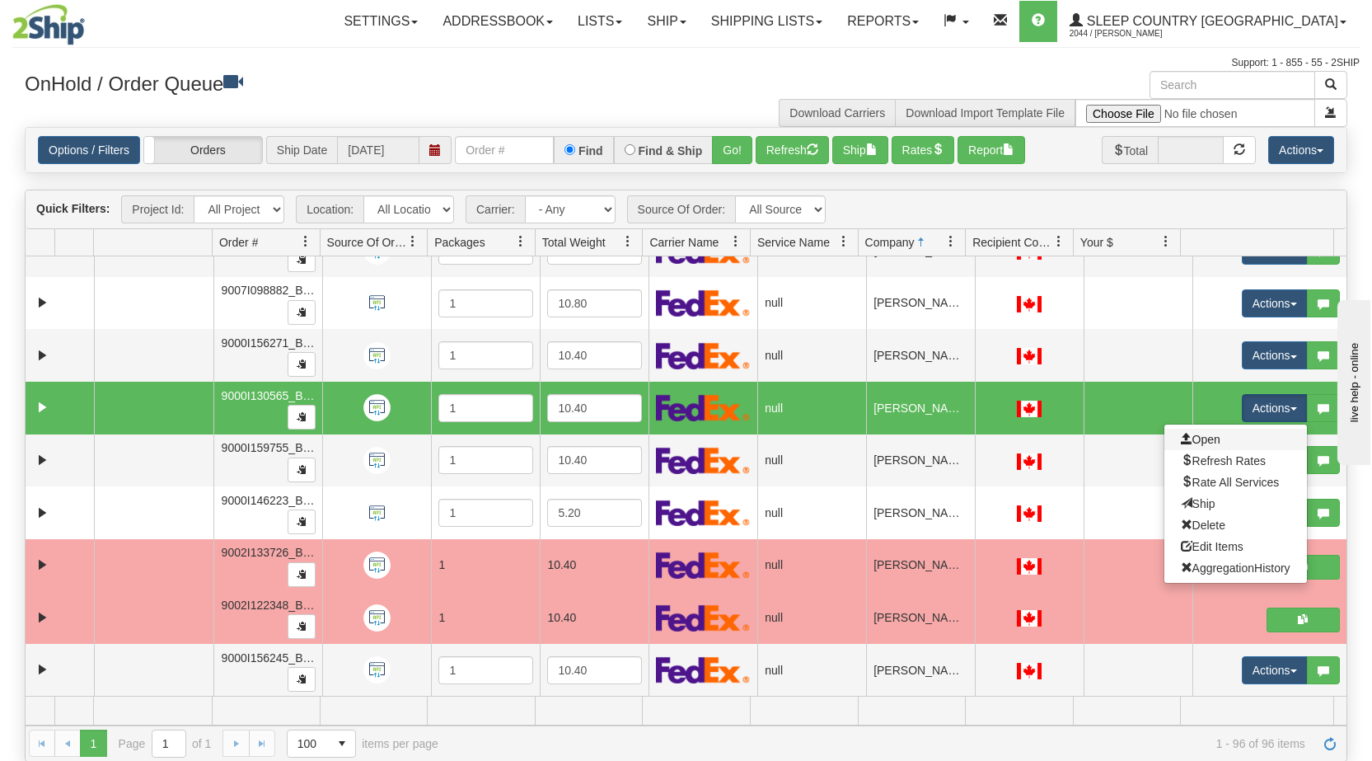
click at [1210, 441] on link "Open" at bounding box center [1235, 438] width 143 height 21
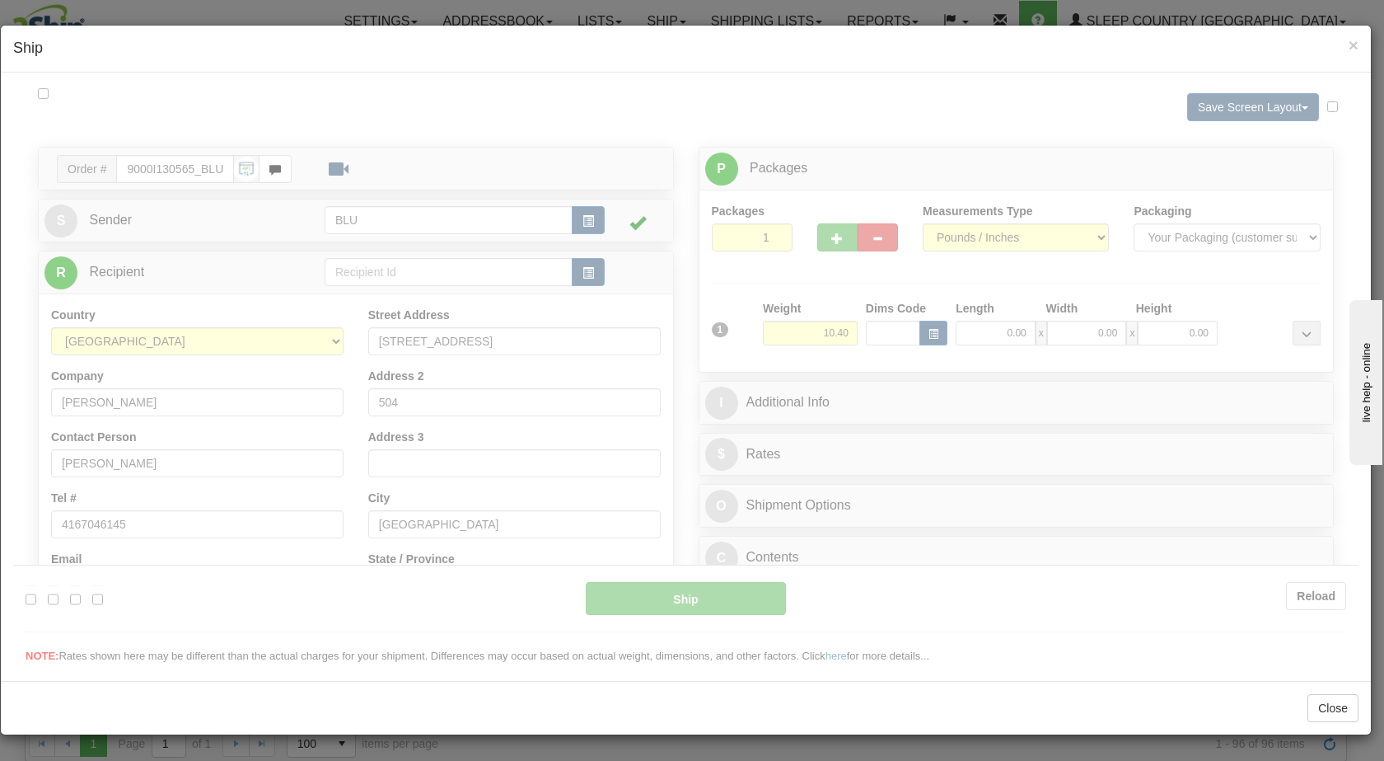
scroll to position [0, 0]
type input "08:33"
type input "16:00"
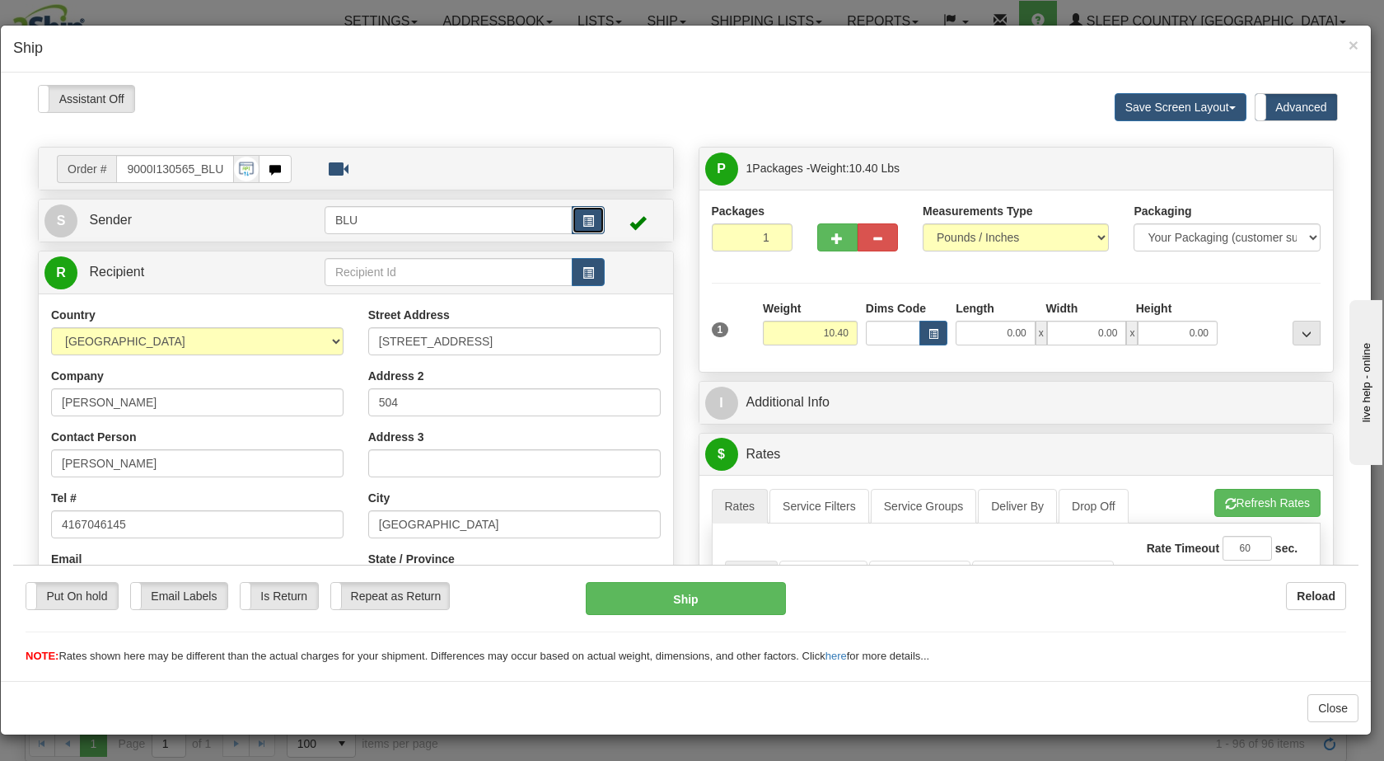
click at [583, 218] on span "button" at bounding box center [589, 220] width 12 height 11
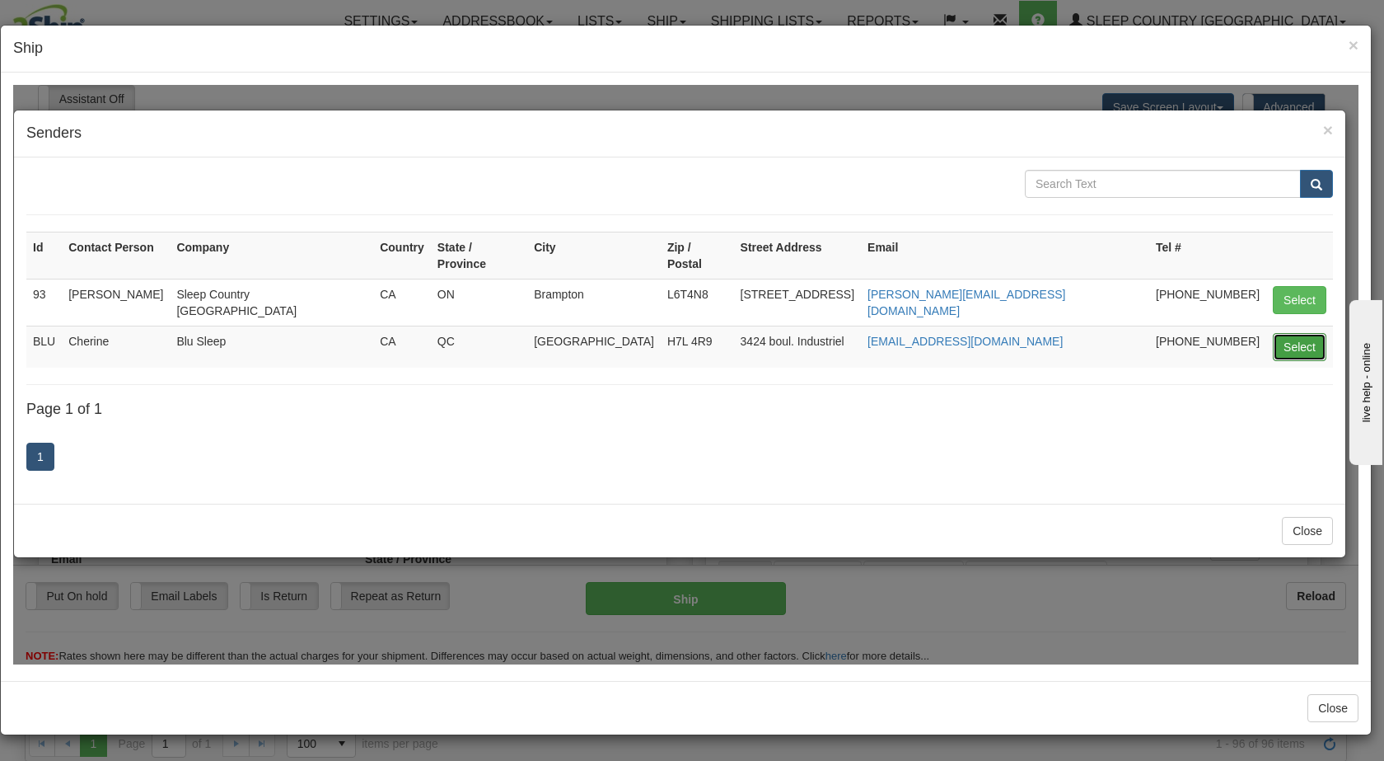
click at [1294, 332] on button "Select" at bounding box center [1300, 346] width 54 height 28
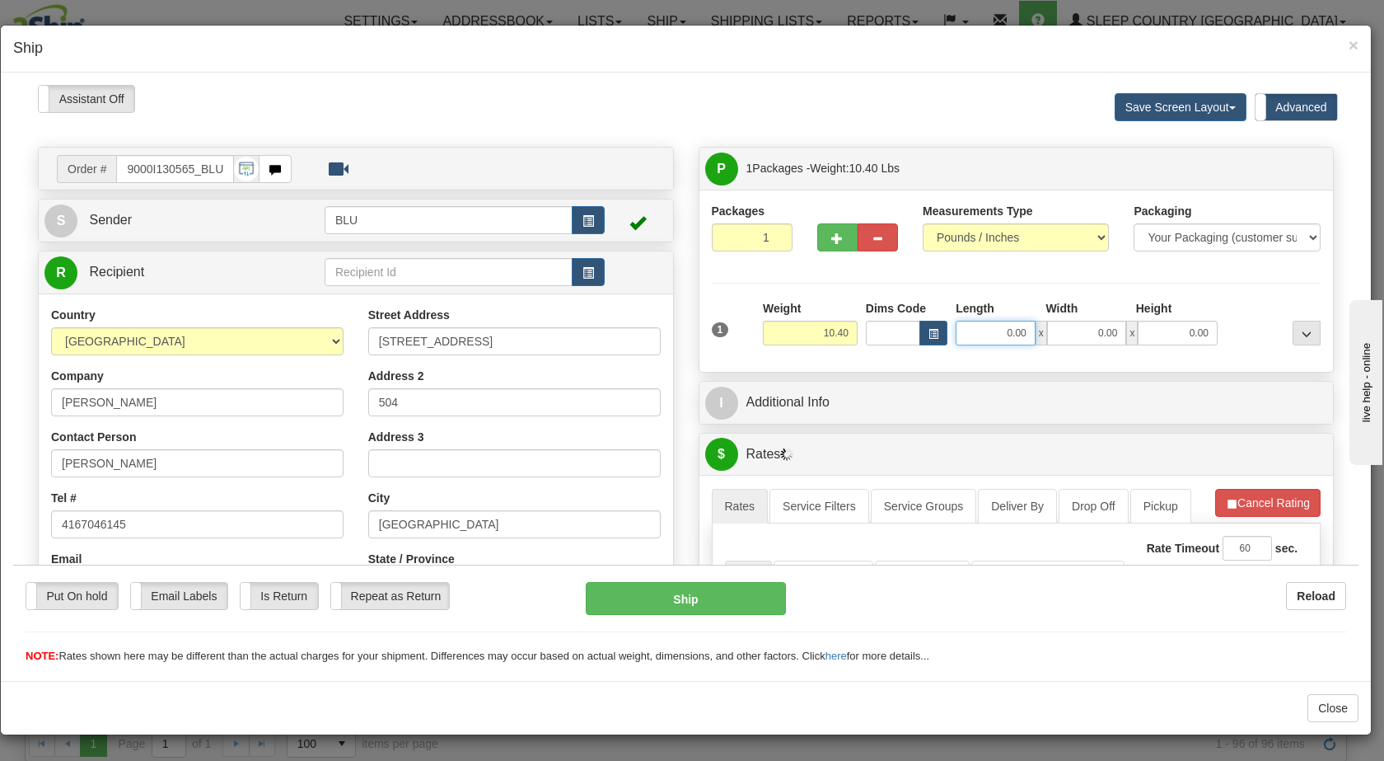
click at [978, 327] on input "0.00" at bounding box center [996, 332] width 80 height 25
type input "16.00"
click at [1075, 326] on input "0.00" at bounding box center [1087, 332] width 80 height 25
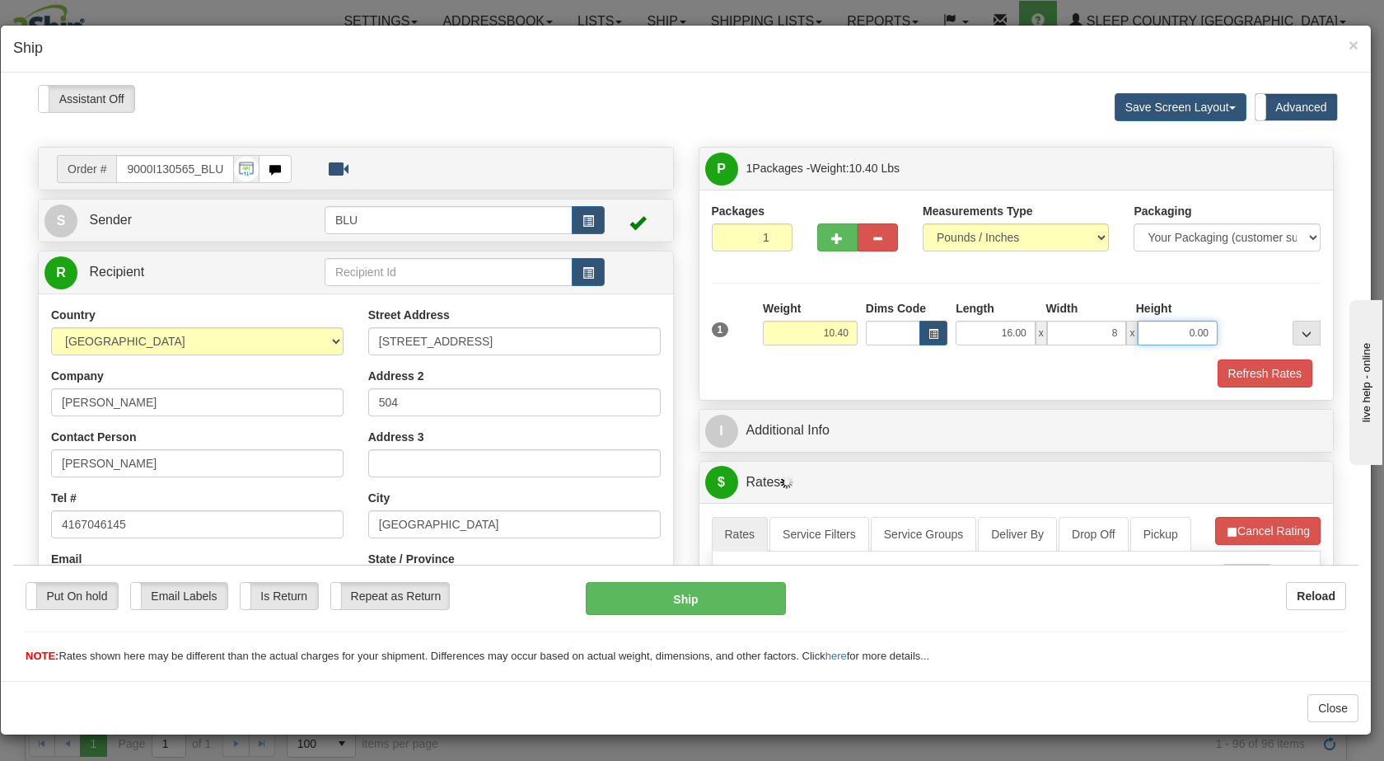
type input "8.00"
click at [1150, 340] on input "0.00" at bounding box center [1178, 332] width 80 height 25
type input "16.00"
click at [1223, 324] on div at bounding box center [1273, 321] width 103 height 45
click at [1243, 365] on button "Refresh Rates" at bounding box center [1265, 372] width 95 height 28
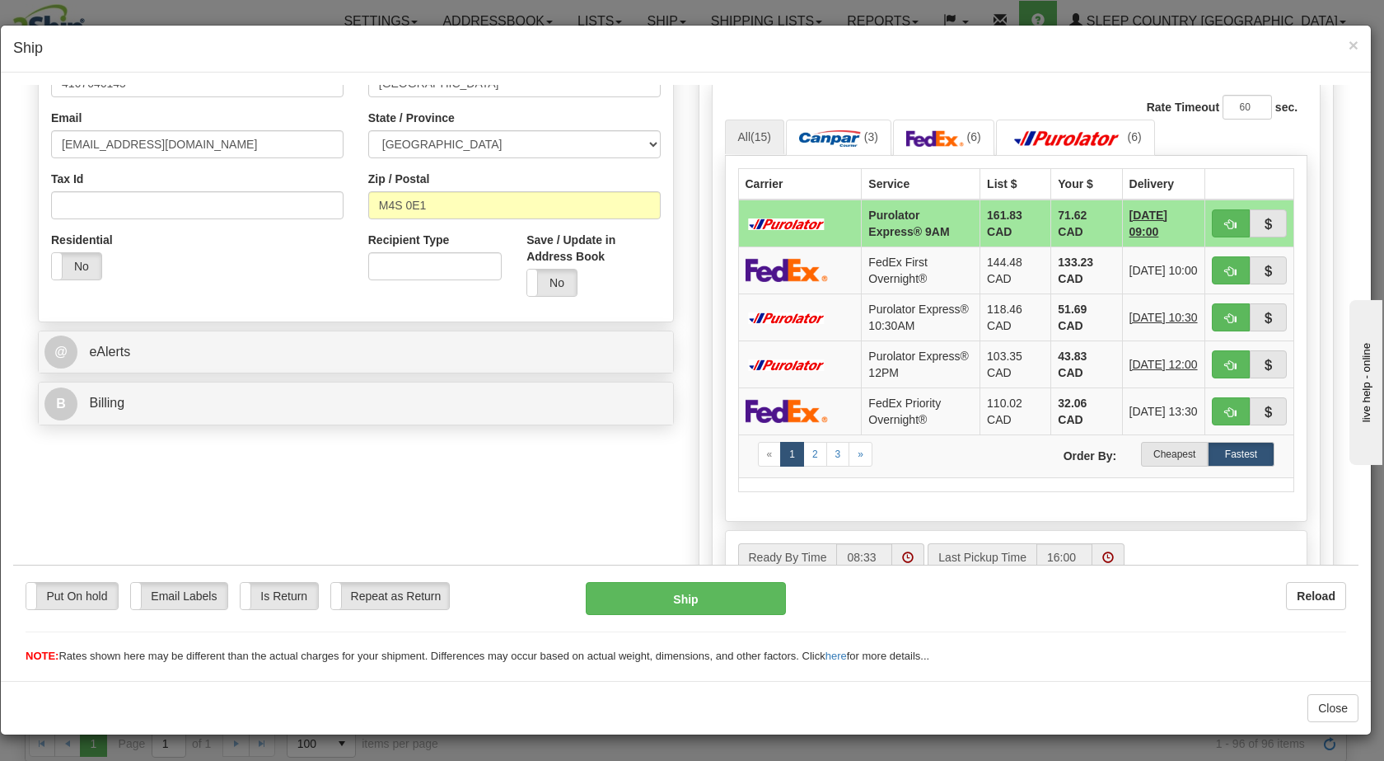
scroll to position [443, 0]
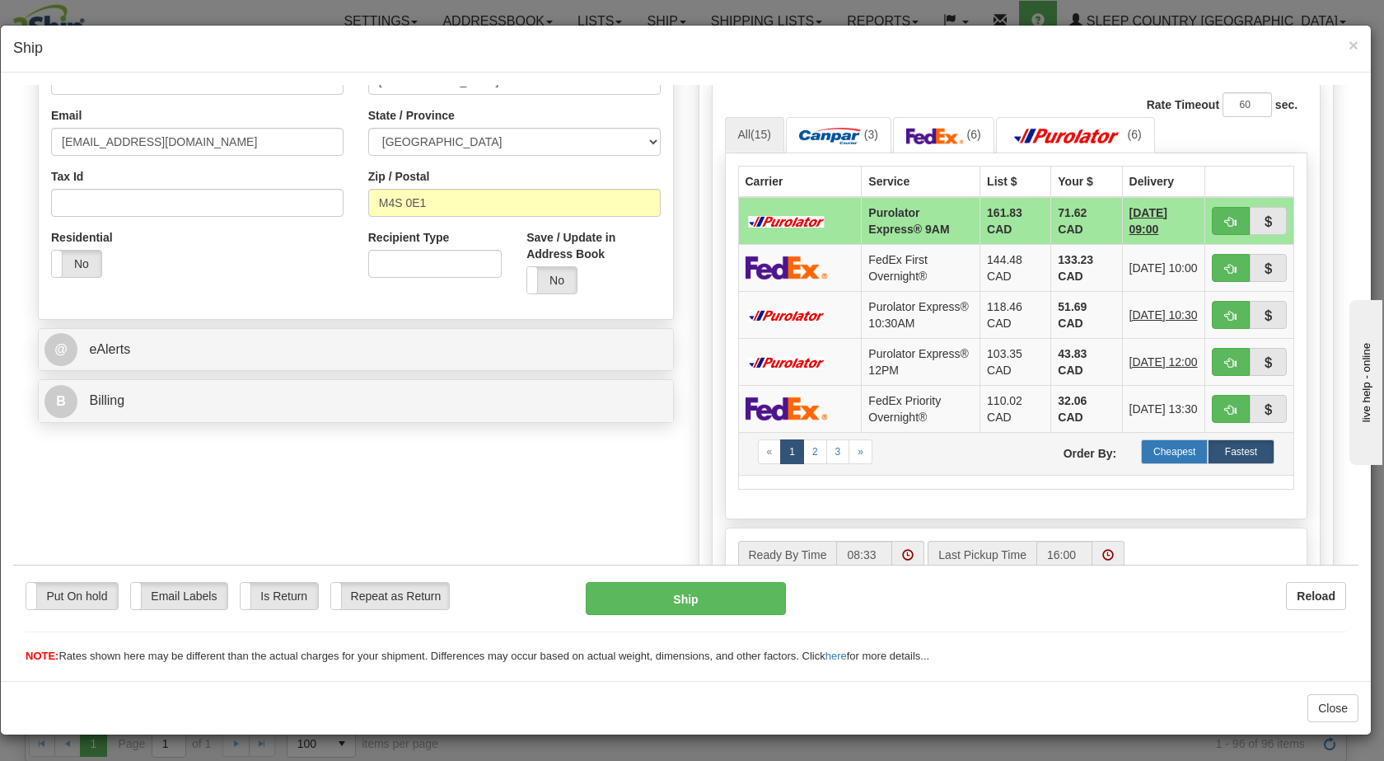
click at [1173, 463] on label "Cheapest" at bounding box center [1174, 450] width 67 height 25
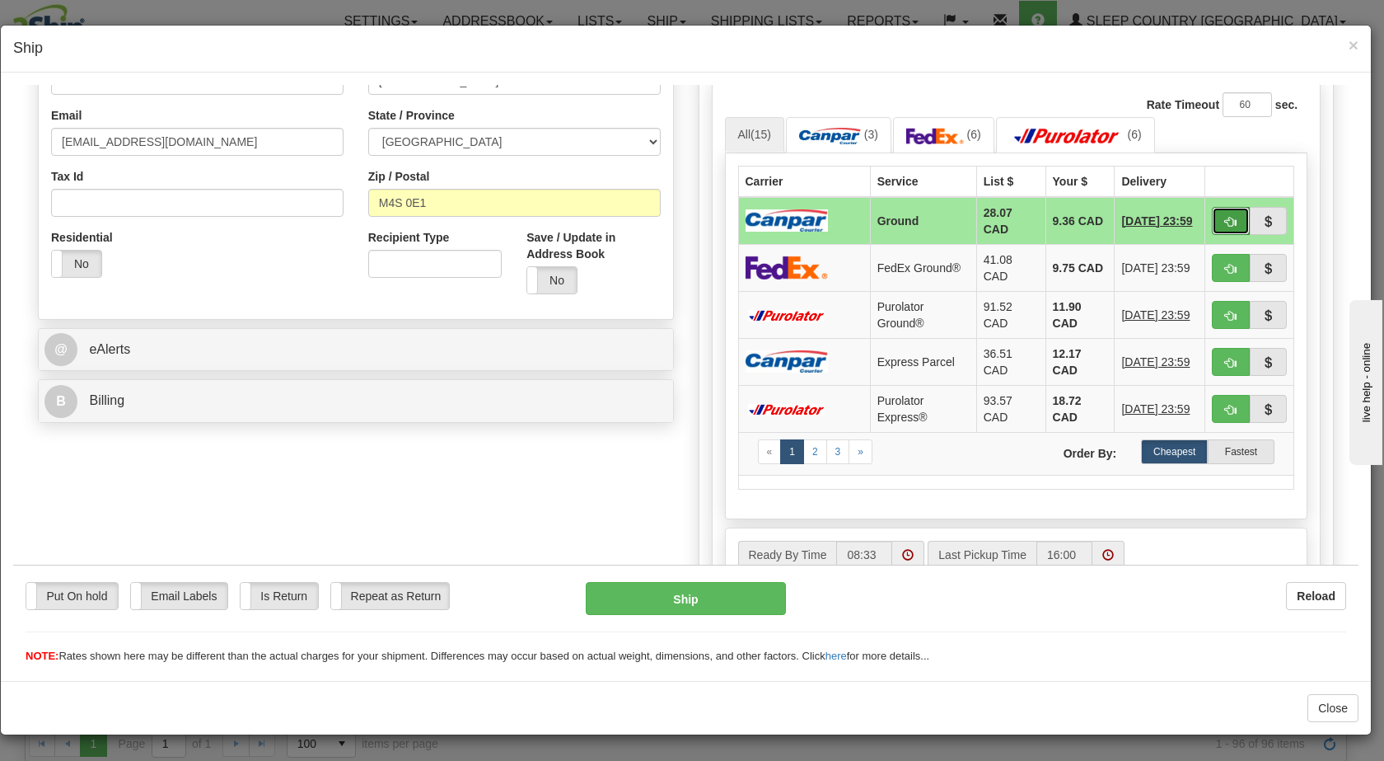
click at [1225, 218] on span "button" at bounding box center [1231, 221] width 12 height 11
type input "1"
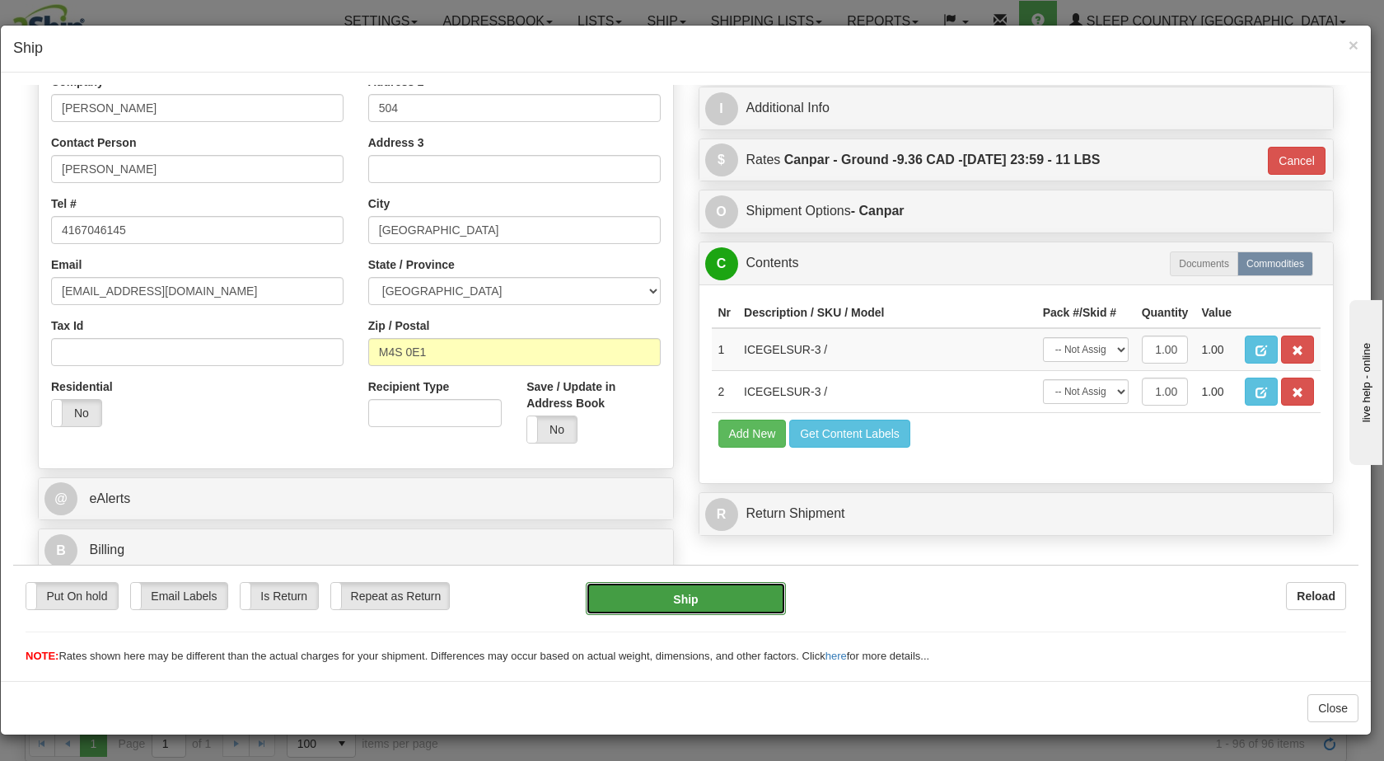
click at [697, 598] on button "Ship" at bounding box center [685, 597] width 199 height 33
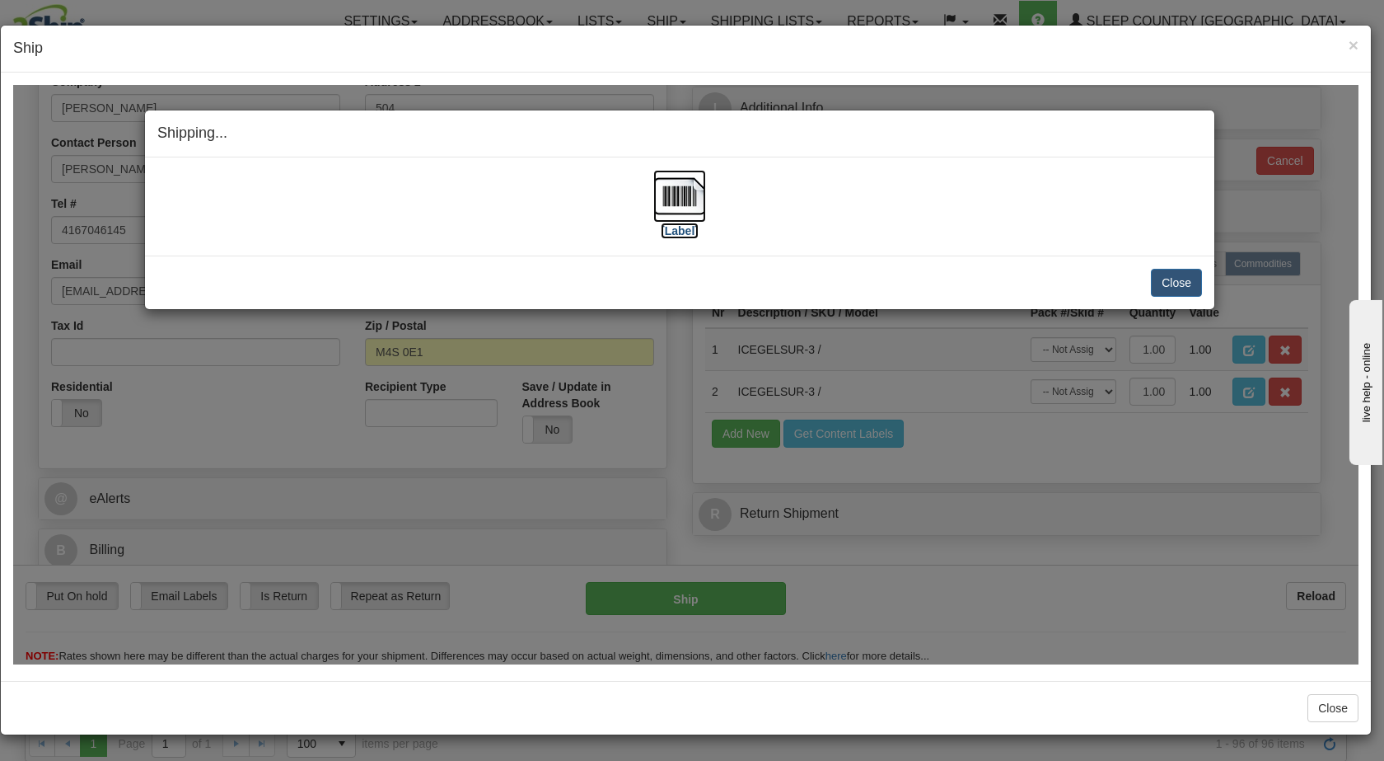
click at [686, 204] on img at bounding box center [679, 195] width 53 height 53
click at [1187, 280] on button "Close" at bounding box center [1176, 282] width 51 height 28
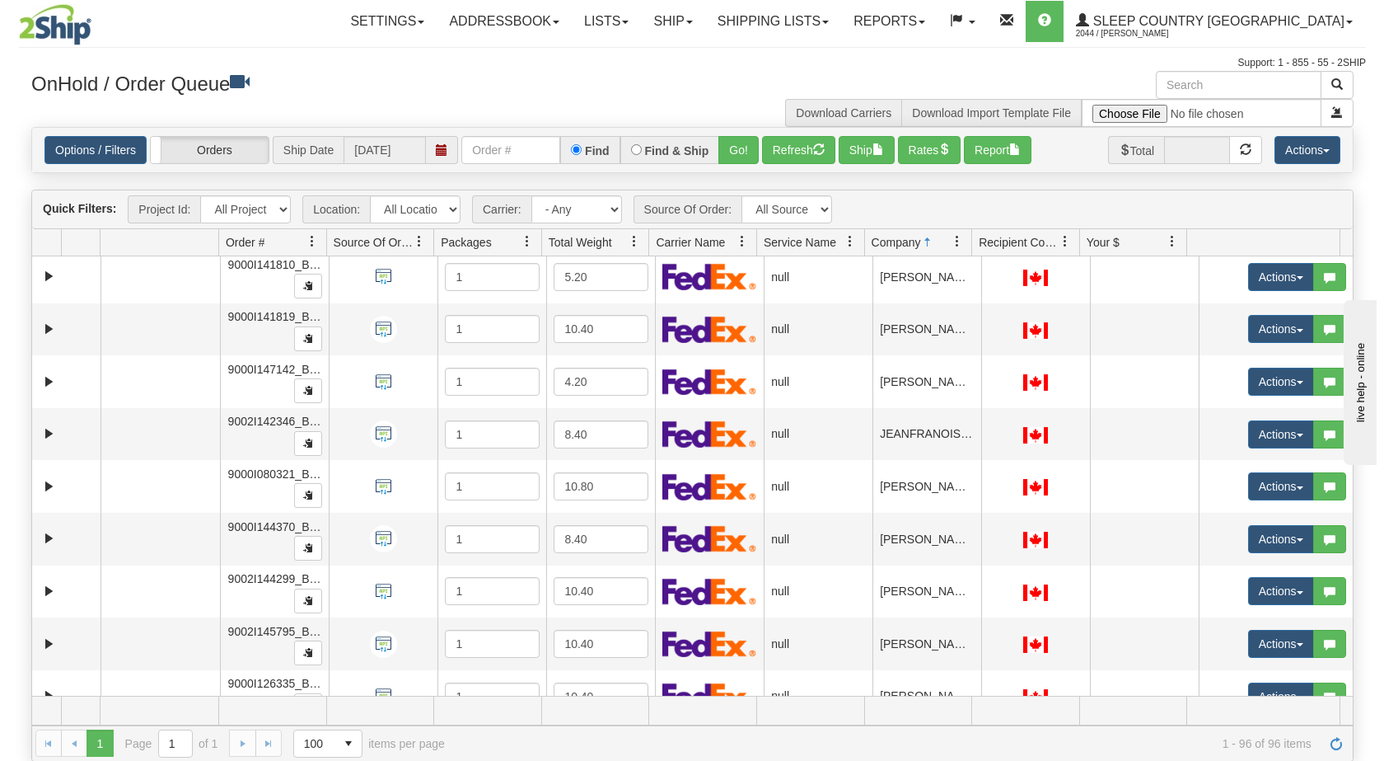
scroll to position [2243, 0]
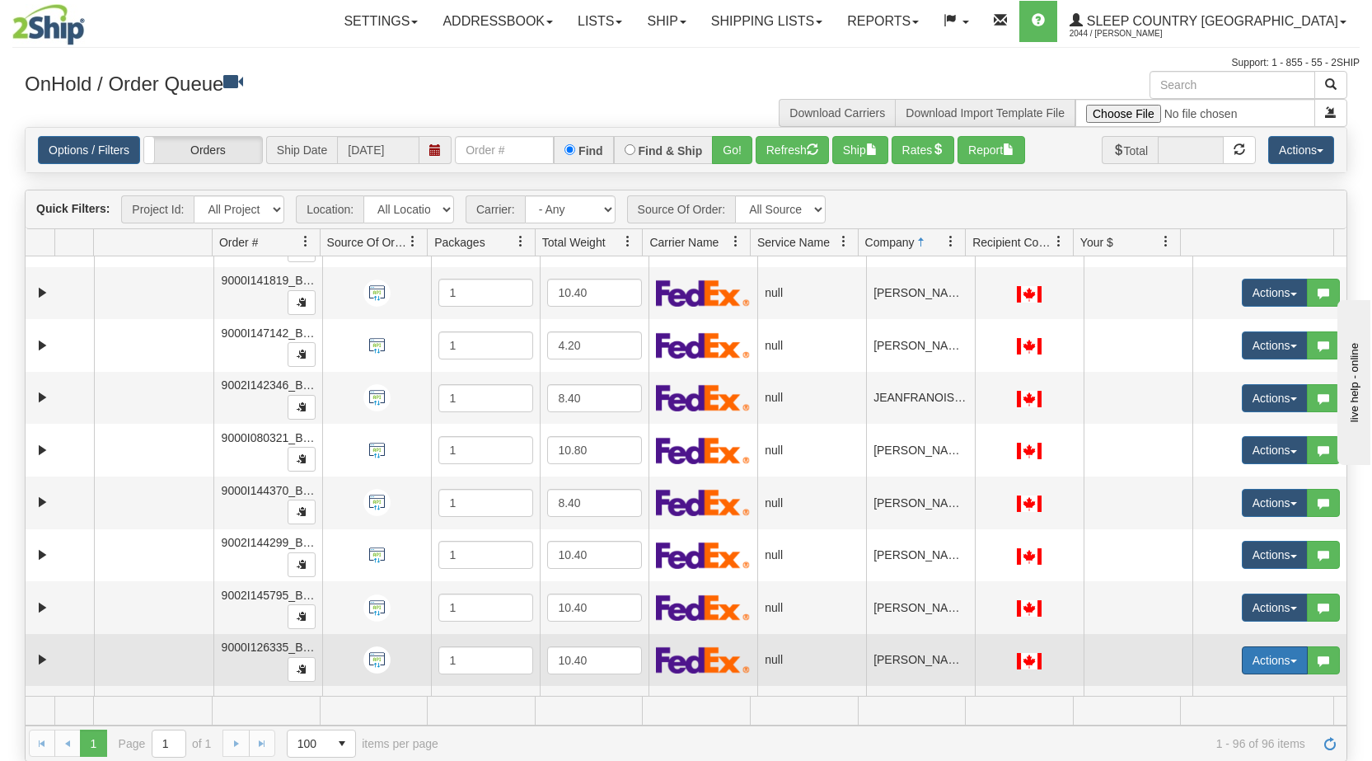
click at [1281, 665] on button "Actions" at bounding box center [1275, 660] width 66 height 28
click at [1192, 686] on span "Open" at bounding box center [1201, 691] width 40 height 13
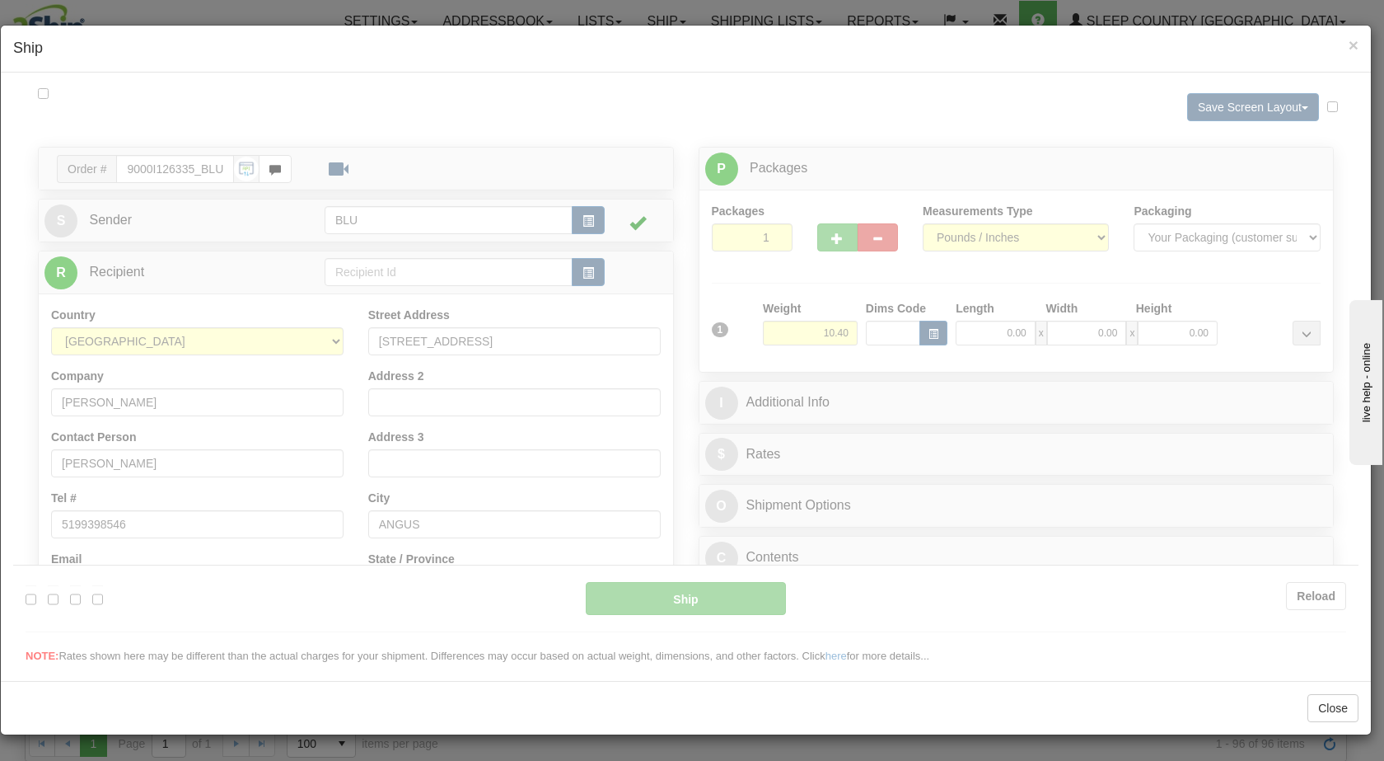
scroll to position [0, 0]
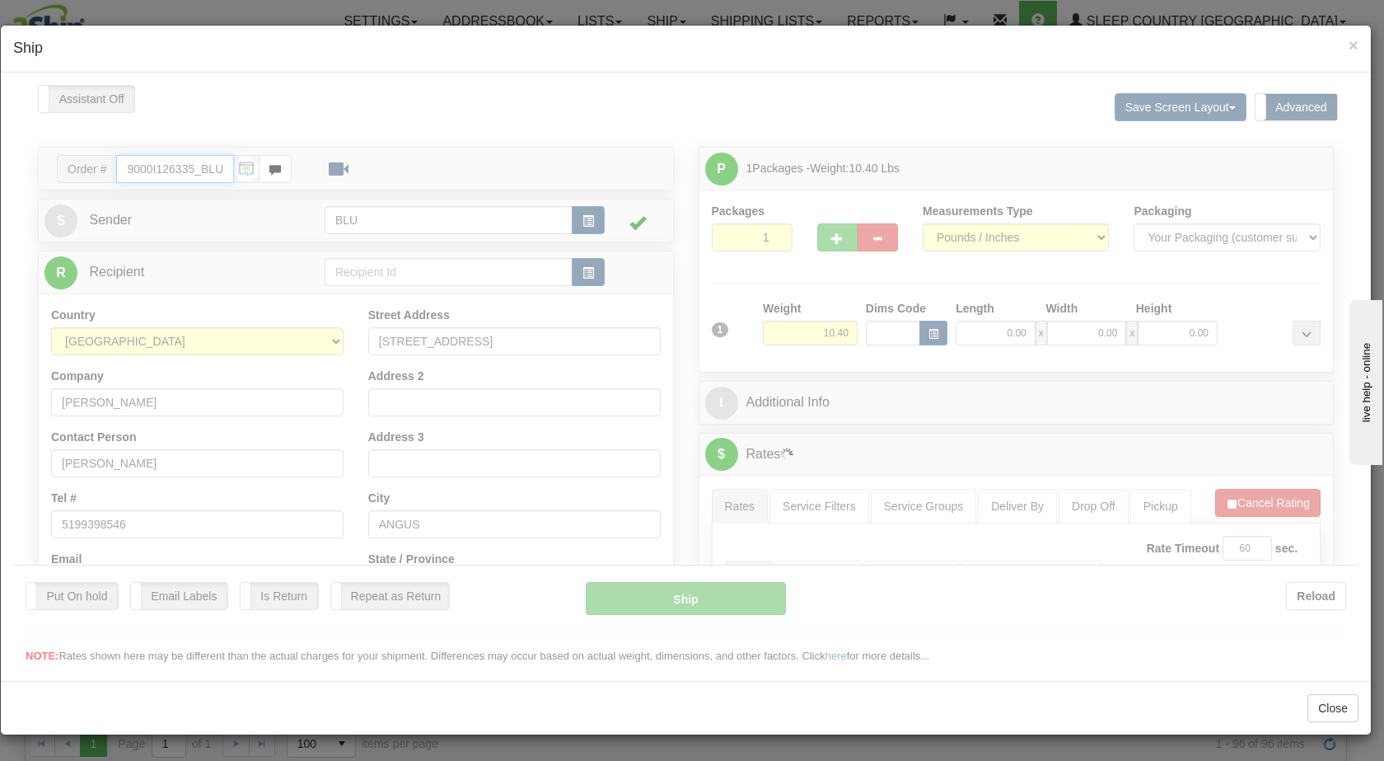
type input "08:36"
type input "16:00"
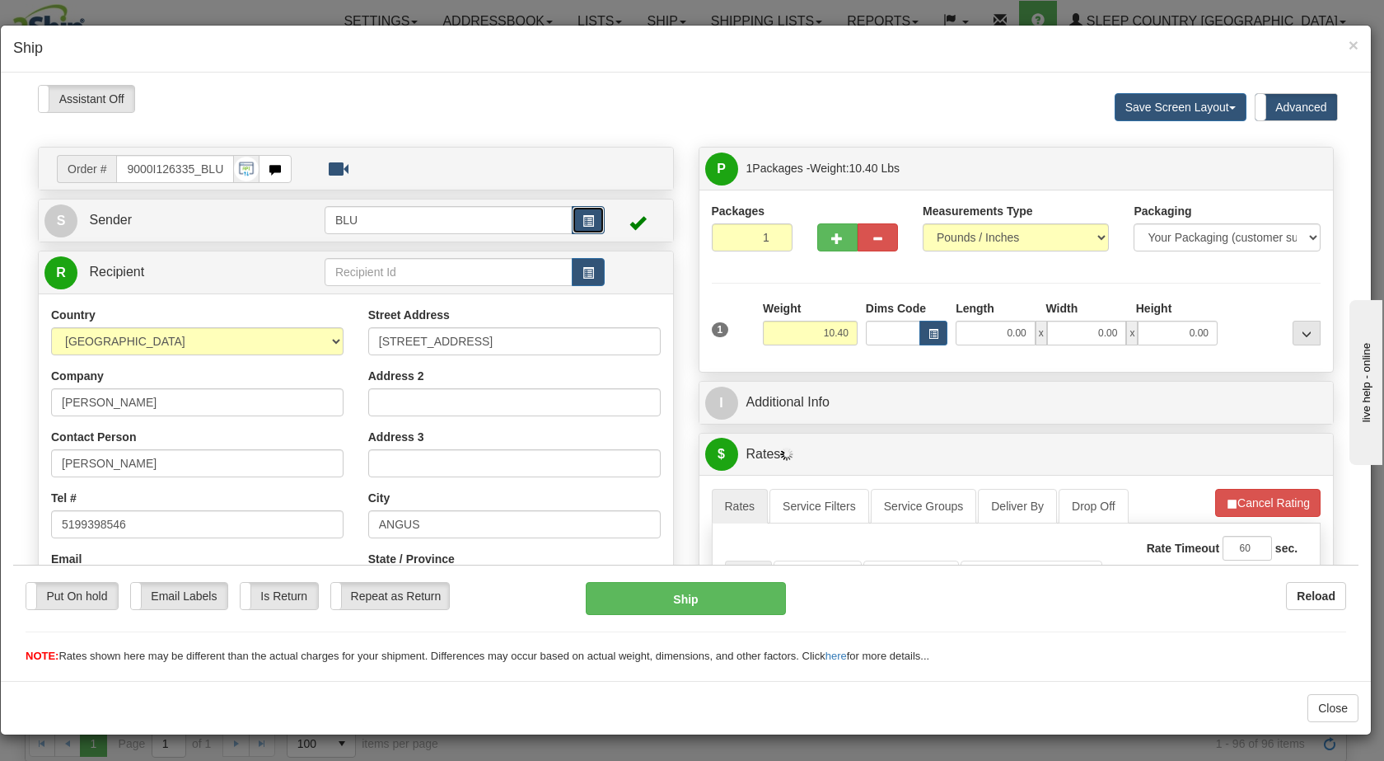
click at [586, 223] on span "button" at bounding box center [589, 220] width 12 height 11
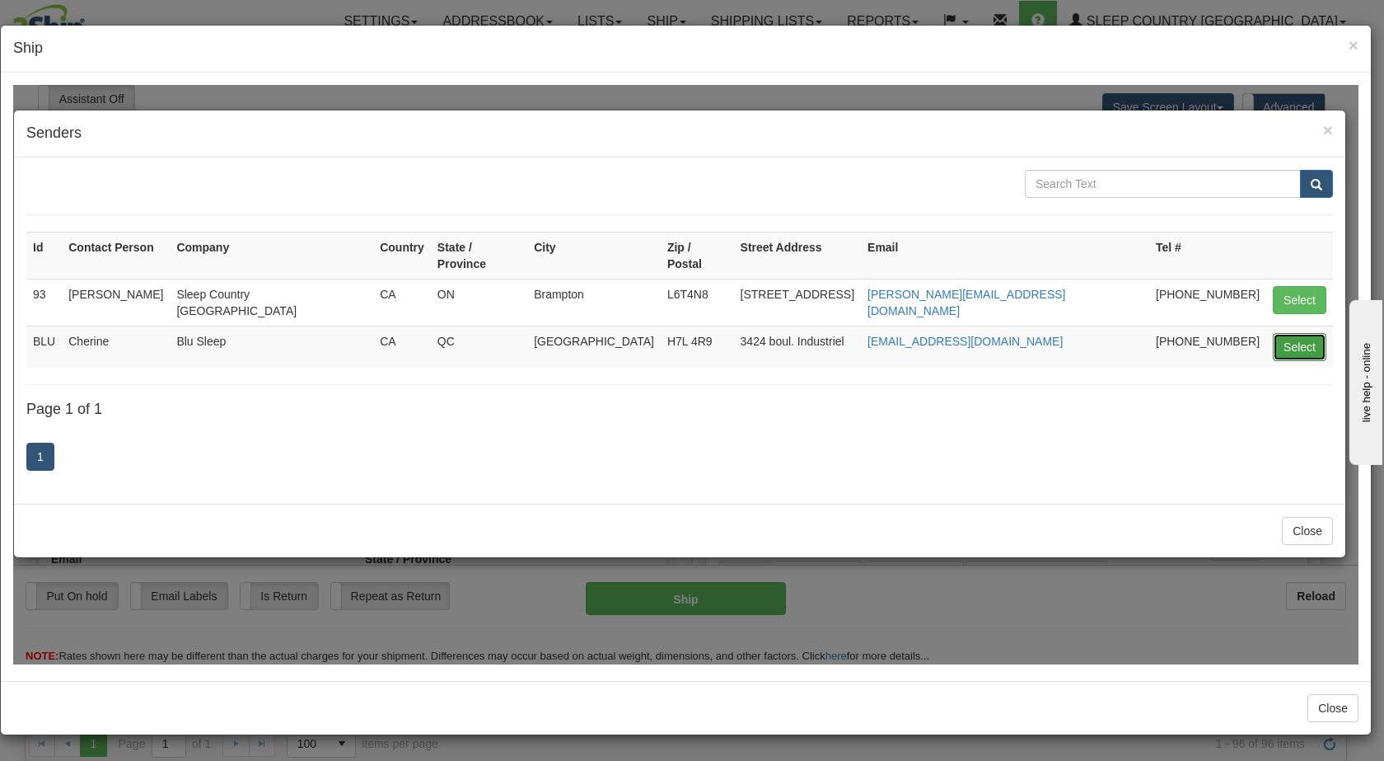
click at [1305, 332] on button "Select" at bounding box center [1300, 346] width 54 height 28
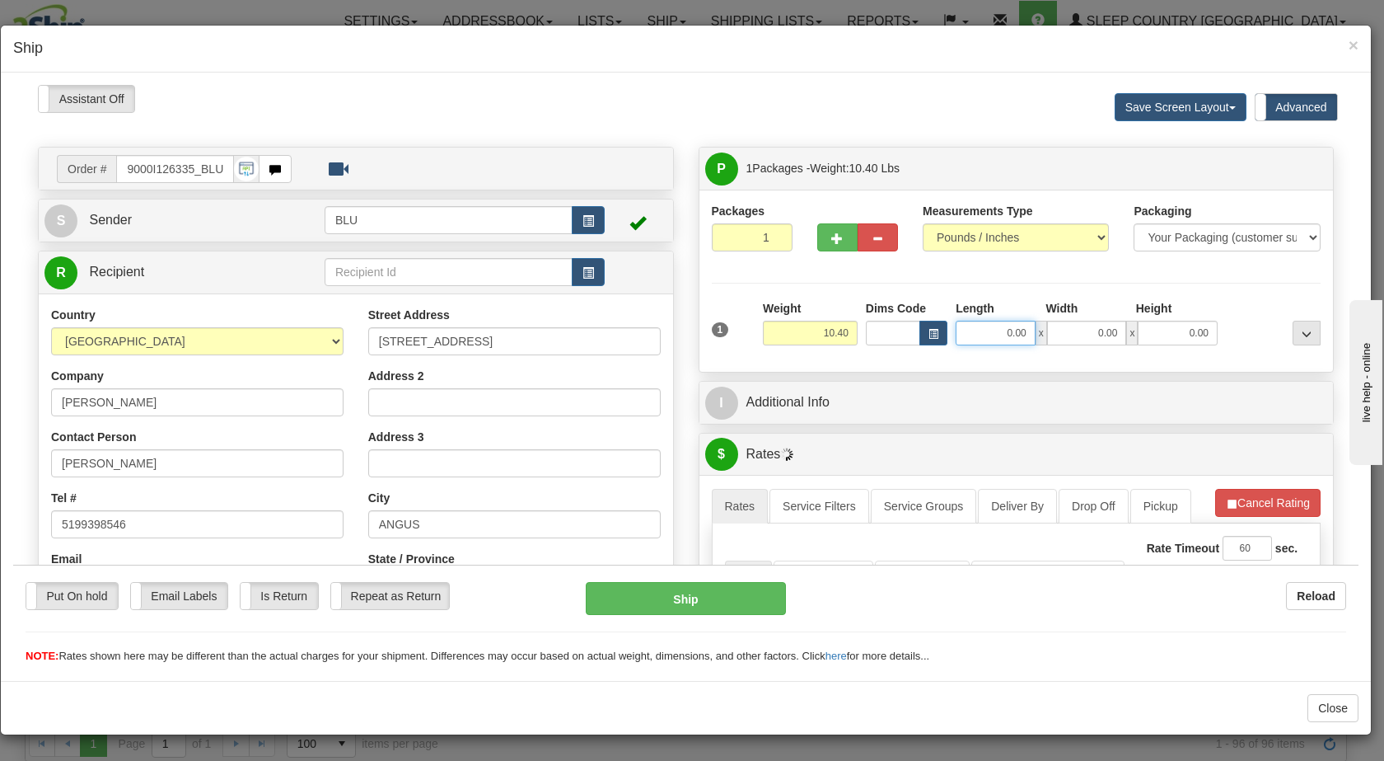
click at [976, 333] on input "0.00" at bounding box center [996, 332] width 80 height 25
click at [1063, 332] on input "0.00" at bounding box center [1087, 332] width 80 height 25
type input "16.00"
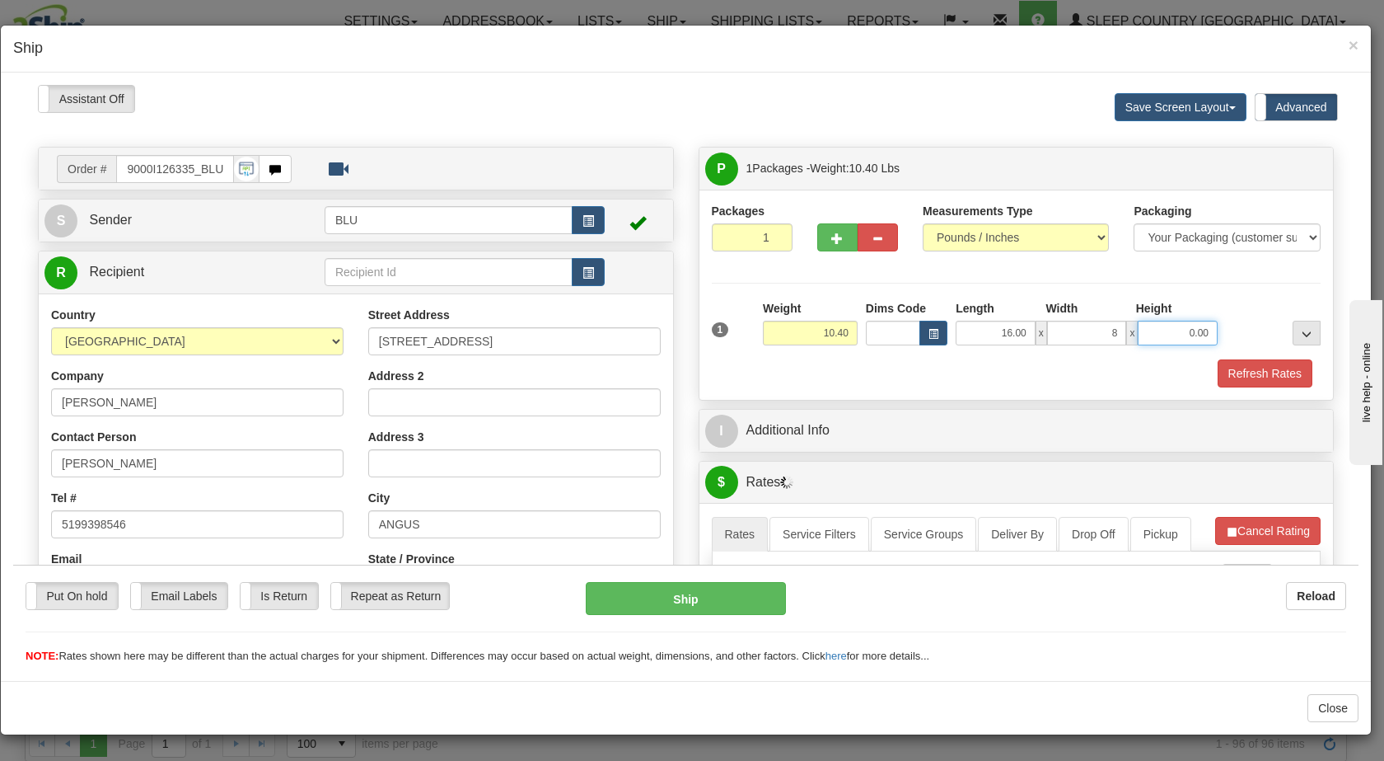
type input "8.00"
click at [1154, 331] on input "0.00" at bounding box center [1178, 332] width 80 height 25
type input "16.00"
click at [1251, 333] on div at bounding box center [1273, 321] width 103 height 45
click at [1237, 370] on button "Refresh Rates" at bounding box center [1265, 372] width 95 height 28
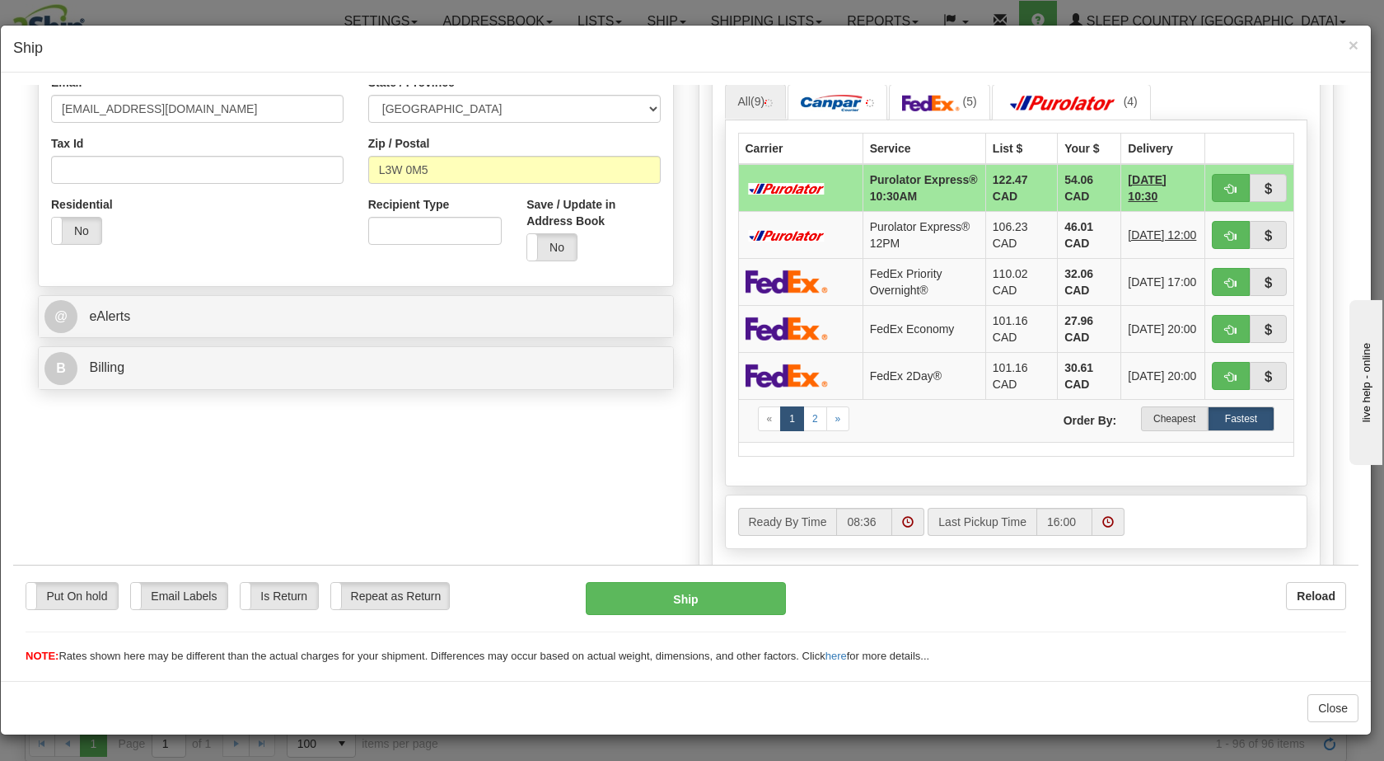
scroll to position [494, 0]
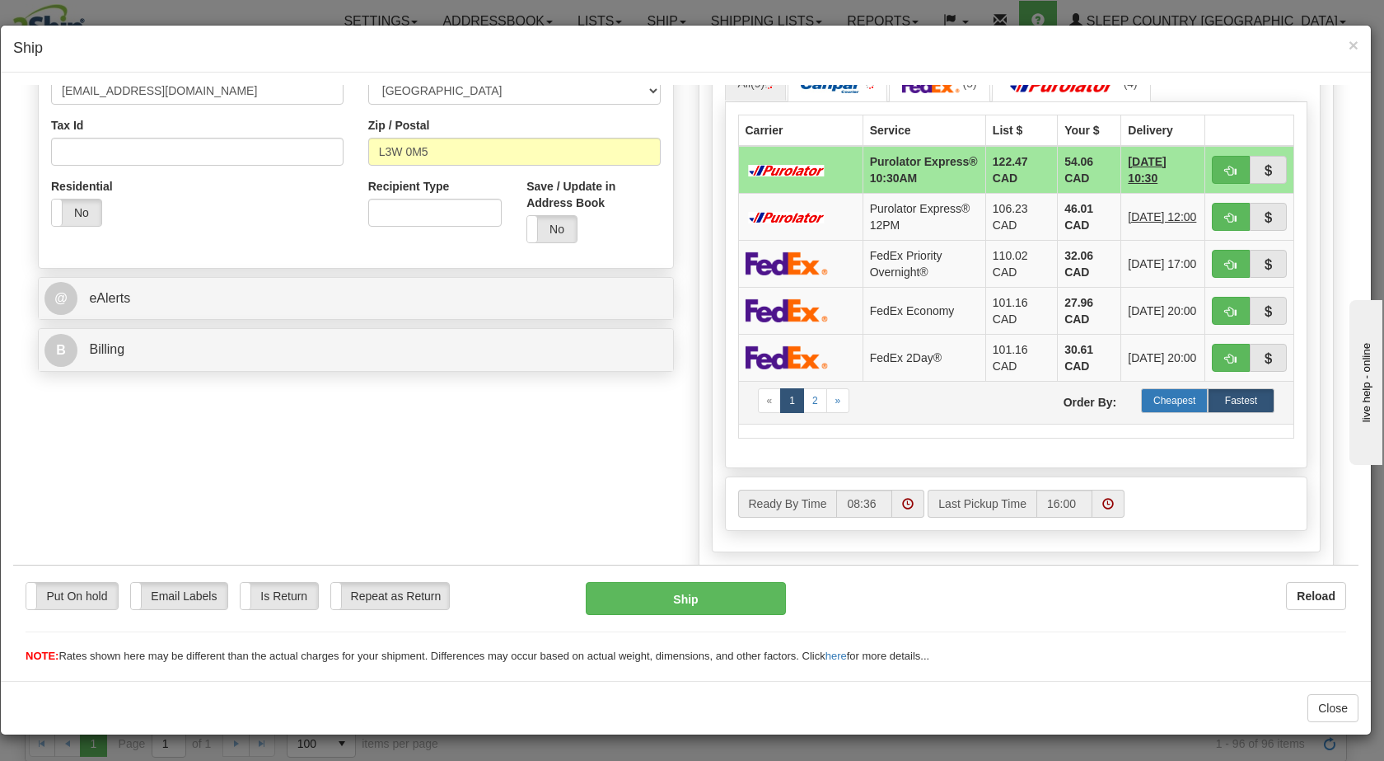
click at [1166, 412] on label "Cheapest" at bounding box center [1174, 399] width 67 height 25
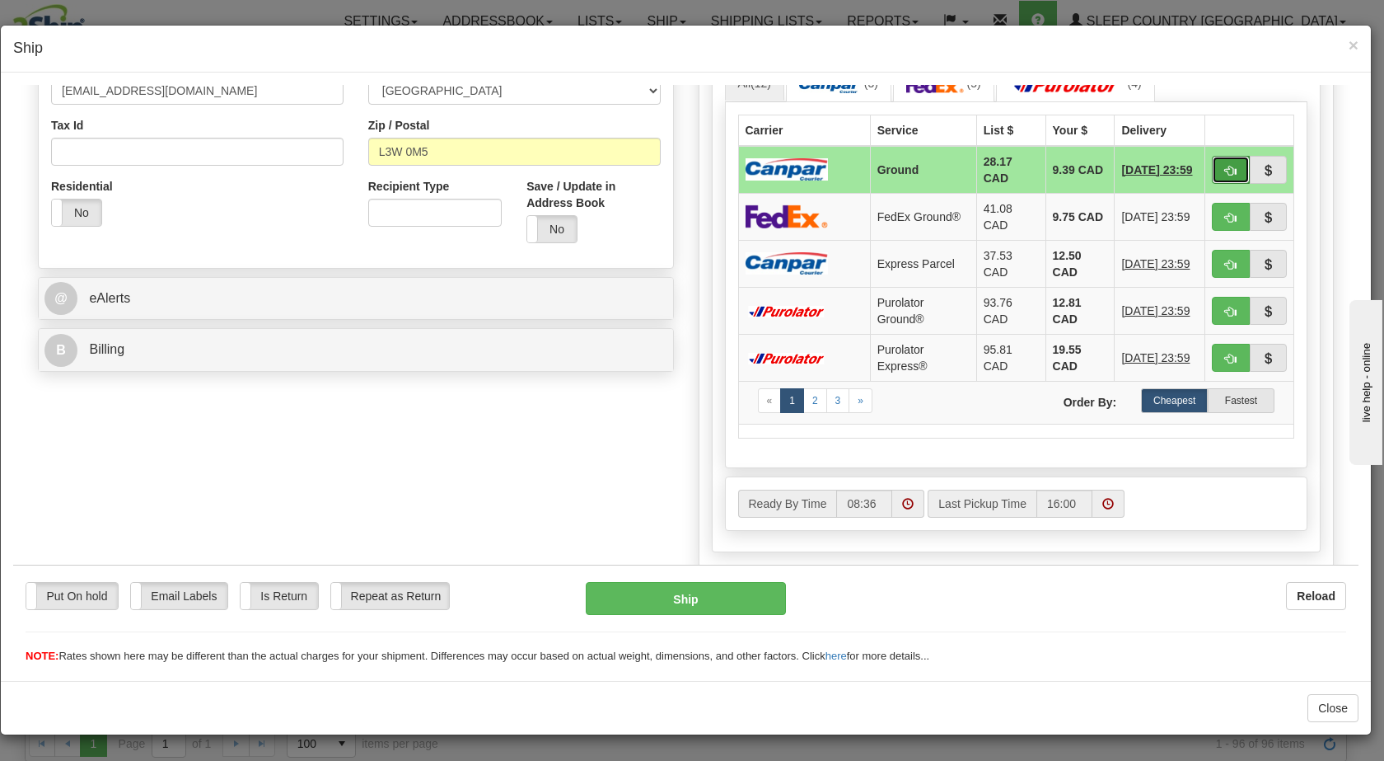
click at [1225, 171] on span "button" at bounding box center [1231, 170] width 12 height 11
type input "1"
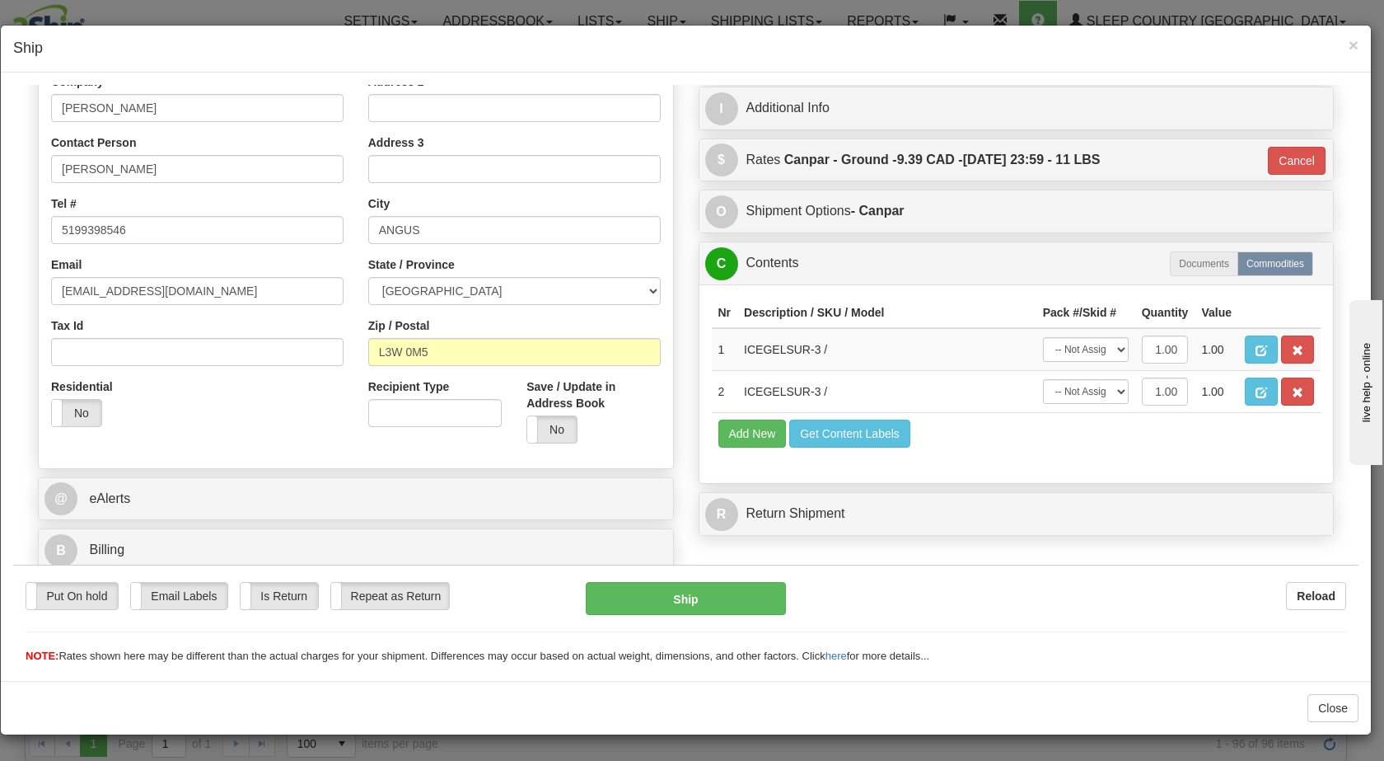
scroll to position [294, 0]
click at [684, 591] on button "Ship" at bounding box center [685, 597] width 199 height 33
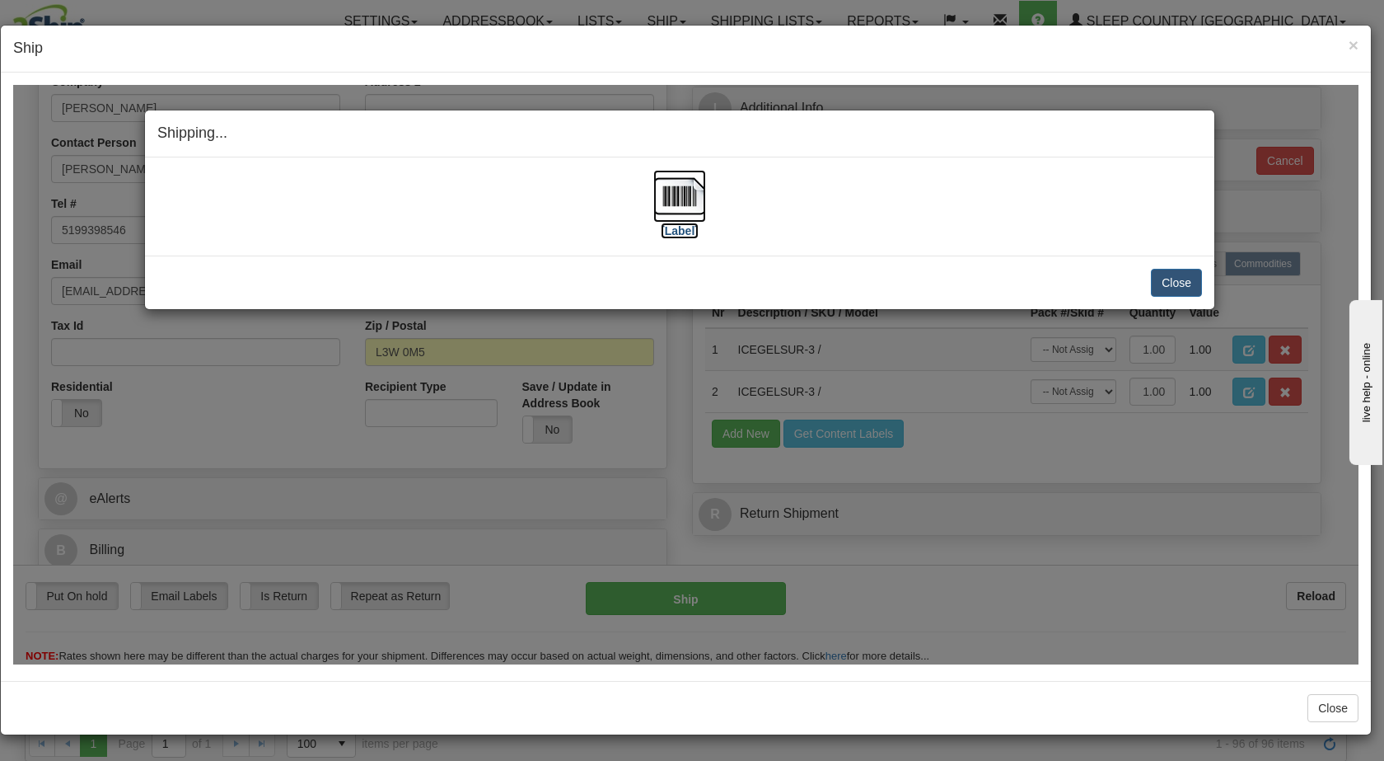
click at [679, 194] on img at bounding box center [679, 195] width 53 height 53
click at [1191, 274] on button "Close" at bounding box center [1176, 282] width 51 height 28
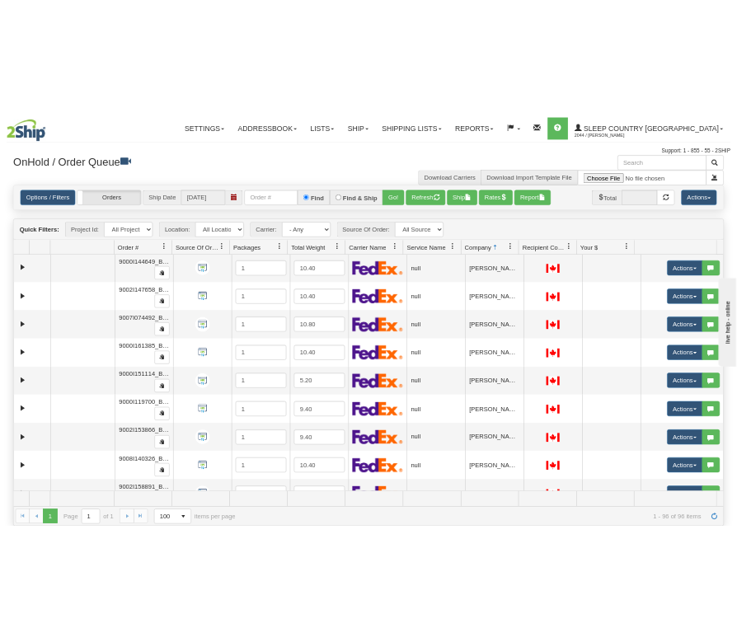
scroll to position [3168, 0]
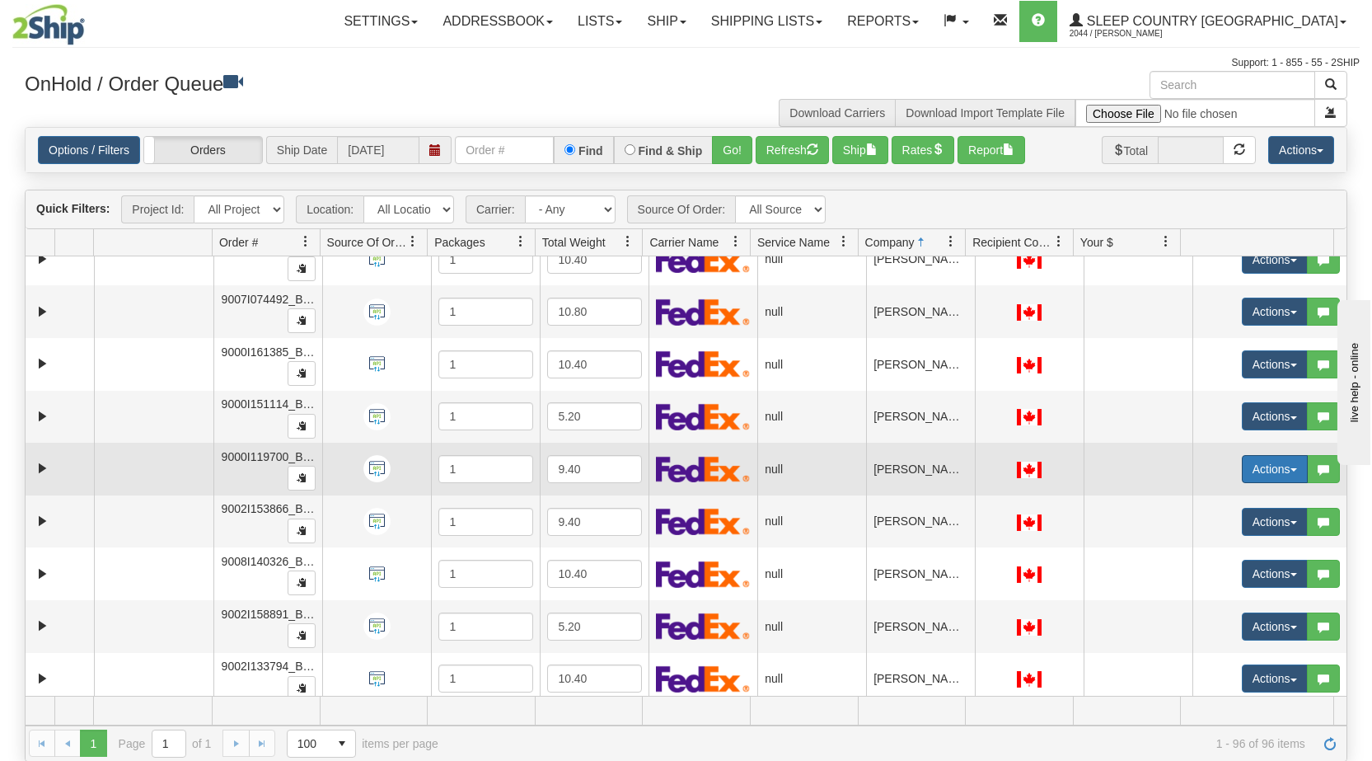
click at [1276, 468] on button "Actions" at bounding box center [1275, 469] width 66 height 28
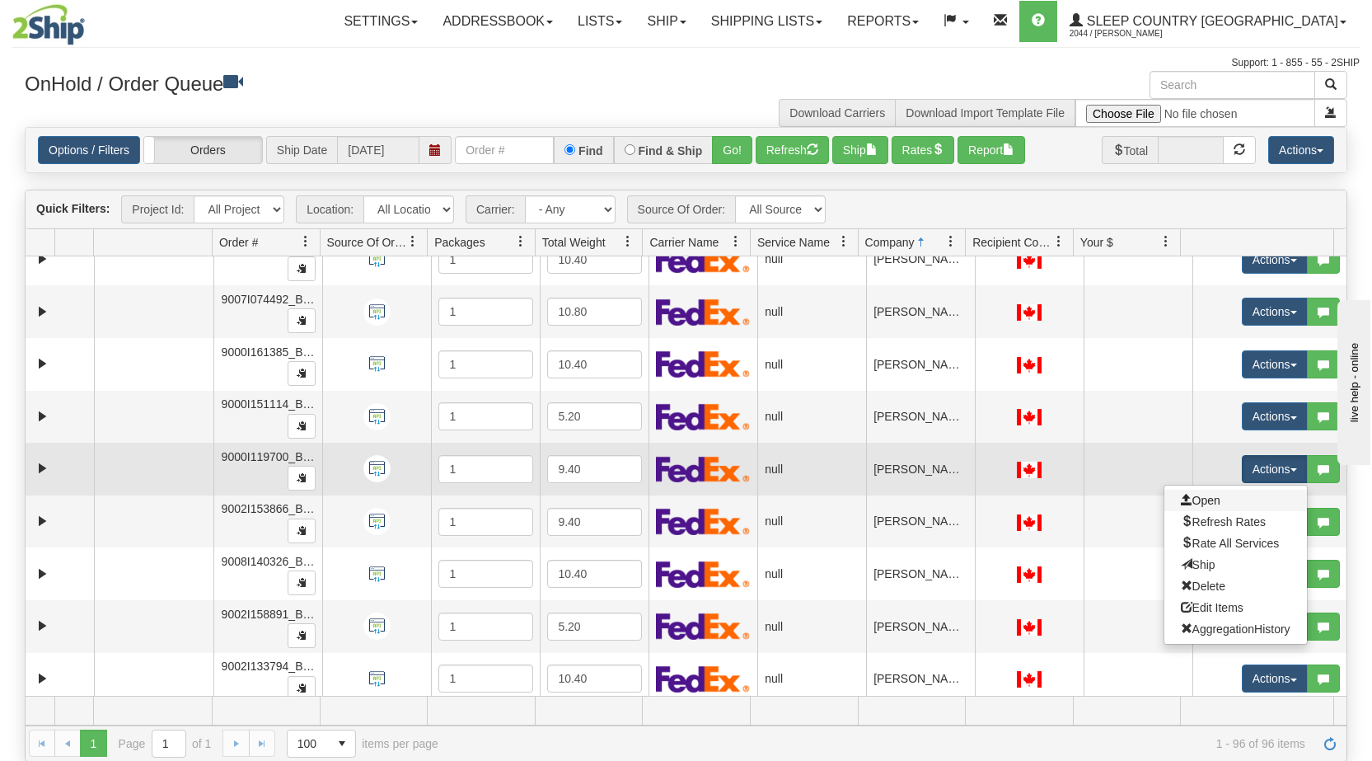
click at [1220, 505] on link "Open" at bounding box center [1235, 499] width 143 height 21
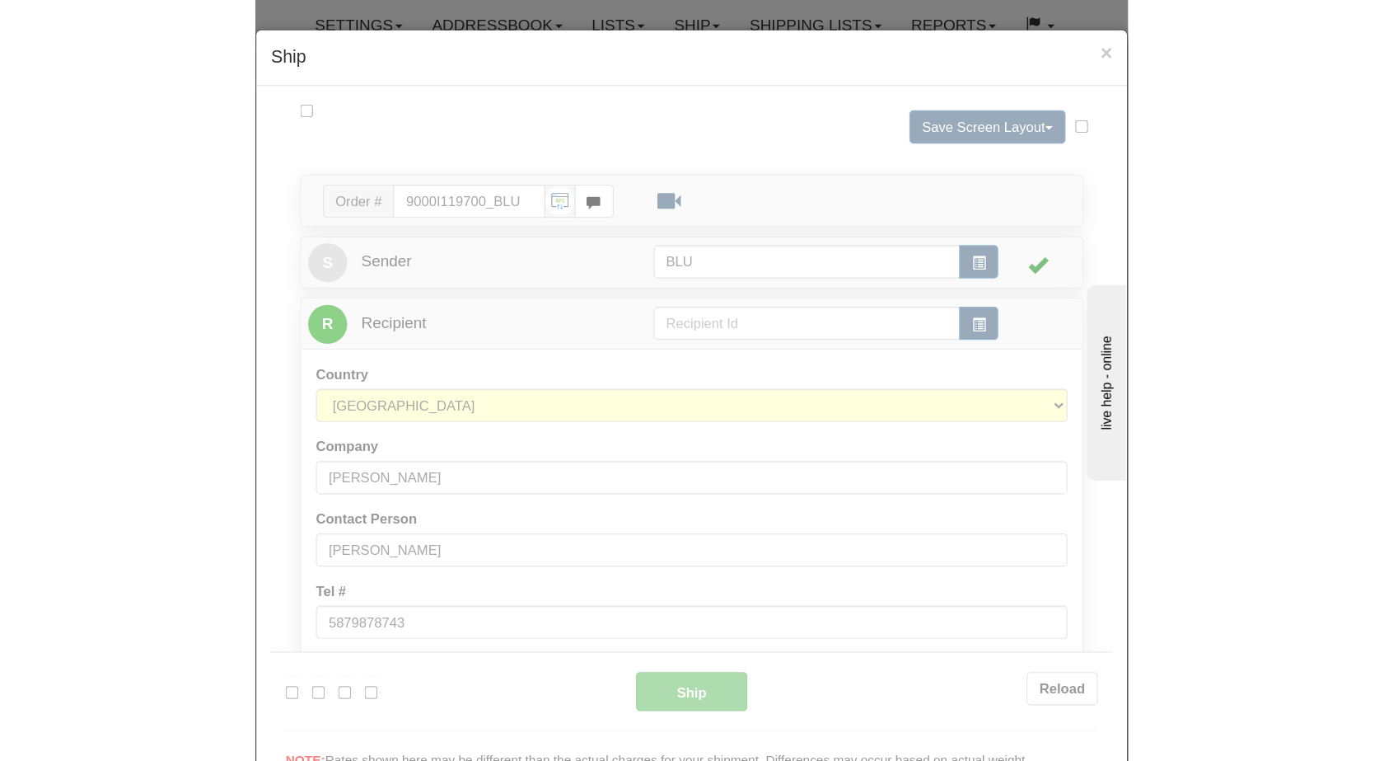
scroll to position [0, 0]
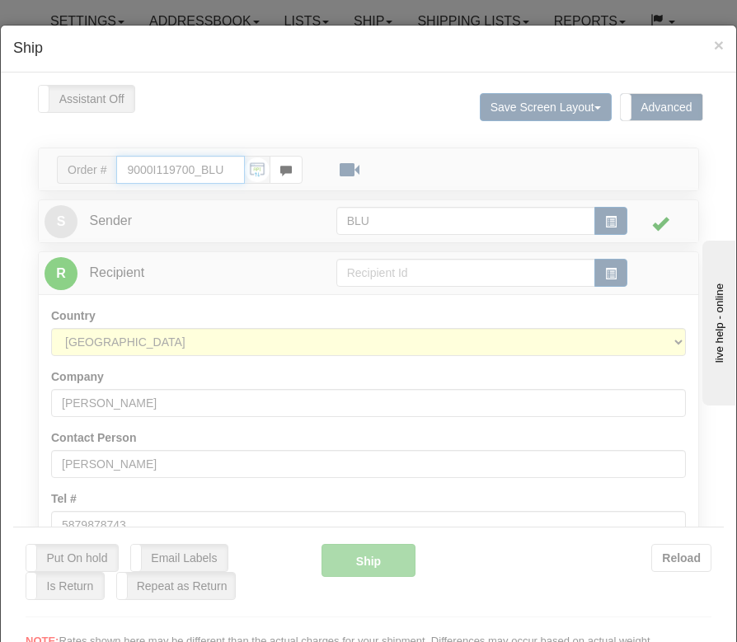
type input "08:38"
type input "16:00"
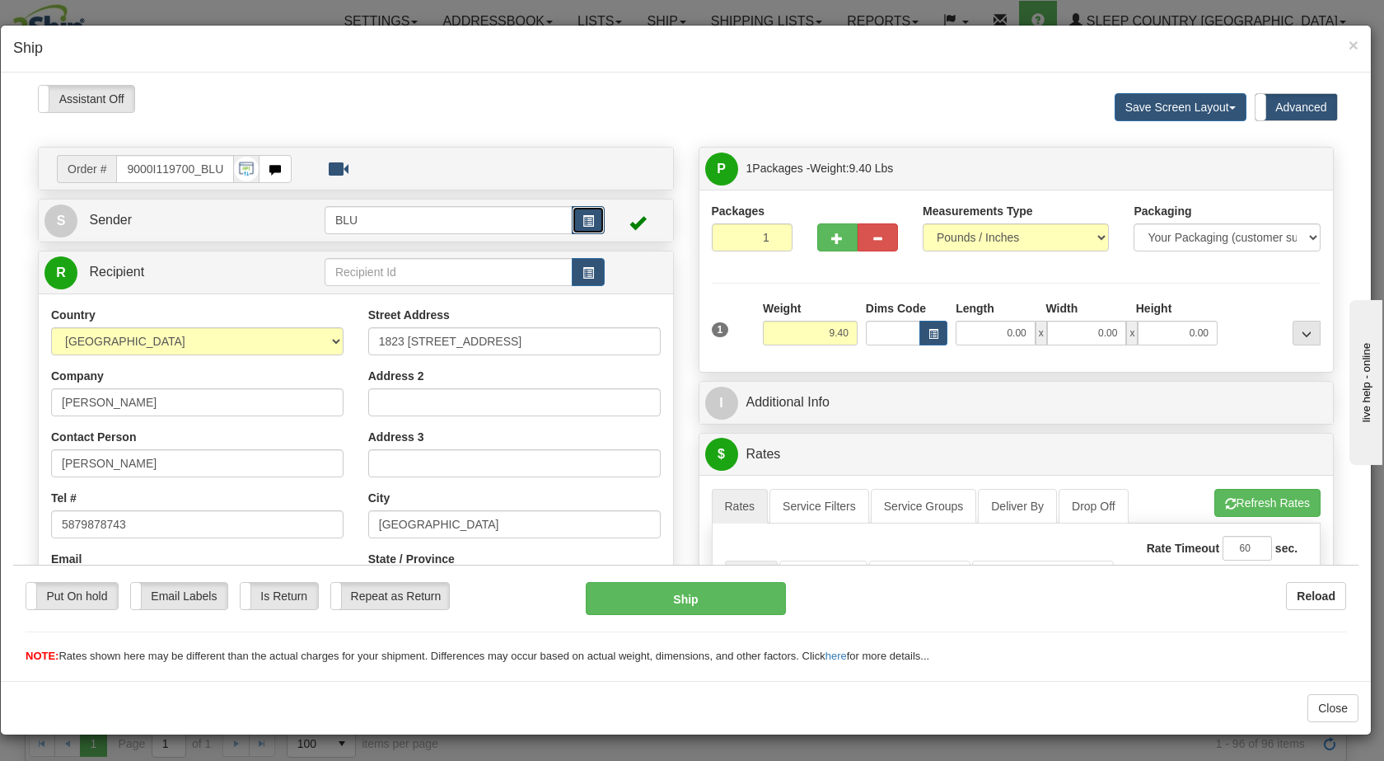
click at [583, 221] on span "button" at bounding box center [589, 220] width 12 height 11
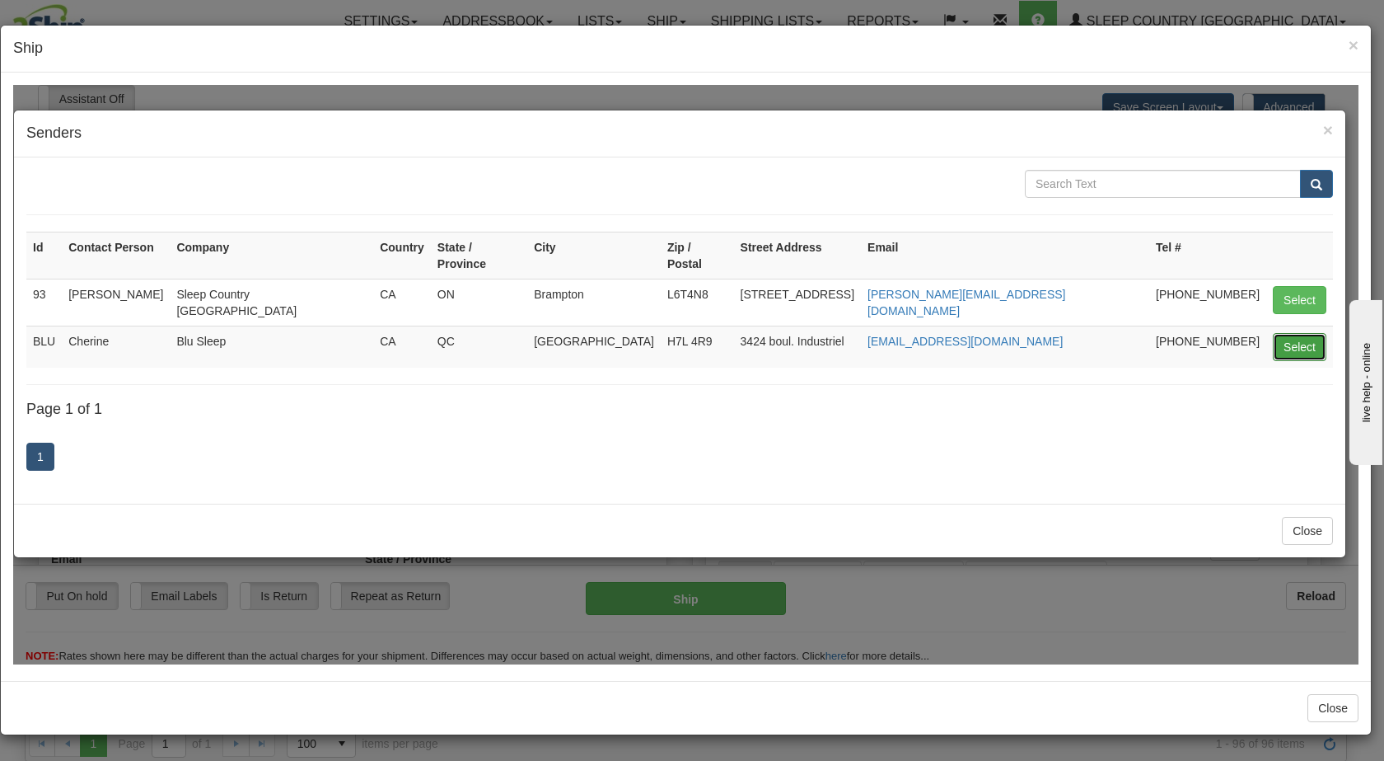
click at [1290, 332] on button "Select" at bounding box center [1300, 346] width 54 height 28
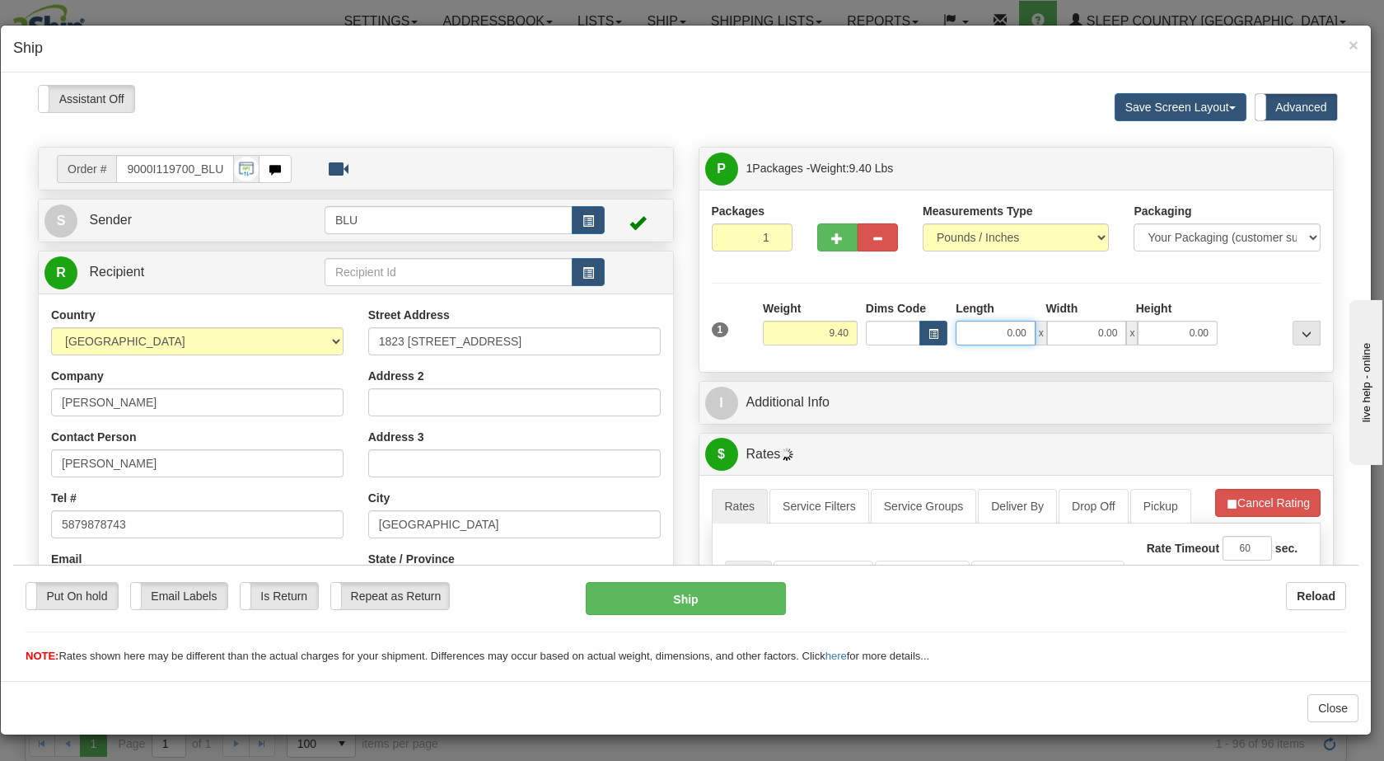
click at [999, 326] on input "0.00" at bounding box center [996, 332] width 80 height 25
click at [1090, 330] on input "0.00" at bounding box center [1087, 332] width 80 height 25
type input "16.00"
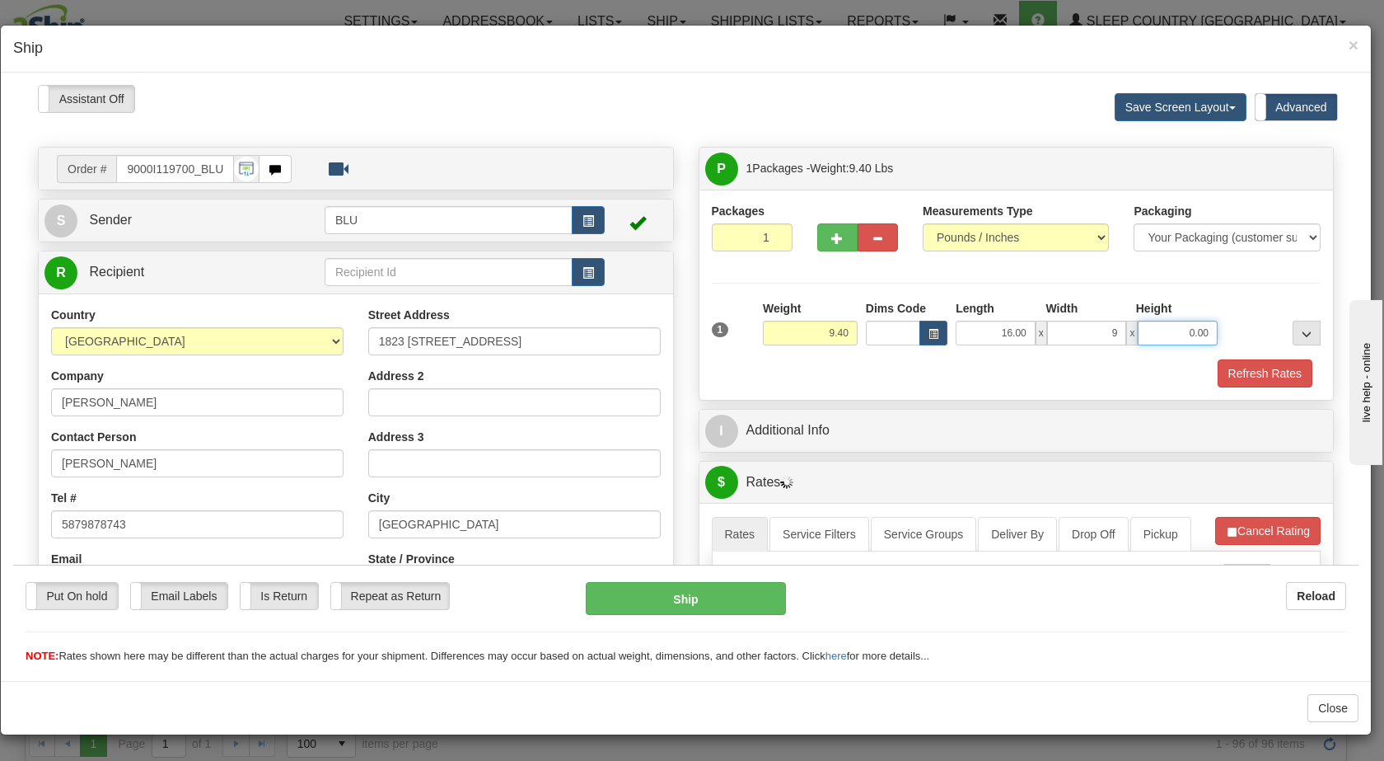
type input "9.00"
click at [1161, 338] on input "0.00" at bounding box center [1178, 332] width 80 height 25
type input "16.00"
click at [1243, 373] on button "Refresh Rates" at bounding box center [1265, 372] width 95 height 28
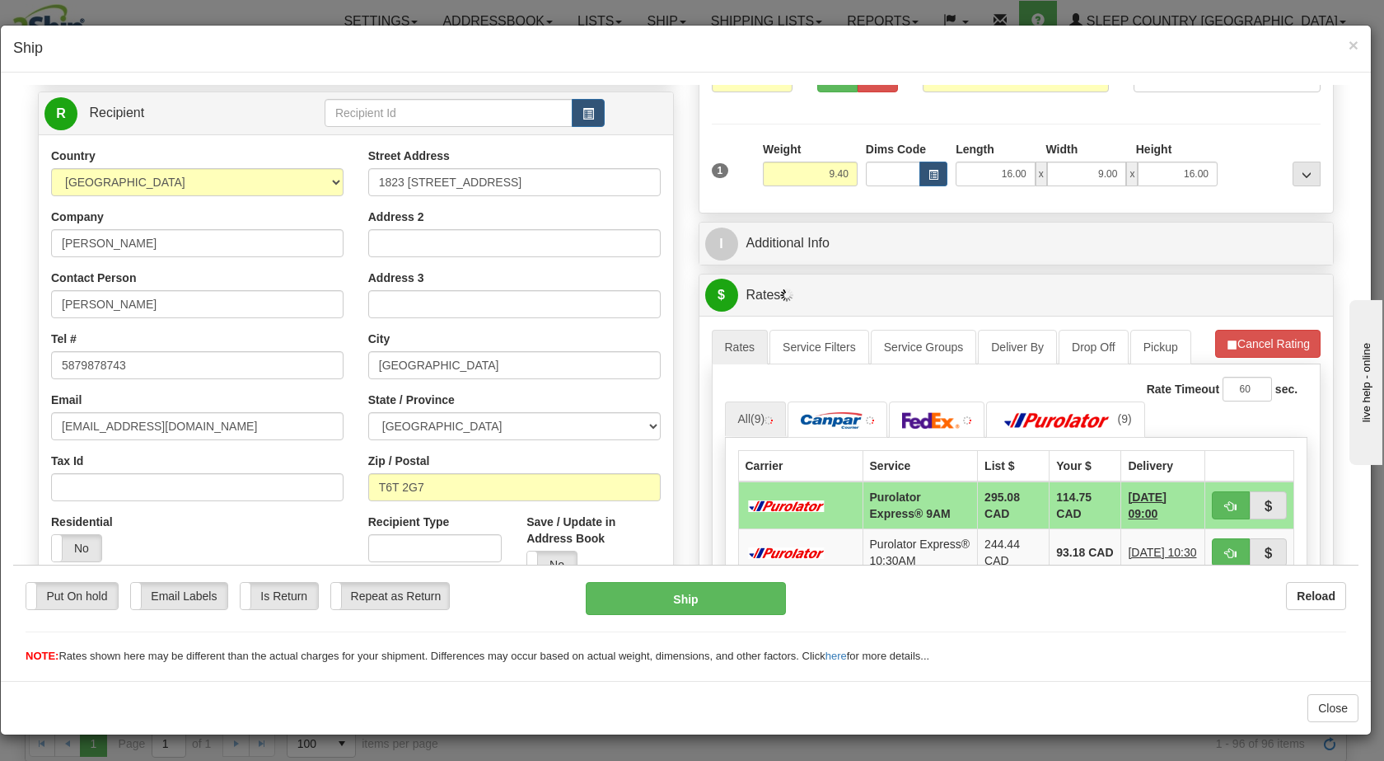
scroll to position [160, 0]
click at [1090, 166] on input "9.00" at bounding box center [1087, 172] width 80 height 25
click at [1097, 166] on input "9.00" at bounding box center [1087, 172] width 80 height 25
type input "8.00"
click at [1192, 192] on div "1 Weight 9.40 Dims Code x x" at bounding box center [1017, 168] width 618 height 59
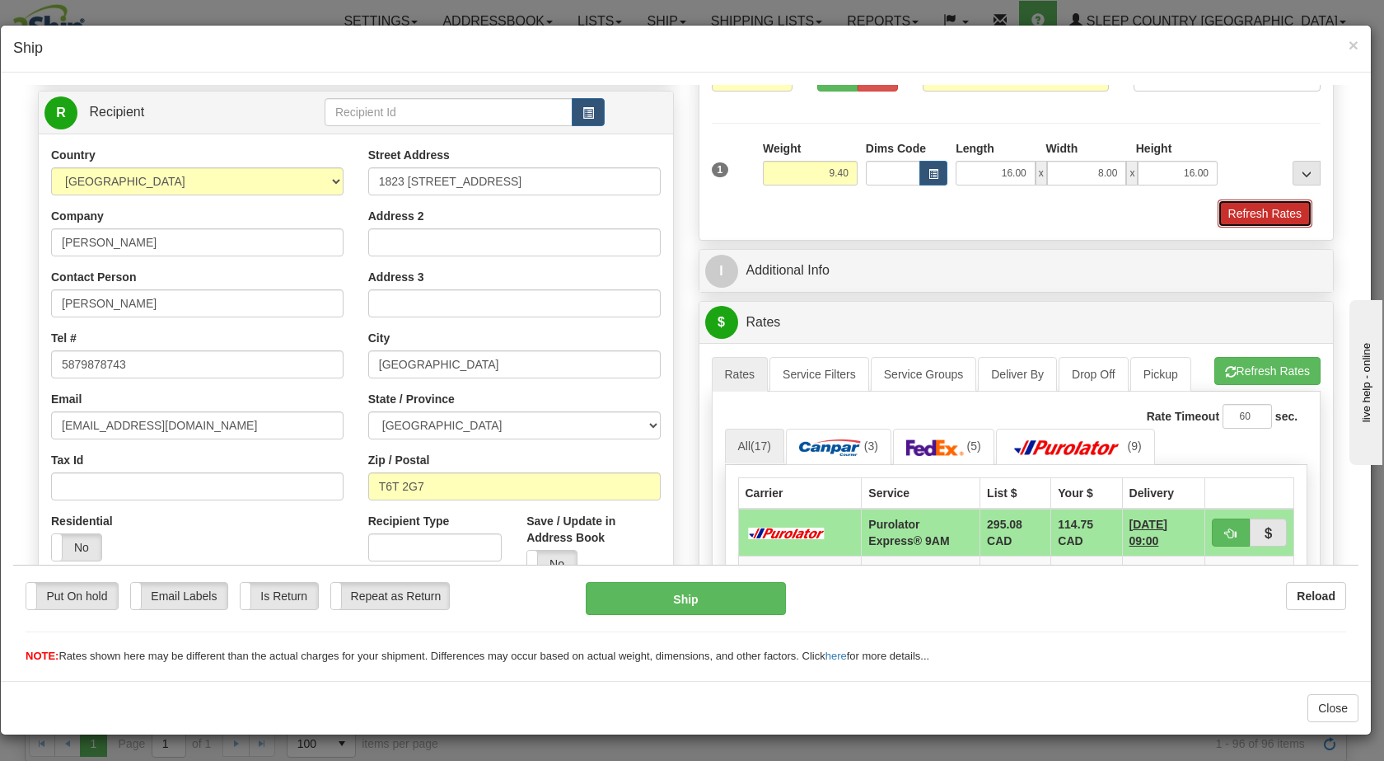
click at [1236, 204] on button "Refresh Rates" at bounding box center [1265, 213] width 95 height 28
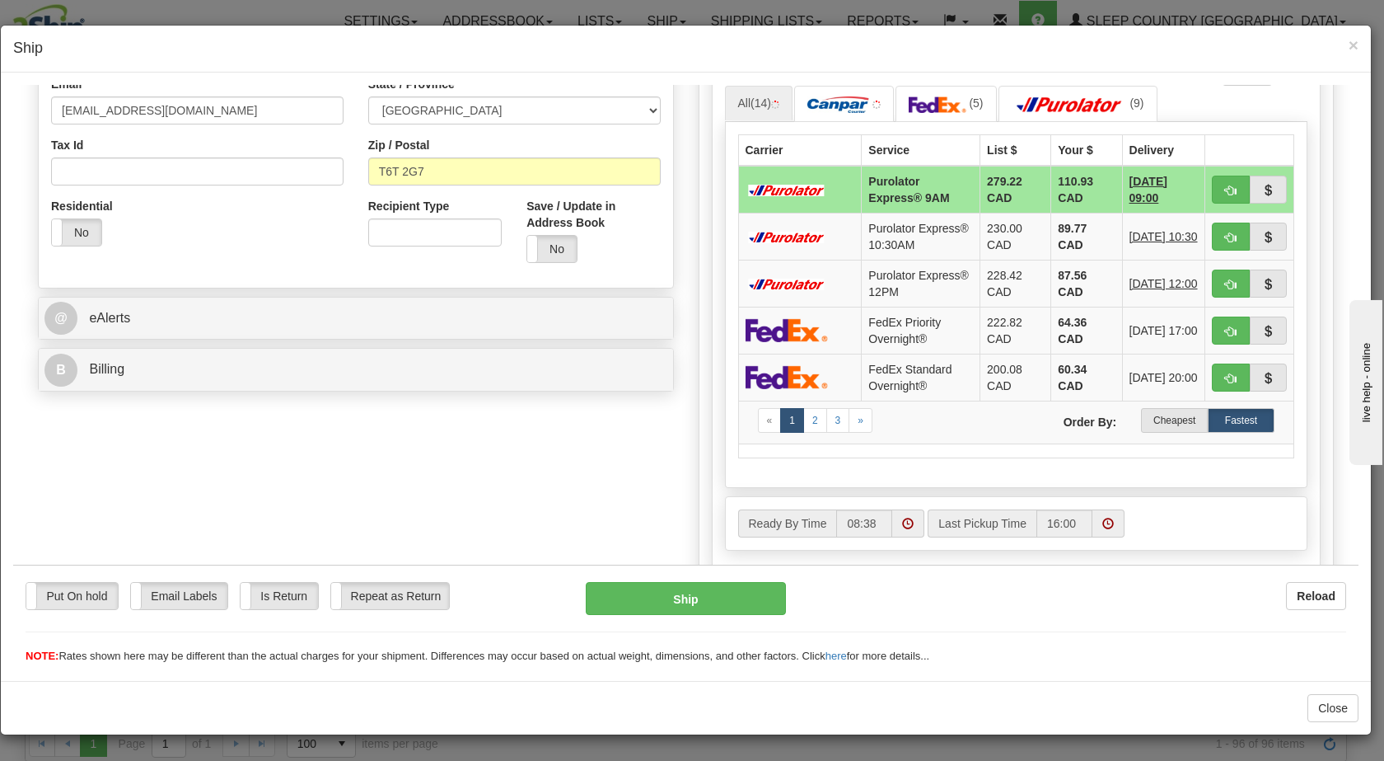
scroll to position [476, 0]
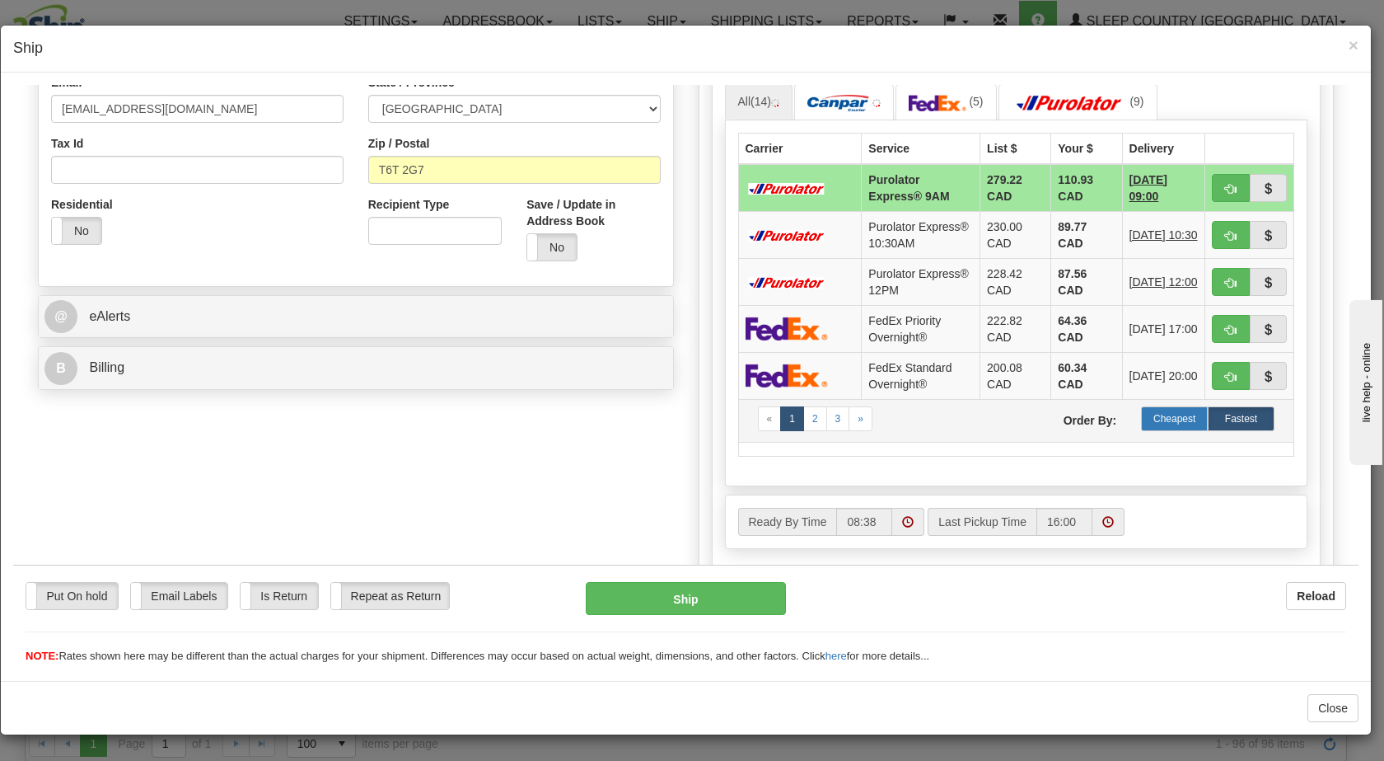
click at [1161, 428] on label "Cheapest" at bounding box center [1174, 417] width 67 height 25
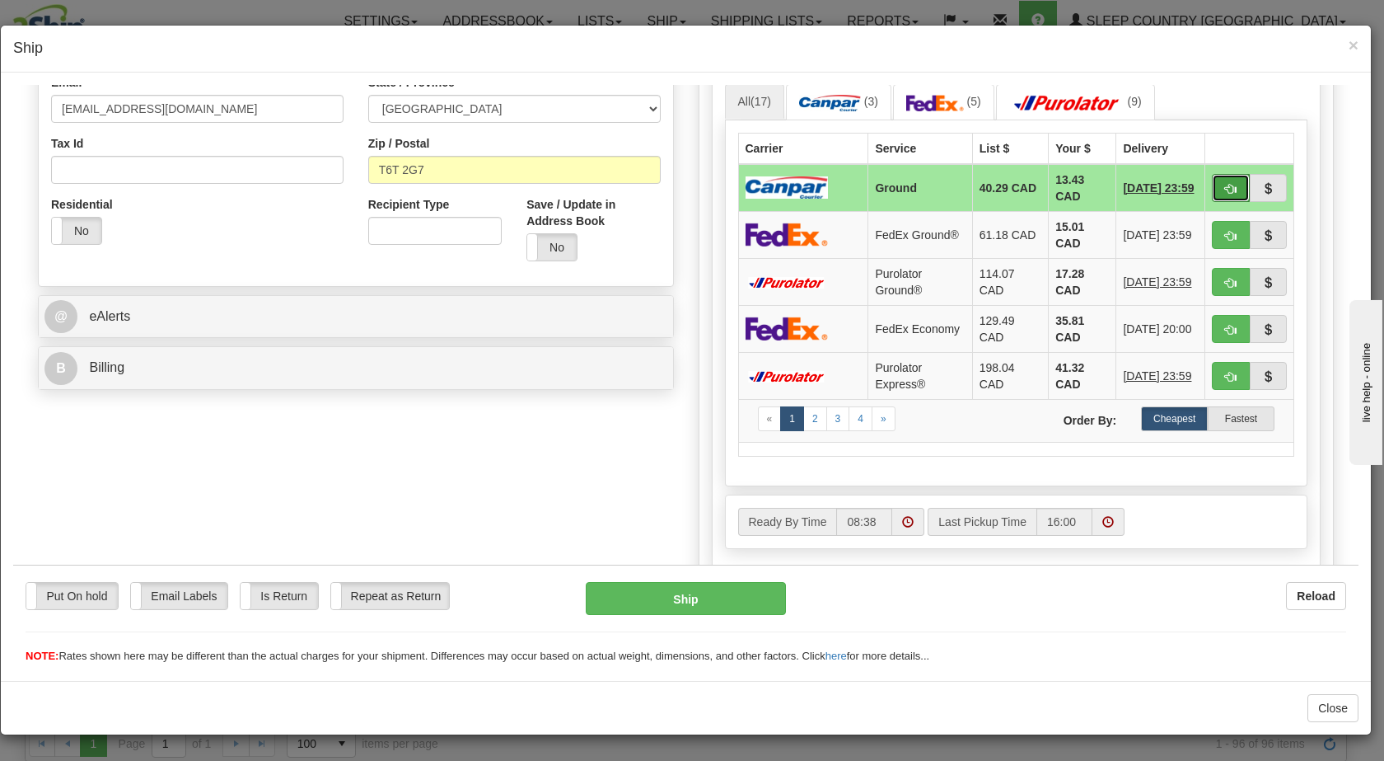
click at [1225, 189] on span "button" at bounding box center [1231, 188] width 12 height 11
type input "1"
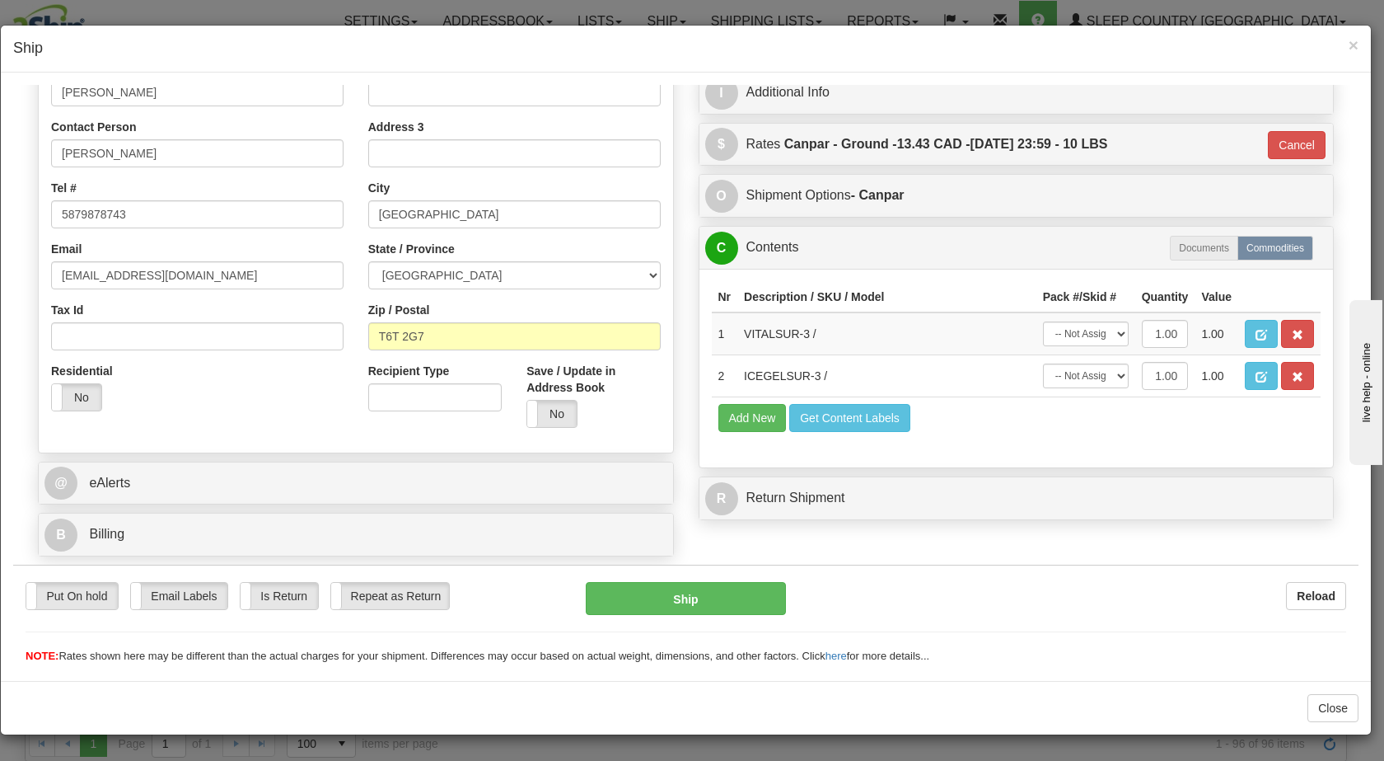
scroll to position [310, 0]
click at [691, 598] on button "Ship" at bounding box center [685, 597] width 199 height 33
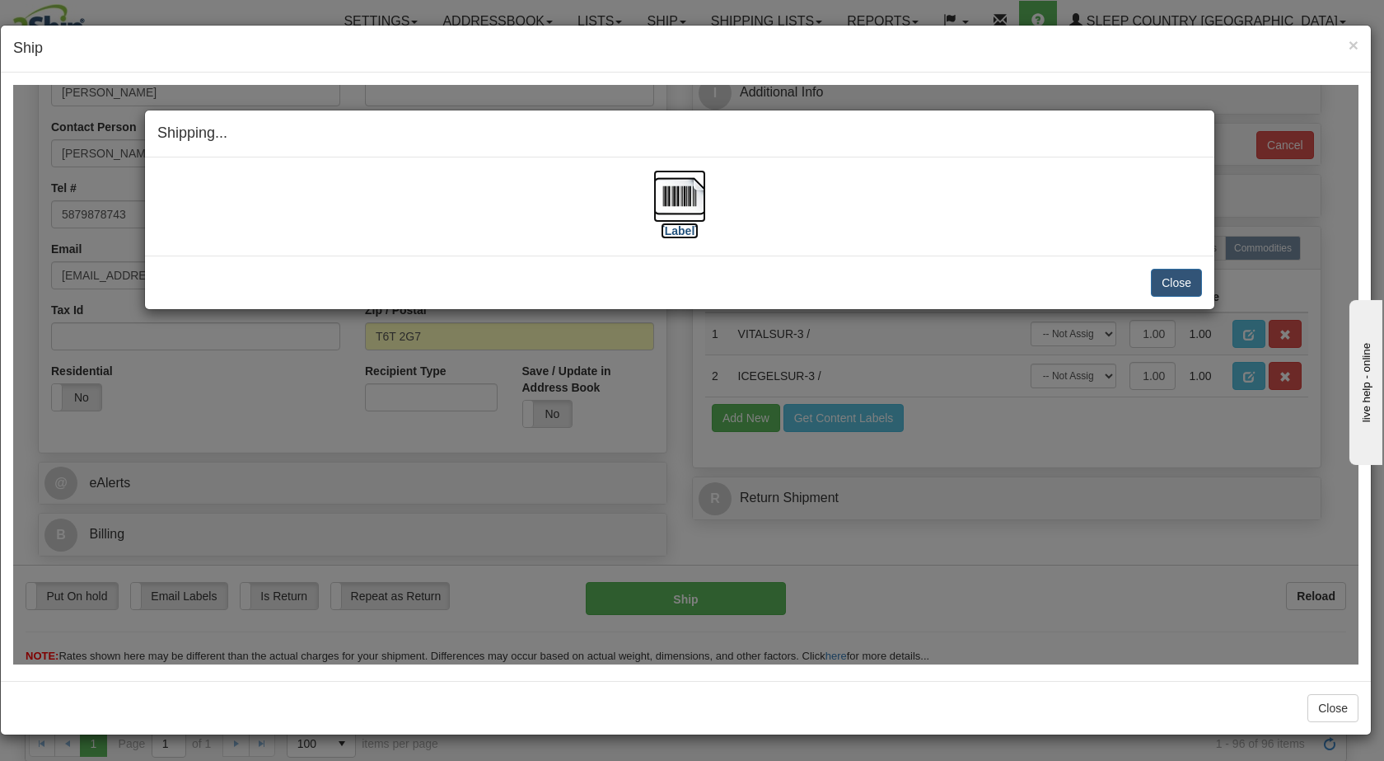
click at [678, 192] on img at bounding box center [679, 195] width 53 height 53
click at [1172, 283] on button "Close" at bounding box center [1176, 282] width 51 height 28
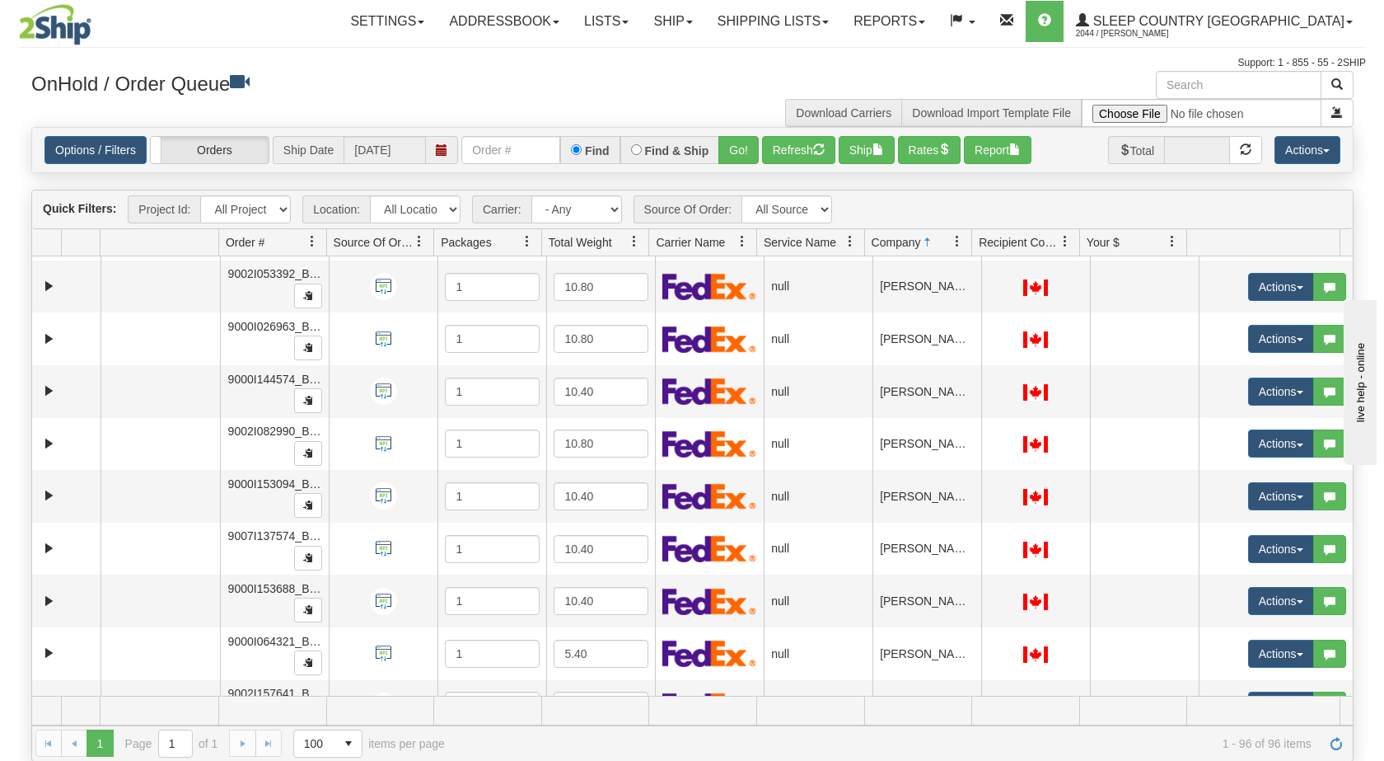
scroll to position [4592, 0]
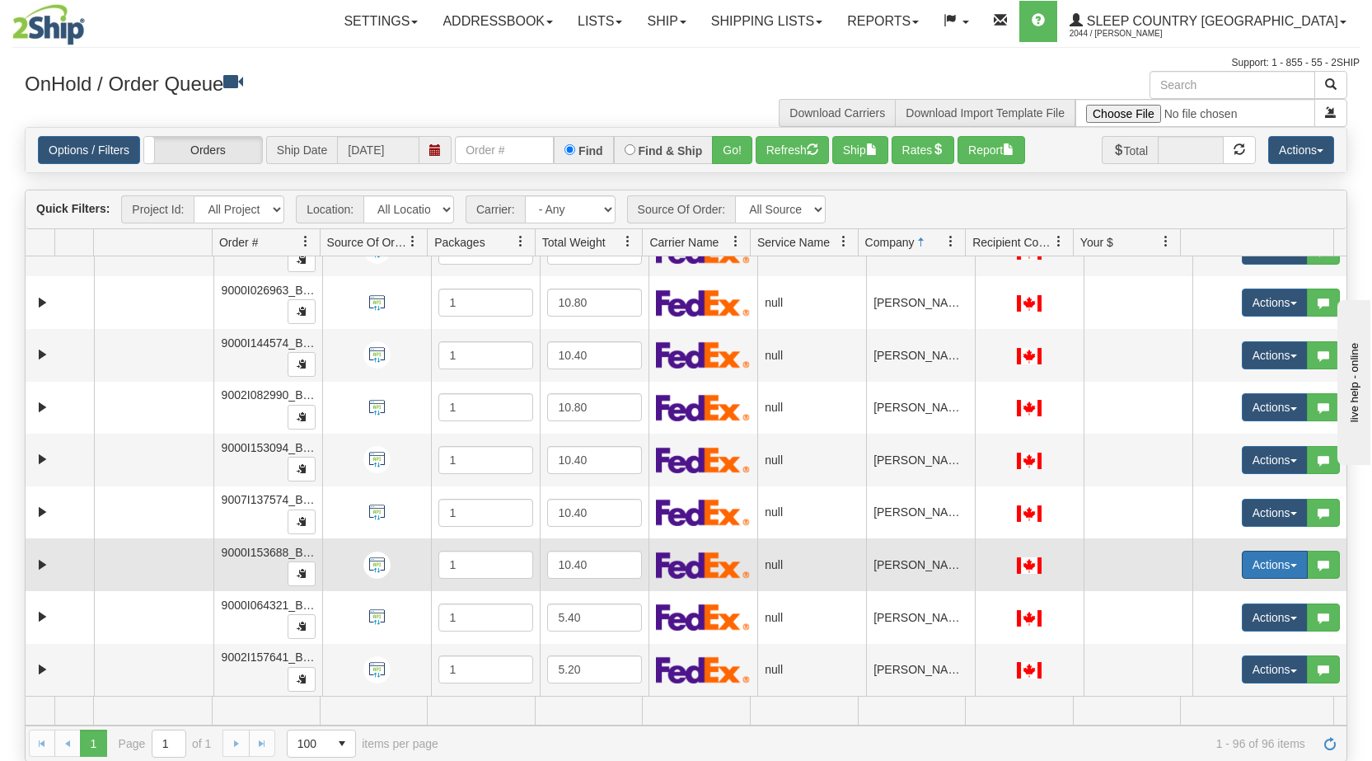
click at [1276, 568] on button "Actions" at bounding box center [1275, 564] width 66 height 28
click at [1205, 597] on span "Open" at bounding box center [1201, 595] width 40 height 13
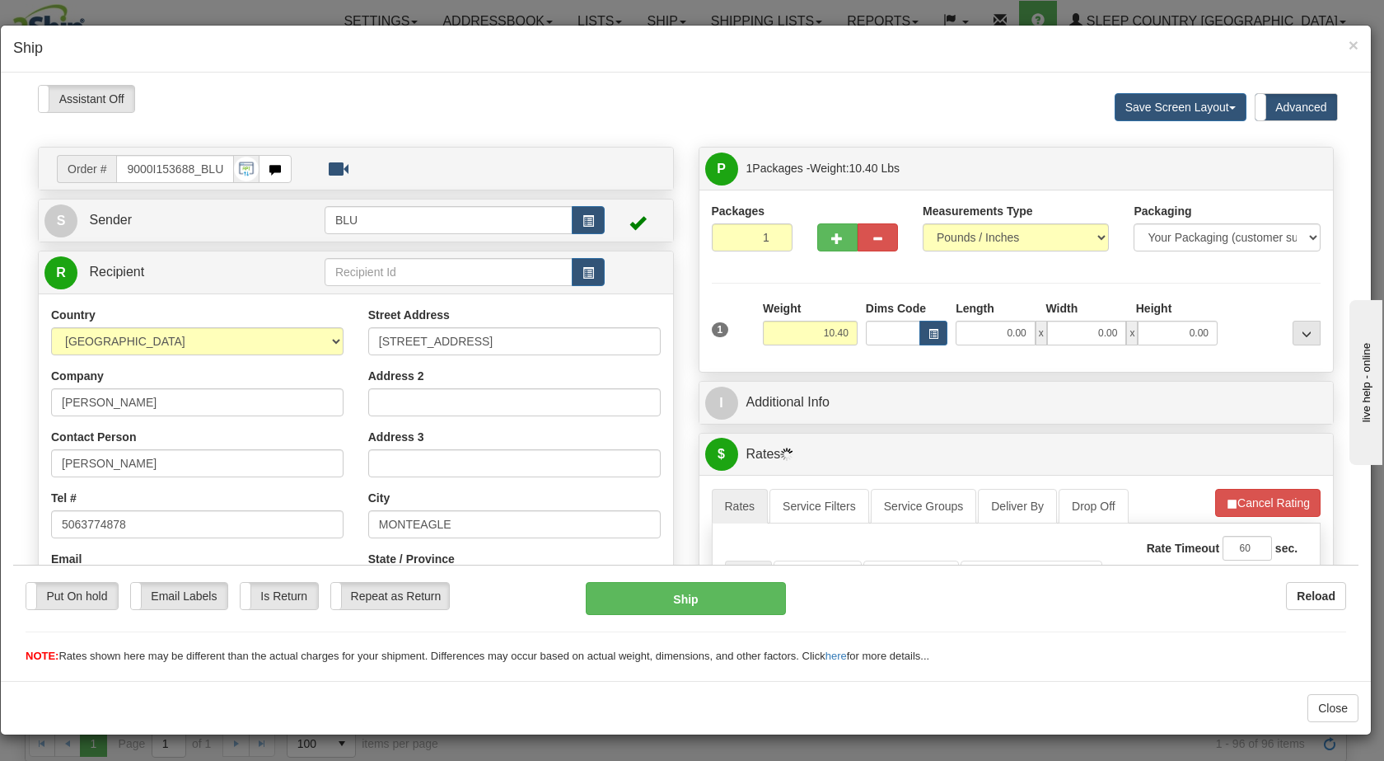
scroll to position [0, 0]
click at [586, 227] on button "button" at bounding box center [588, 219] width 33 height 28
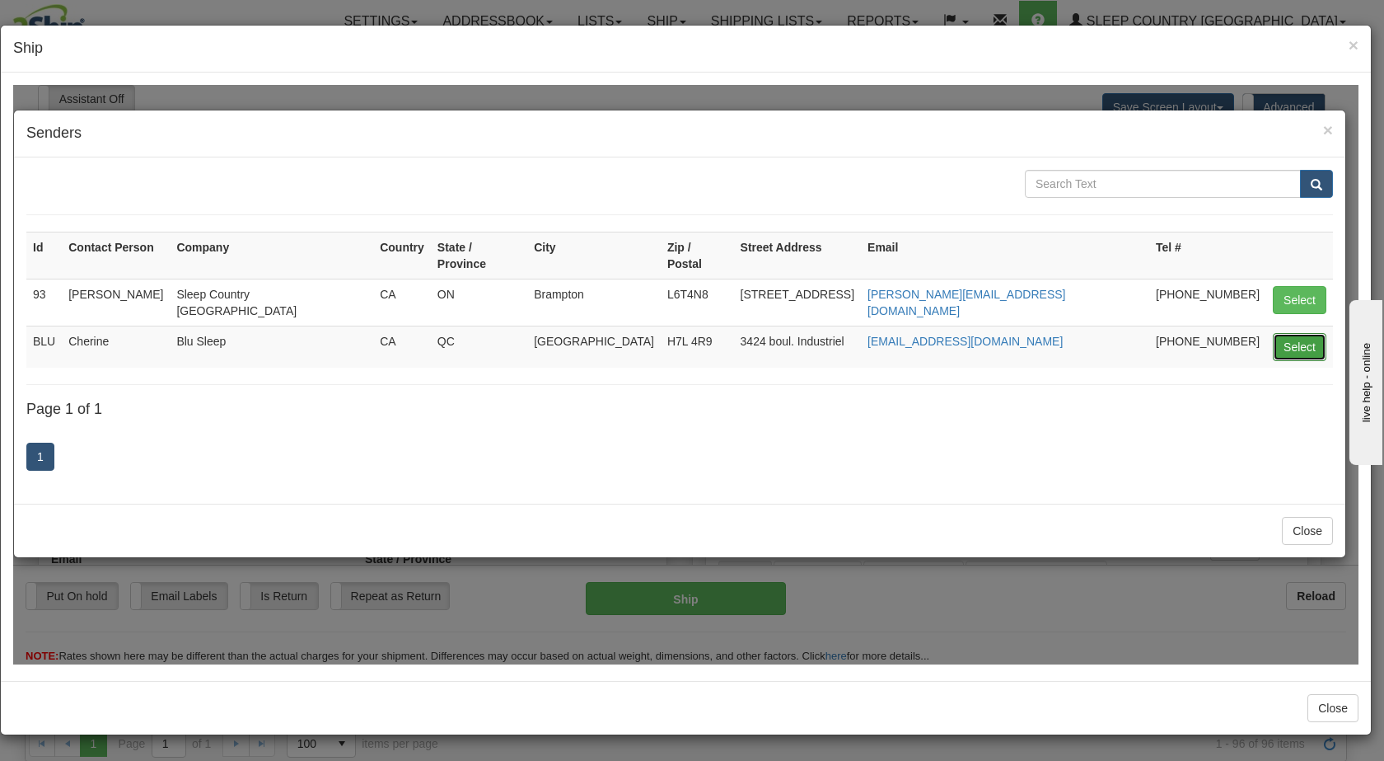
click at [1289, 332] on button "Select" at bounding box center [1300, 346] width 54 height 28
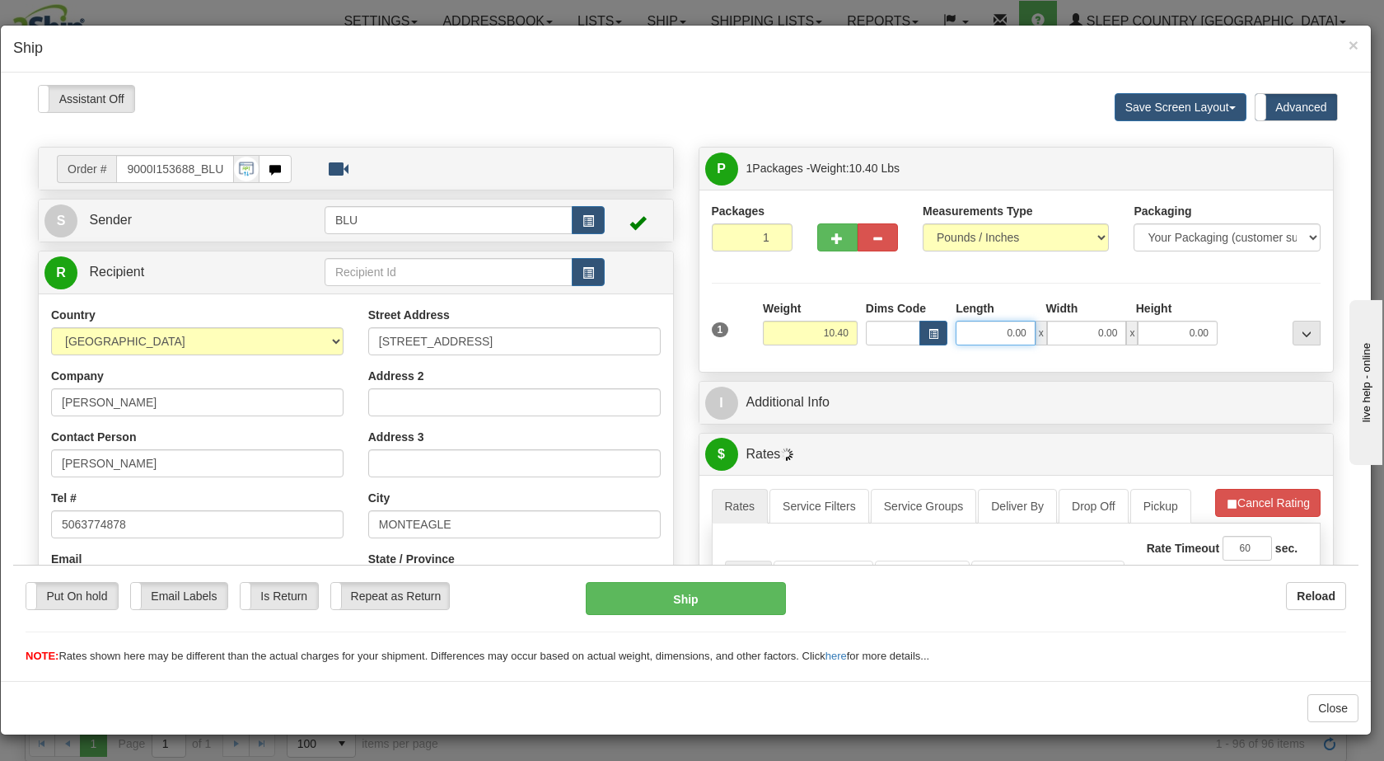
click at [995, 338] on input "0.00" at bounding box center [996, 332] width 80 height 25
type input "16.00"
click at [1076, 335] on input "0.00" at bounding box center [1087, 332] width 80 height 25
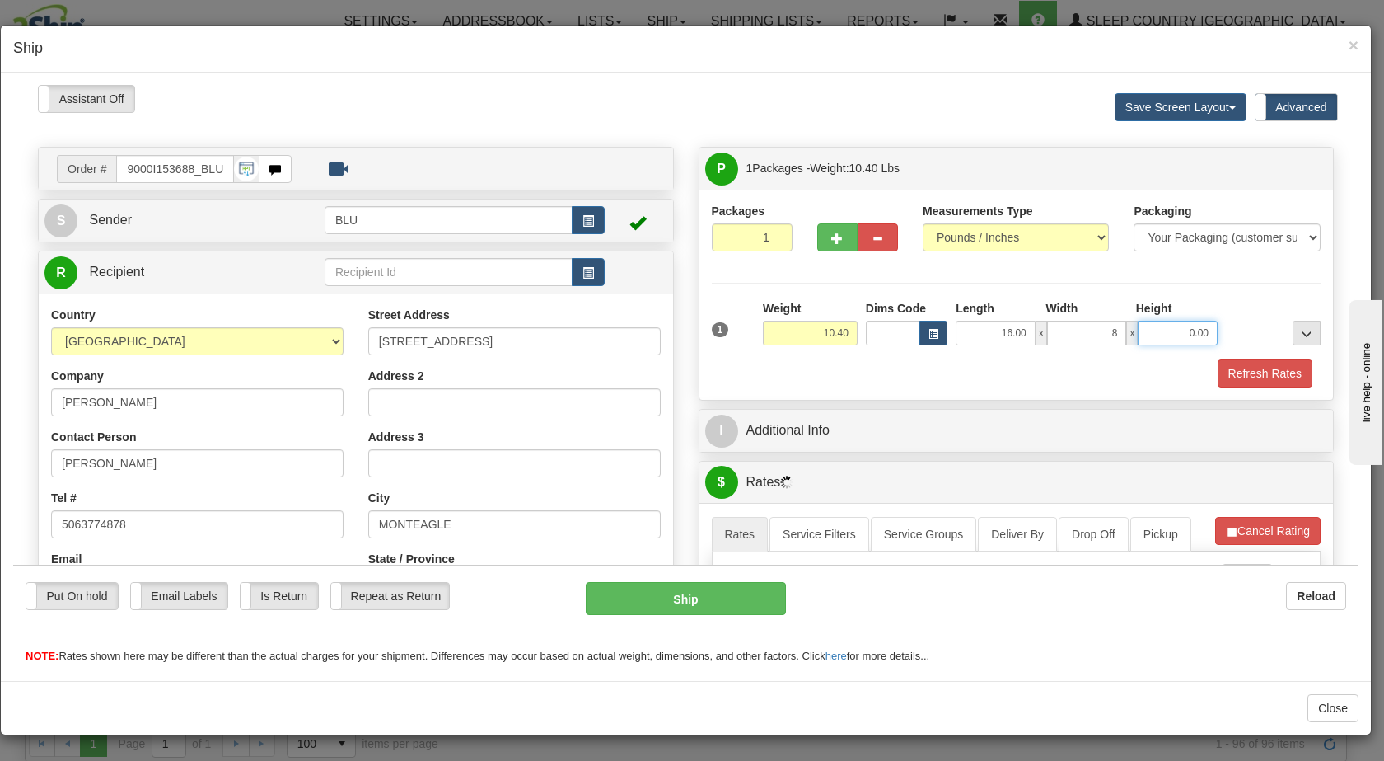
type input "8.00"
click at [1158, 327] on input "0.00" at bounding box center [1178, 332] width 80 height 25
type input "16.00"
click at [1240, 317] on div at bounding box center [1273, 321] width 103 height 45
click at [1231, 365] on button "Refresh Rates" at bounding box center [1265, 372] width 95 height 28
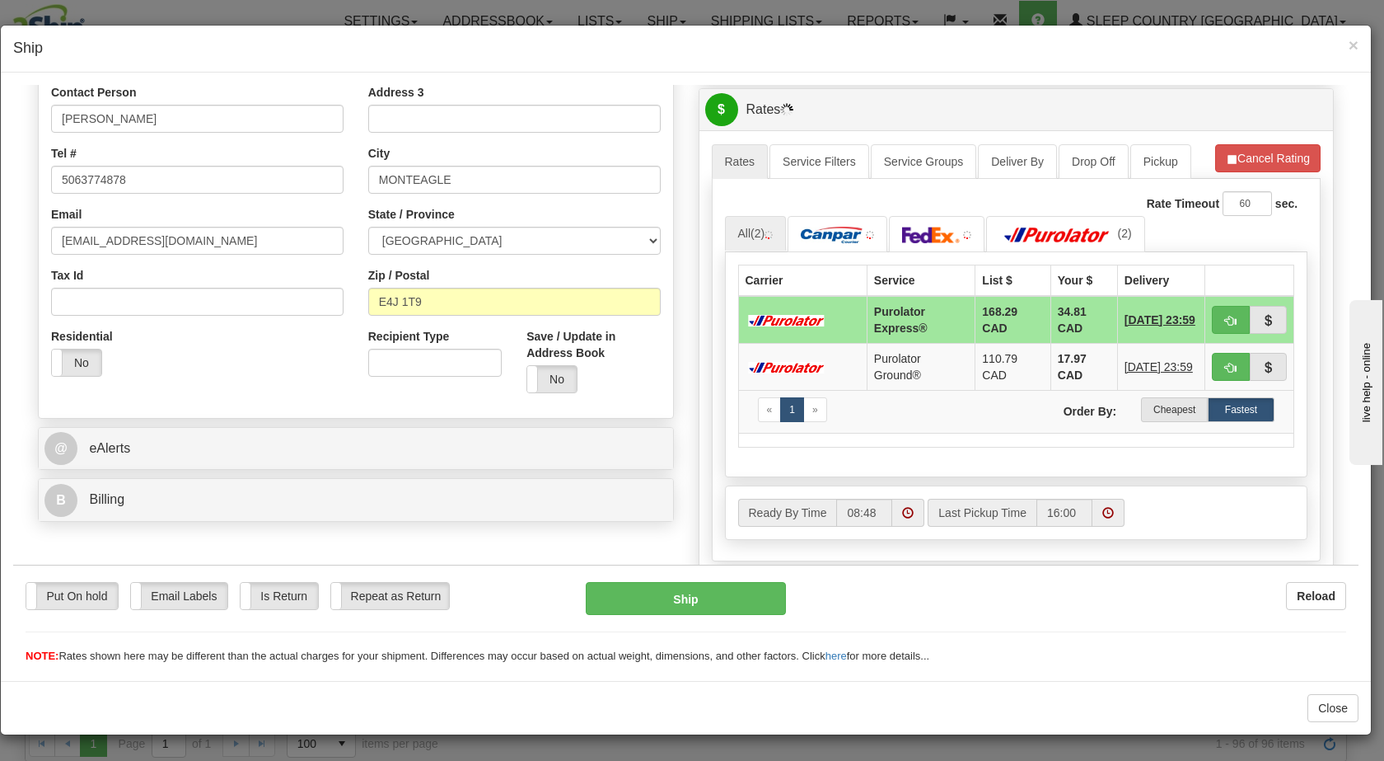
scroll to position [349, 0]
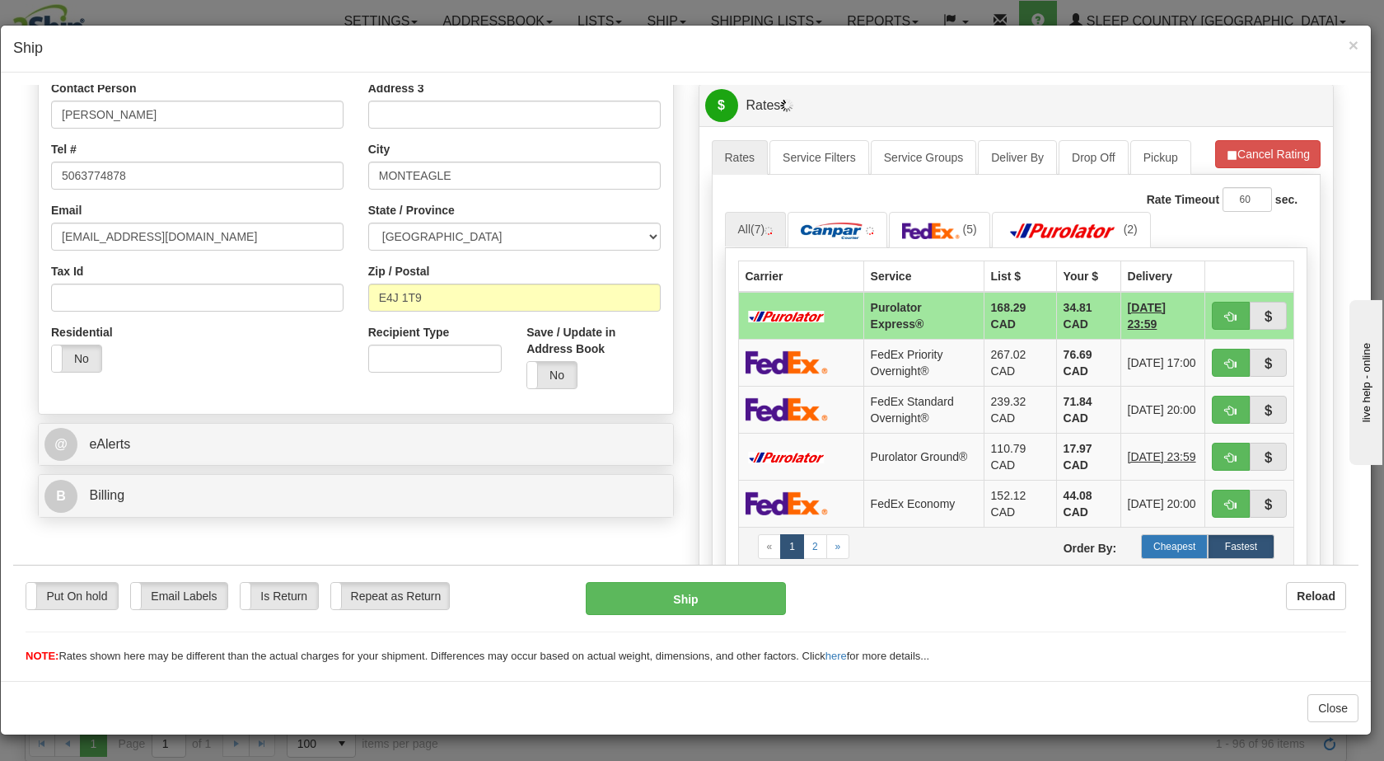
click at [1155, 546] on label "Cheapest" at bounding box center [1174, 545] width 67 height 25
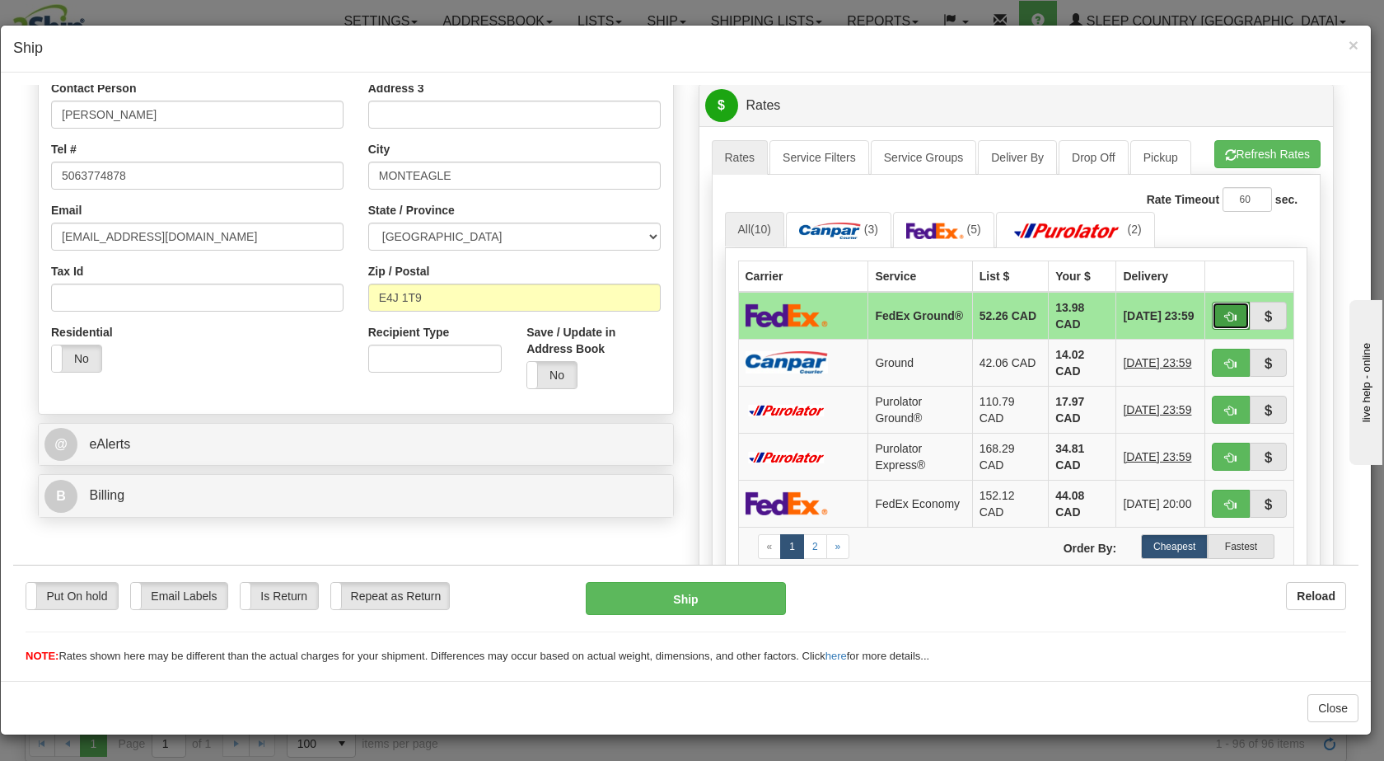
click at [1225, 314] on span "button" at bounding box center [1231, 316] width 12 height 11
type input "92"
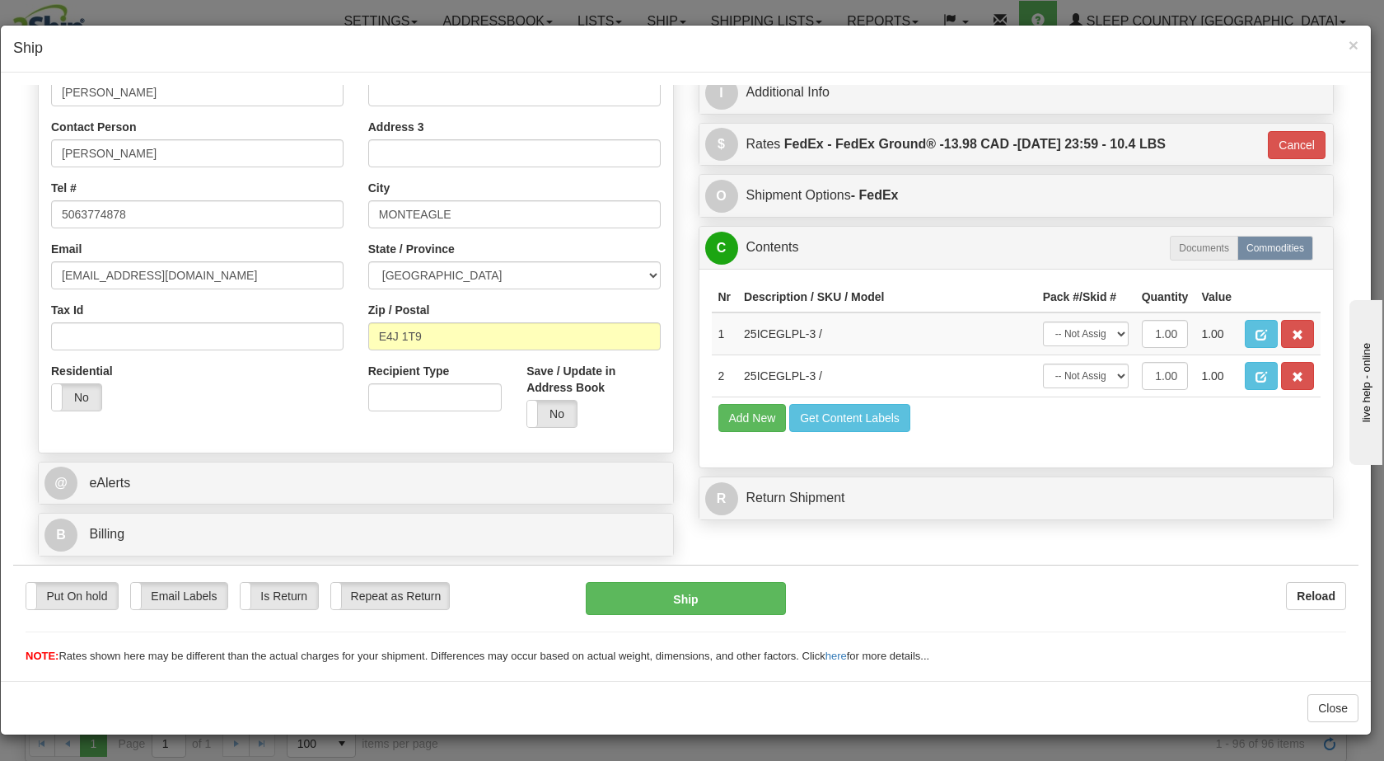
scroll to position [310, 0]
click at [731, 587] on button "Ship" at bounding box center [685, 597] width 199 height 33
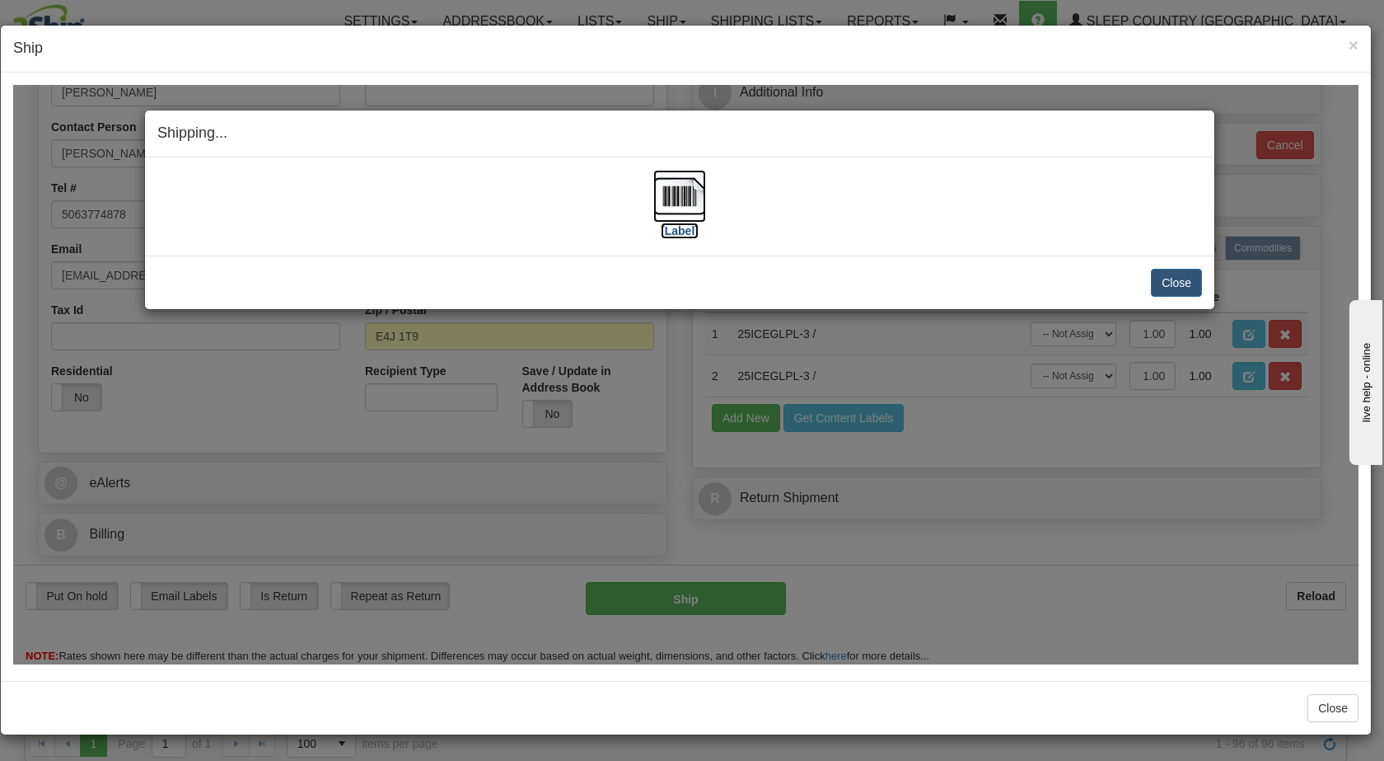
click at [682, 188] on img at bounding box center [679, 195] width 53 height 53
click at [1178, 289] on button "Close" at bounding box center [1176, 282] width 51 height 28
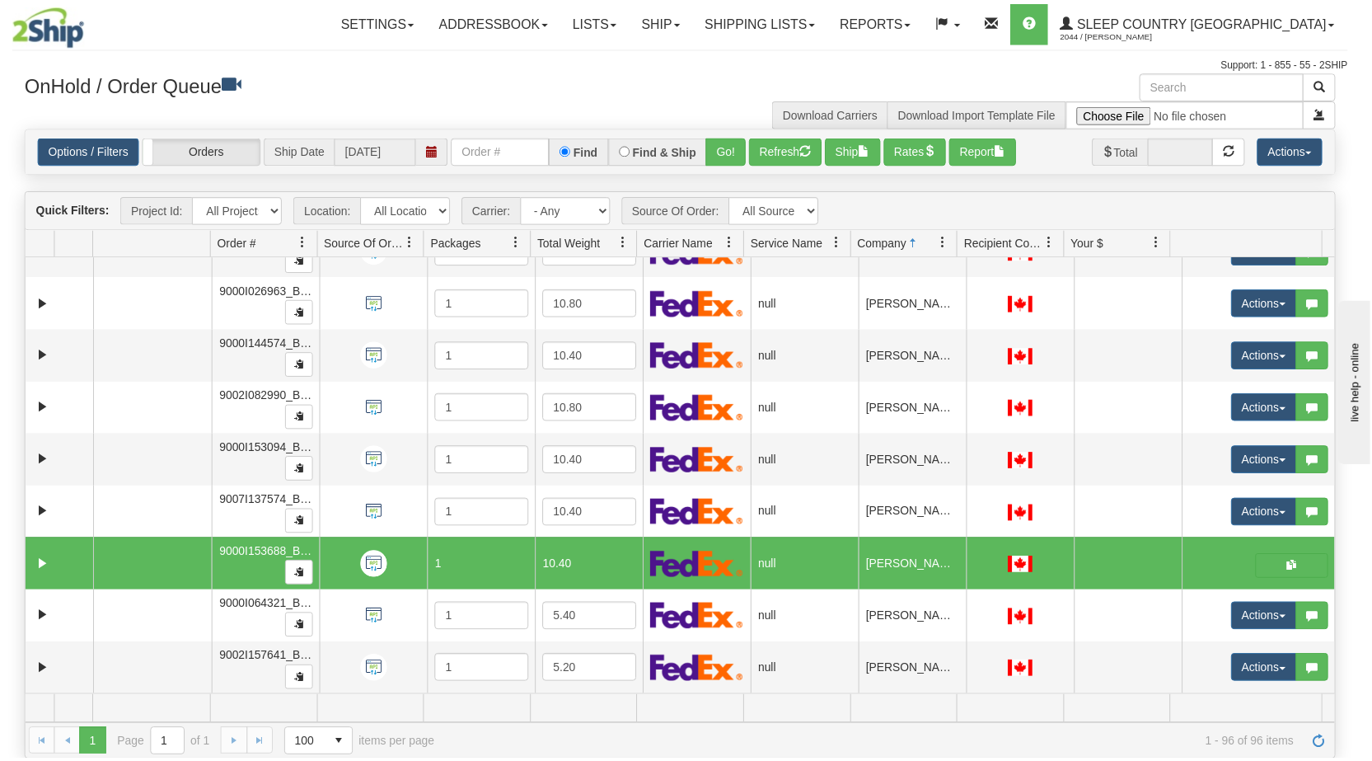
scroll to position [0, 0]
